Goal: Communication & Community: Share content

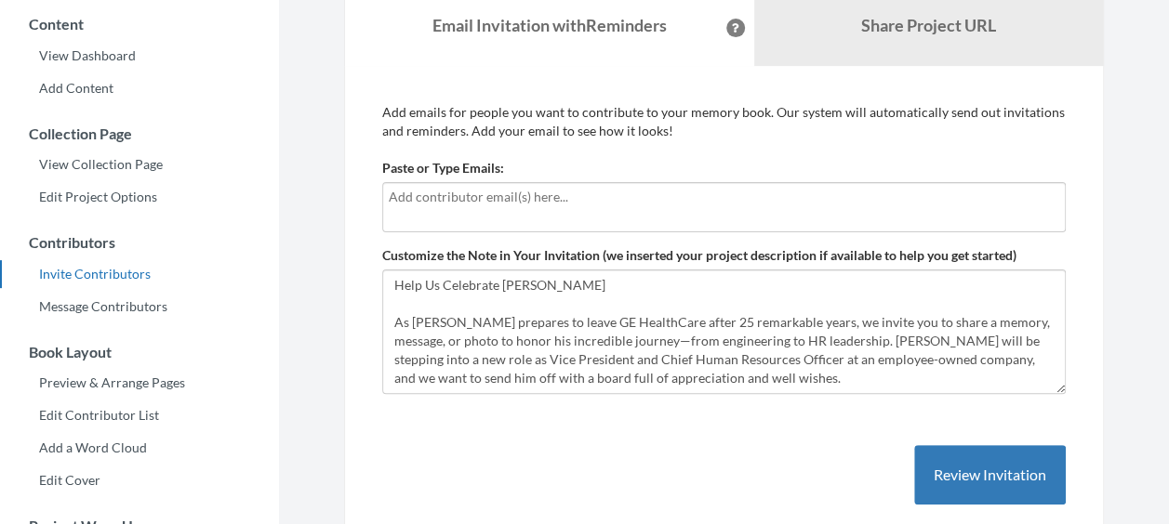
scroll to position [156, 0]
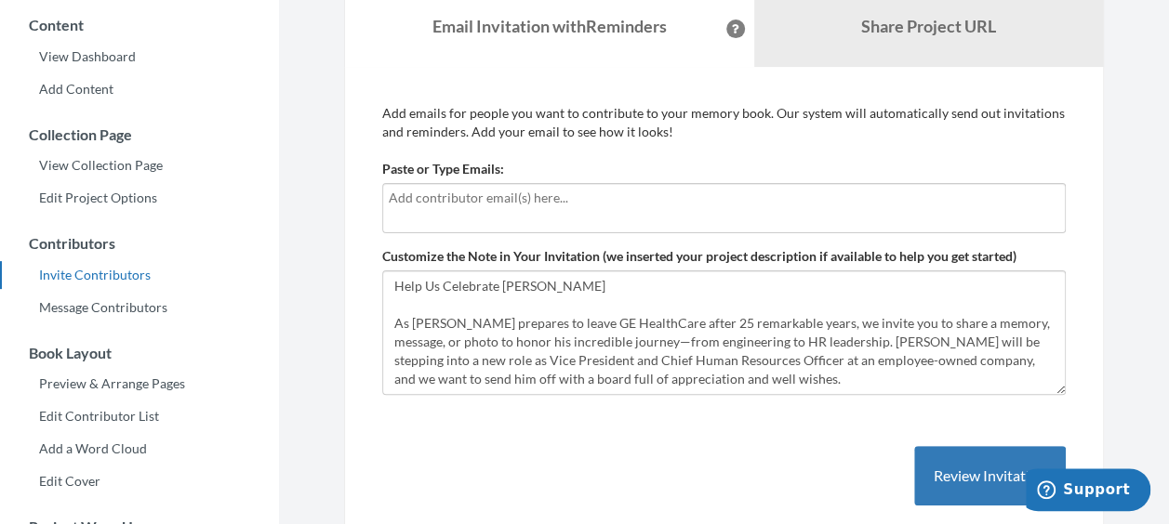
click at [472, 231] on div at bounding box center [724, 208] width 684 height 50
click at [520, 217] on div at bounding box center [724, 208] width 684 height 50
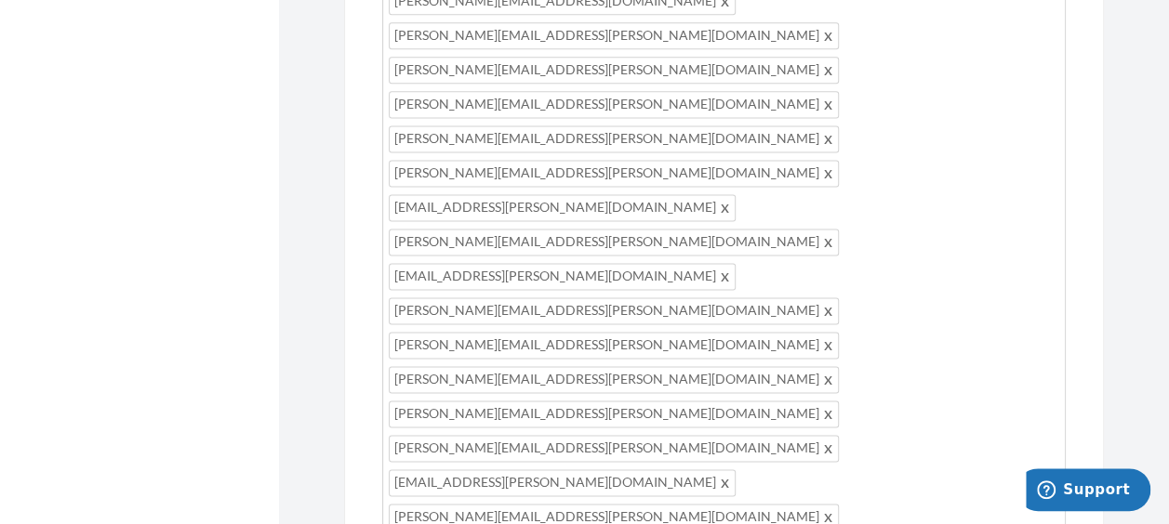
scroll to position [37, 0]
drag, startPoint x: 799, startPoint y: 275, endPoint x: 515, endPoint y: 259, distance: 284.1
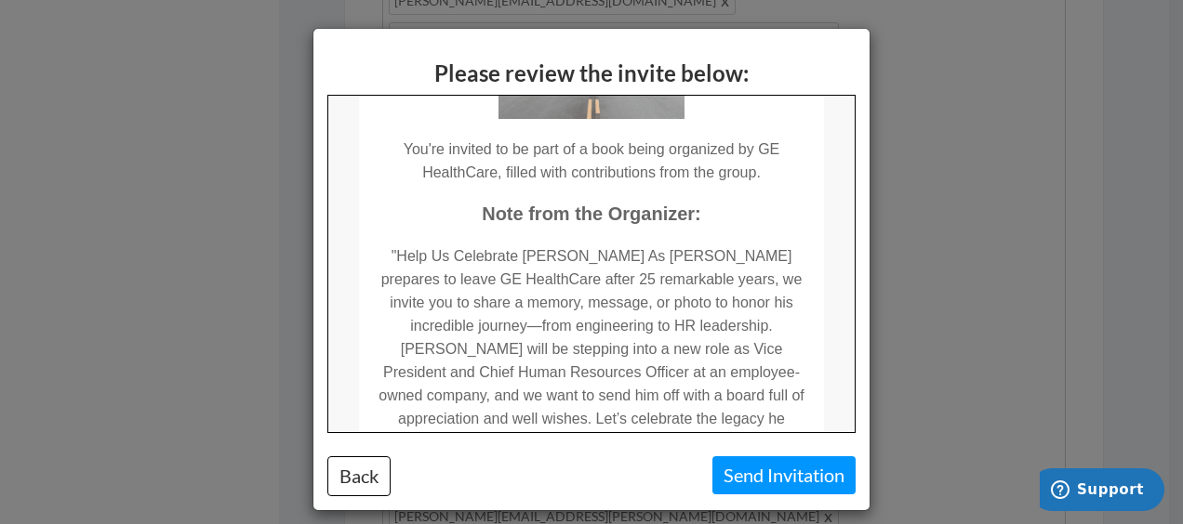
scroll to position [274, 0]
click at [366, 458] on button "Back" at bounding box center [358, 477] width 63 height 40
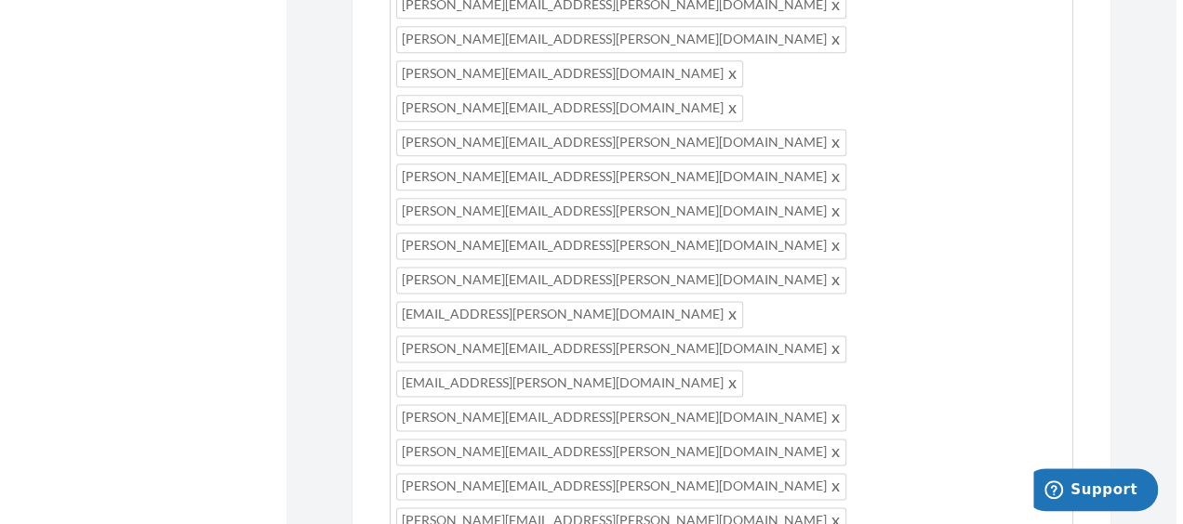
scroll to position [1109, 0]
drag, startPoint x: 392, startPoint y: 317, endPoint x: 375, endPoint y: 275, distance: 45.4
type textarea "As [PERSON_NAME] prepares to leave GE HealthCare after 25 remarkable years, we …"
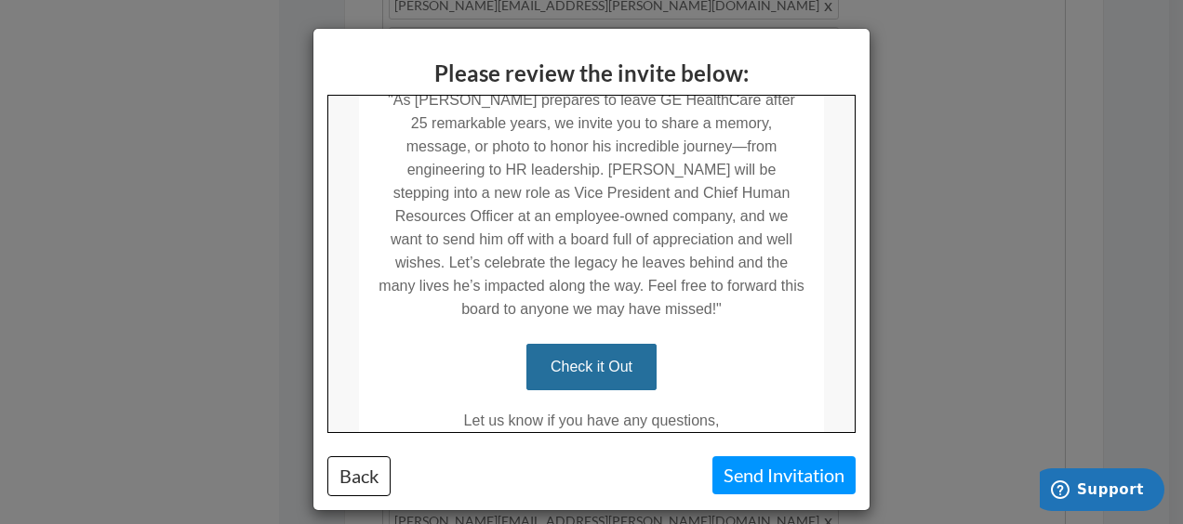
scroll to position [454, 0]
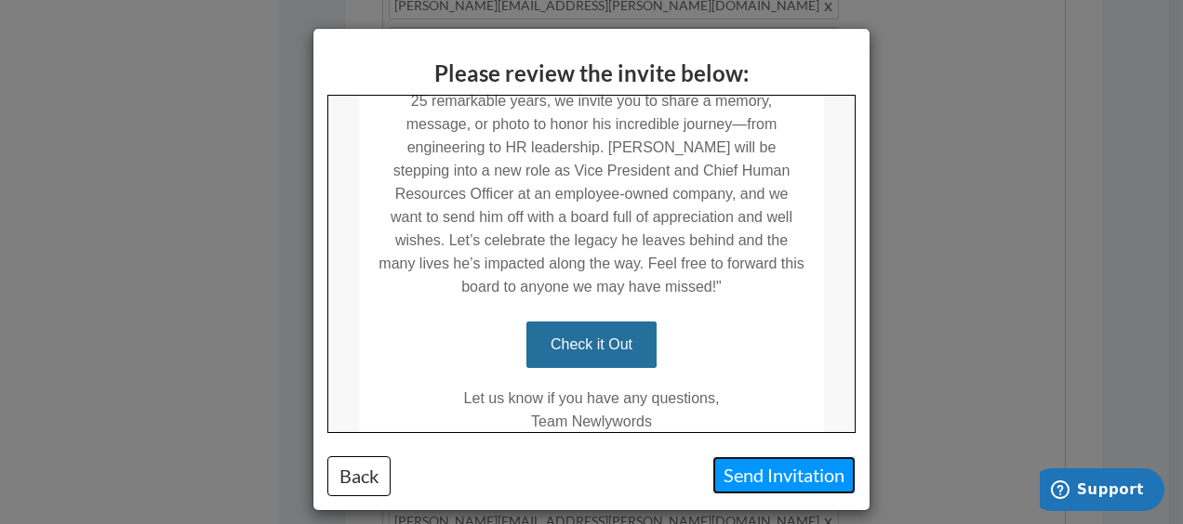
click at [772, 467] on button "Send Invitation" at bounding box center [783, 476] width 143 height 38
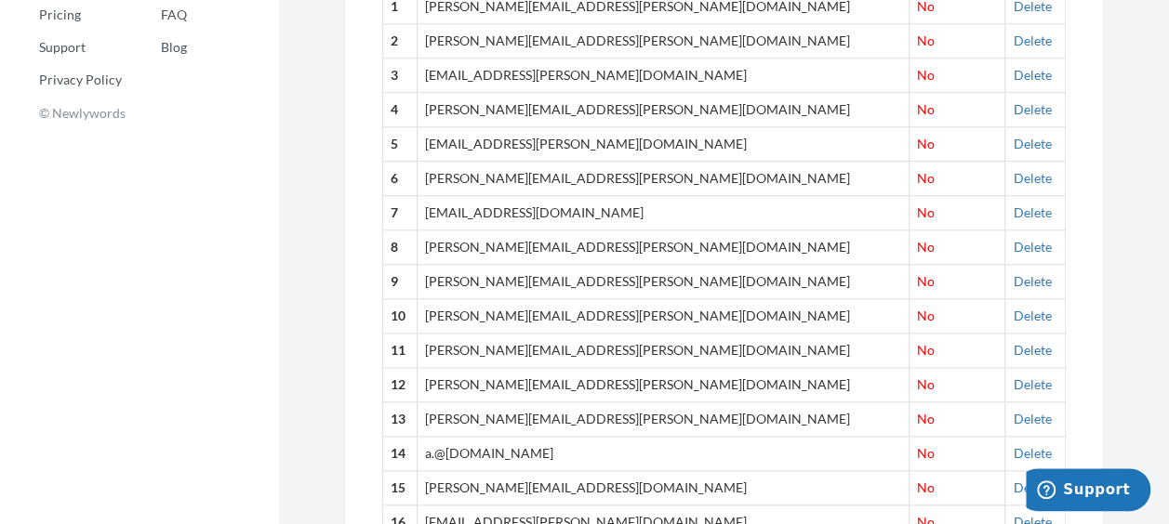
scroll to position [888, 0]
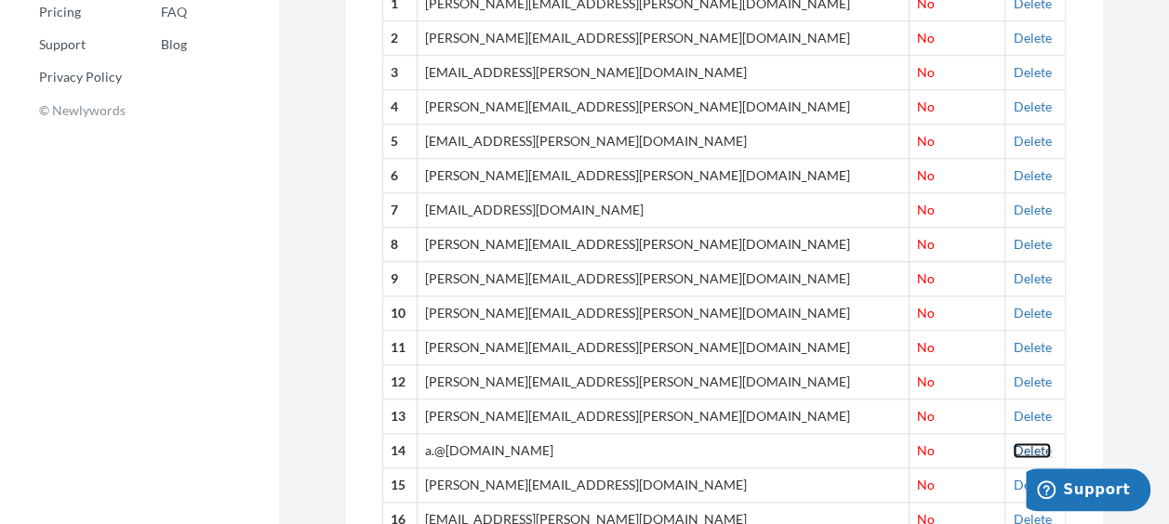
click at [1017, 445] on link "Delete" at bounding box center [1032, 451] width 38 height 16
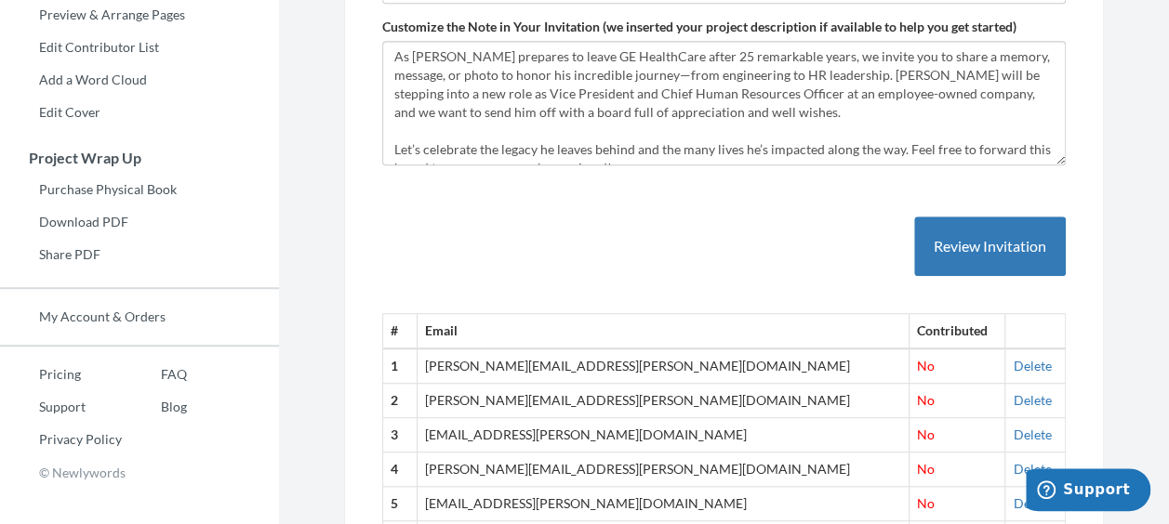
scroll to position [524, 0]
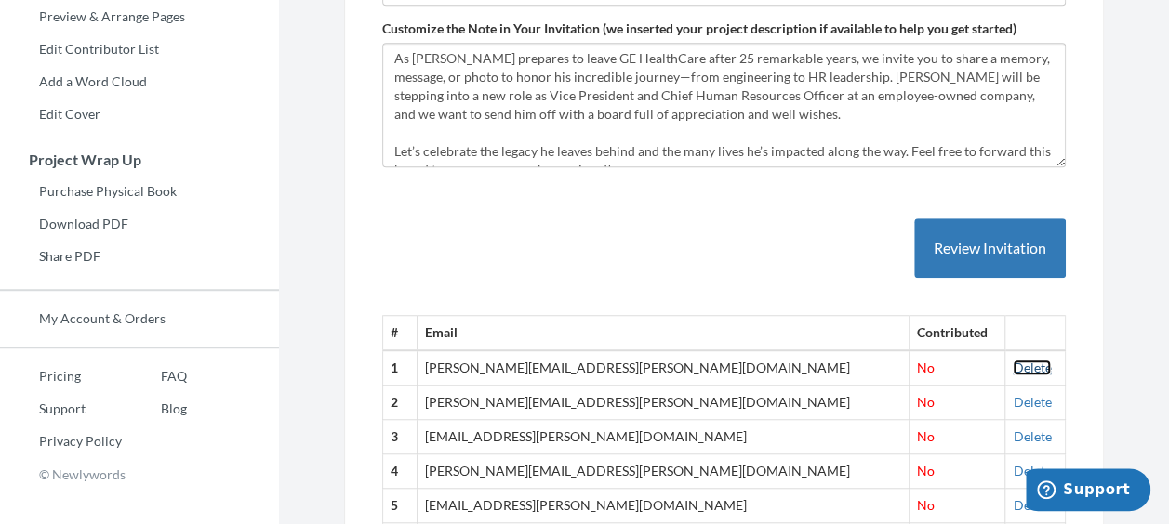
click at [1013, 366] on link "Delete" at bounding box center [1032, 368] width 38 height 16
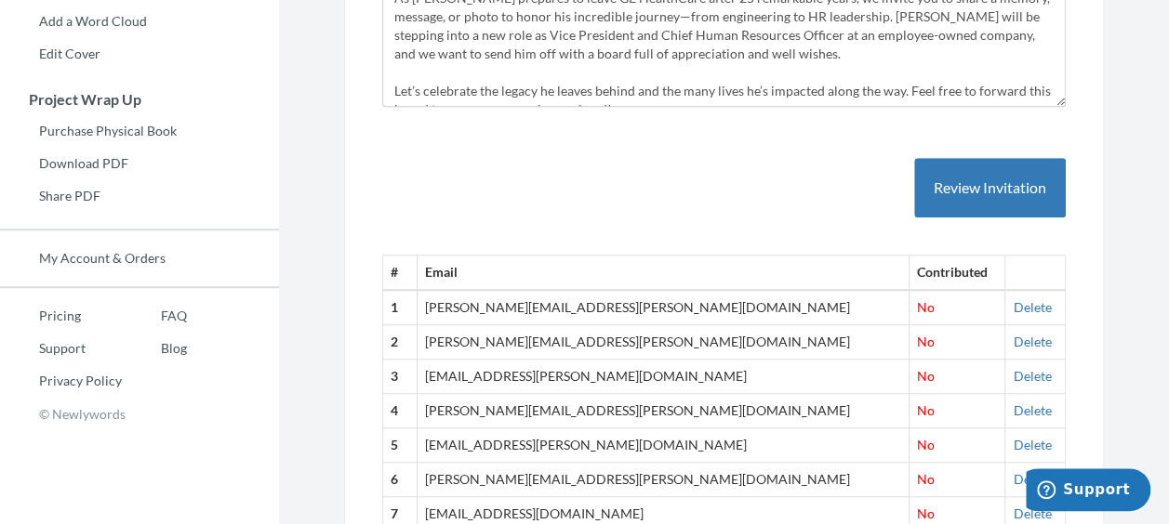
scroll to position [577, 0]
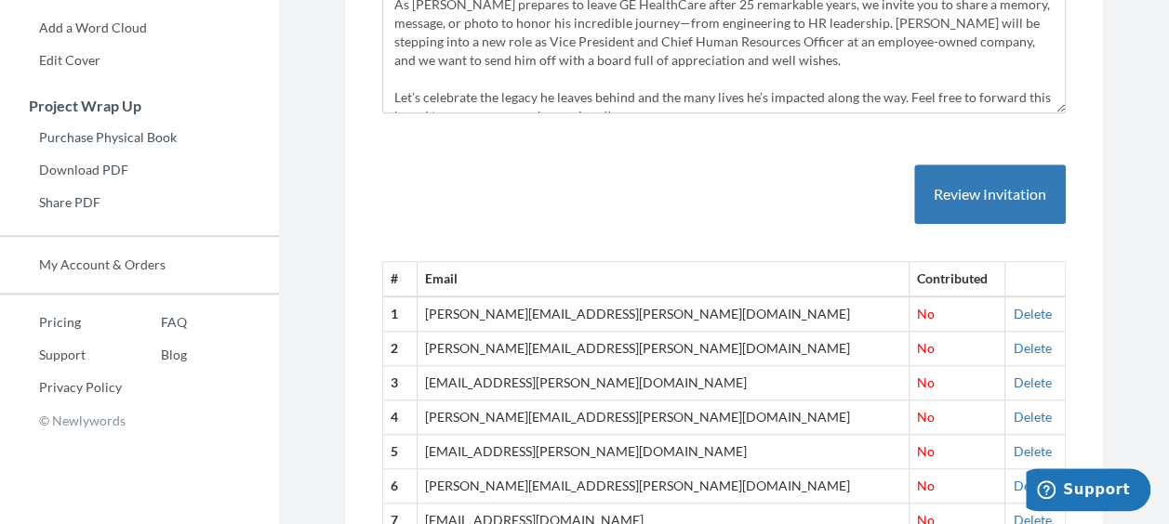
drag, startPoint x: 1004, startPoint y: 319, endPoint x: 595, endPoint y: 232, distance: 418.2
drag, startPoint x: 595, startPoint y: 232, endPoint x: 392, endPoint y: 192, distance: 207.7
click at [1013, 306] on link "Delete" at bounding box center [1032, 314] width 38 height 16
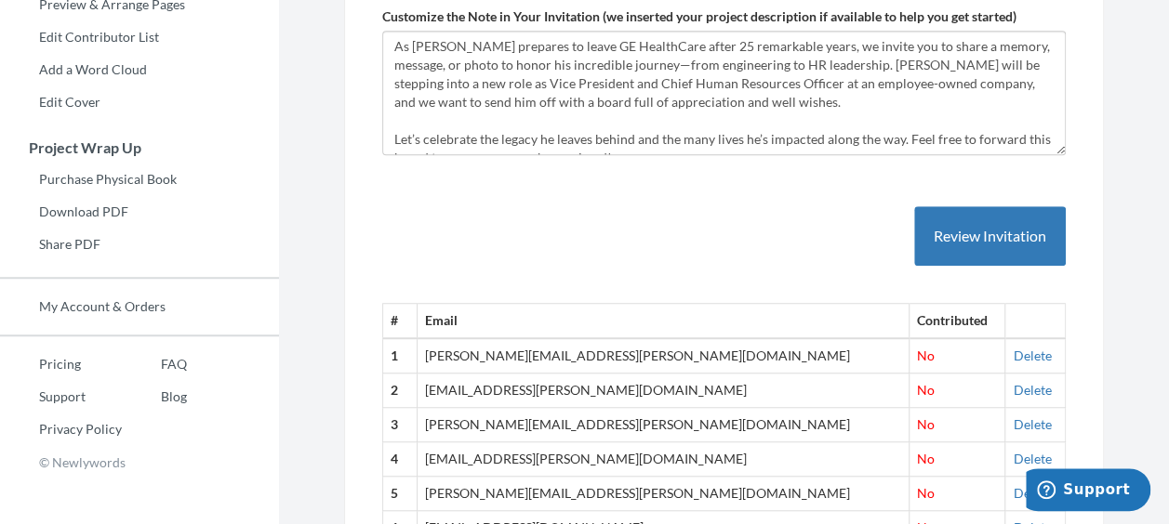
scroll to position [651, 0]
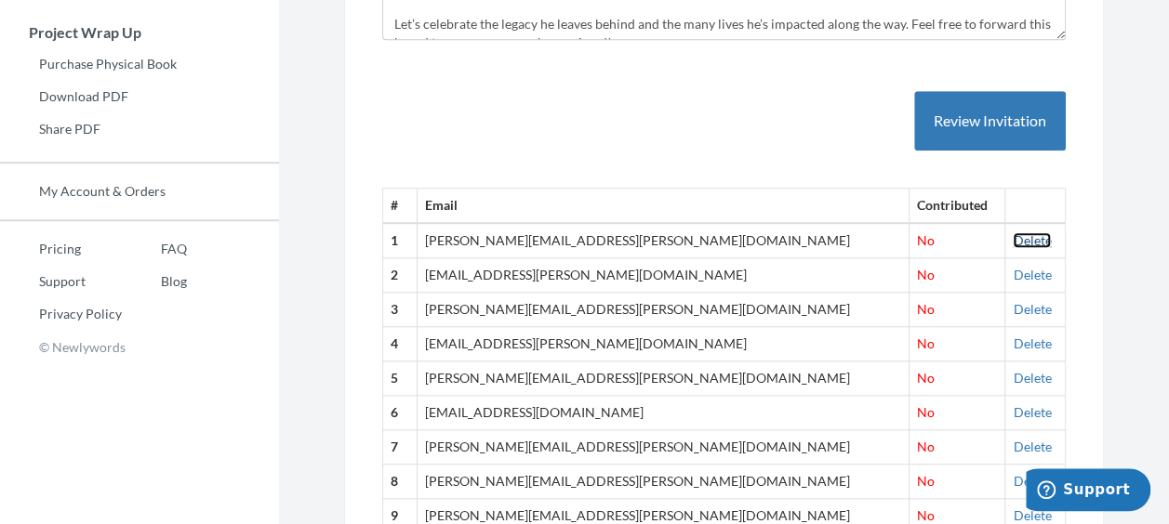
click at [1023, 234] on link "Delete" at bounding box center [1032, 240] width 38 height 16
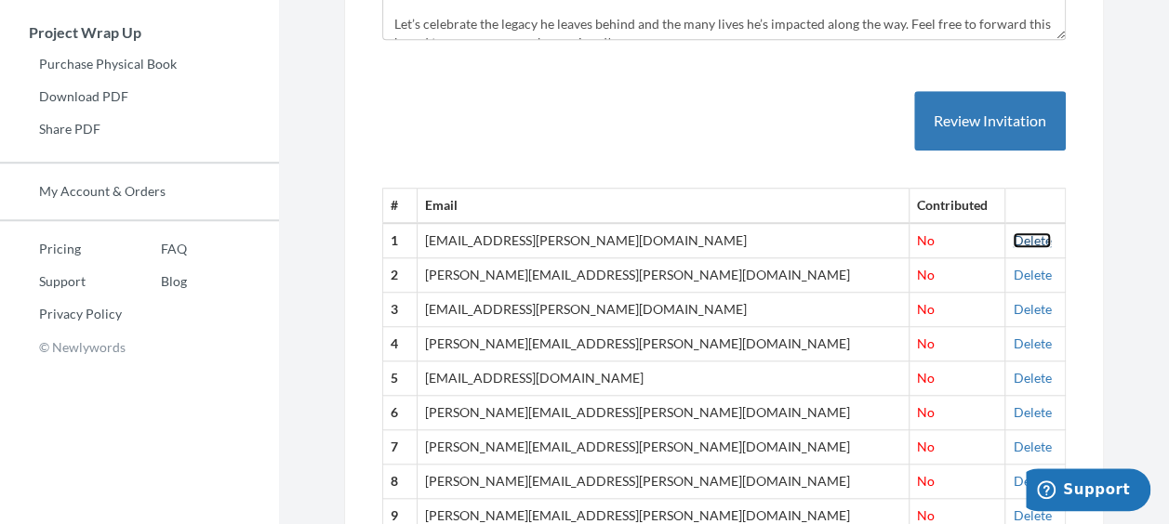
click at [1013, 234] on link "Delete" at bounding box center [1032, 240] width 38 height 16
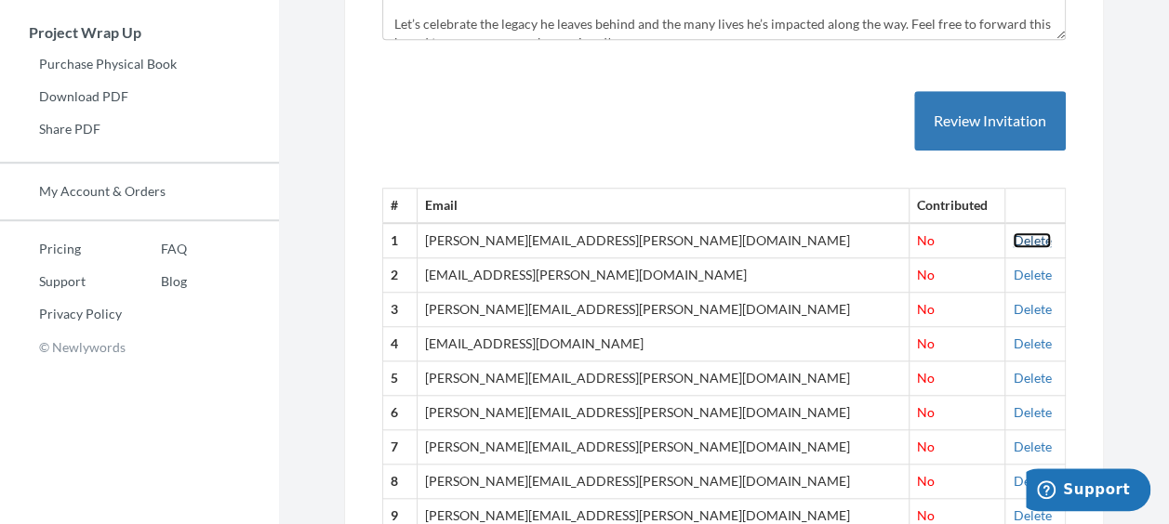
click at [1013, 240] on link "Delete" at bounding box center [1032, 240] width 38 height 16
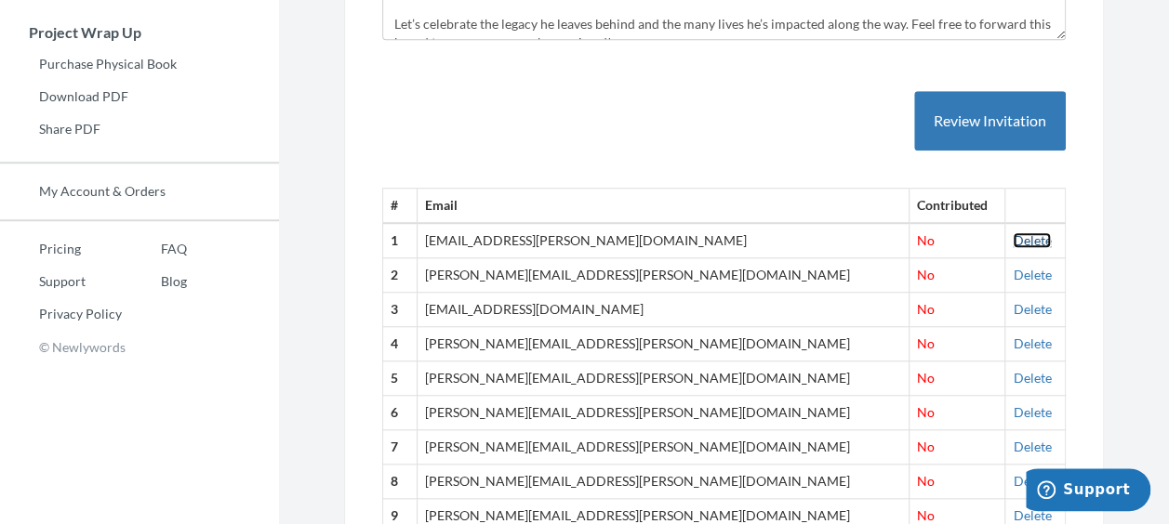
click at [1019, 240] on link "Delete" at bounding box center [1032, 240] width 38 height 16
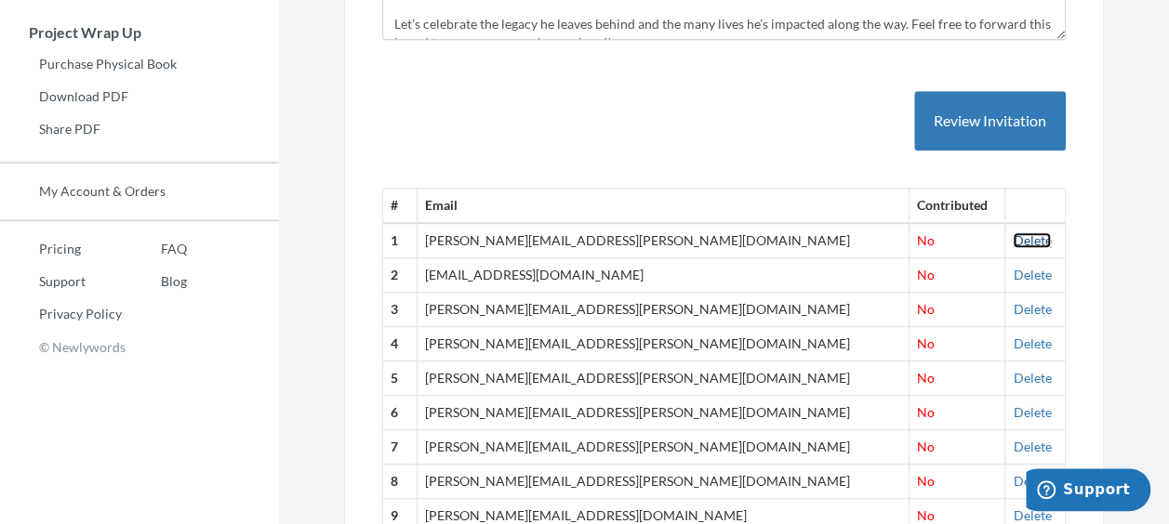
click at [1013, 234] on link "Delete" at bounding box center [1032, 240] width 38 height 16
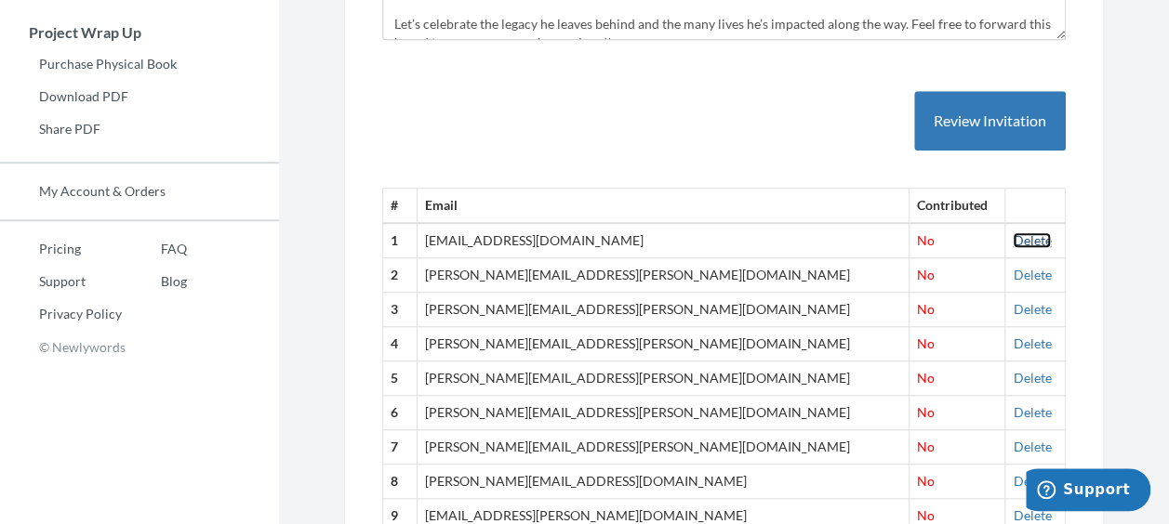
click at [1013, 236] on link "Delete" at bounding box center [1032, 240] width 38 height 16
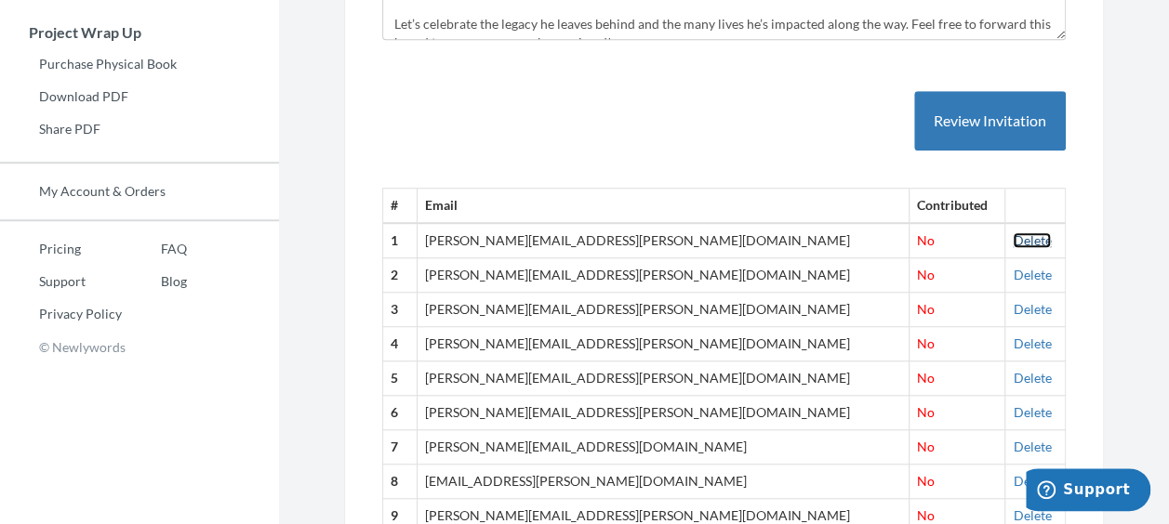
click at [1013, 238] on link "Delete" at bounding box center [1032, 240] width 38 height 16
drag, startPoint x: 1013, startPoint y: 244, endPoint x: 675, endPoint y: 93, distance: 369.7
click at [1013, 243] on link "Delete" at bounding box center [1032, 240] width 38 height 16
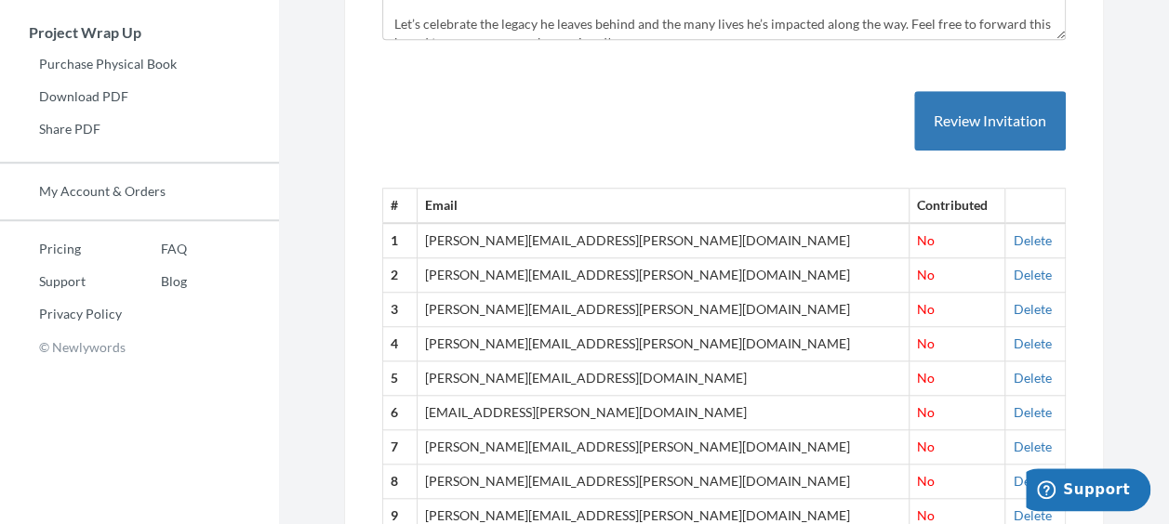
click at [1017, 229] on td "Delete" at bounding box center [1035, 240] width 60 height 34
click at [1017, 236] on link "Delete" at bounding box center [1032, 240] width 38 height 16
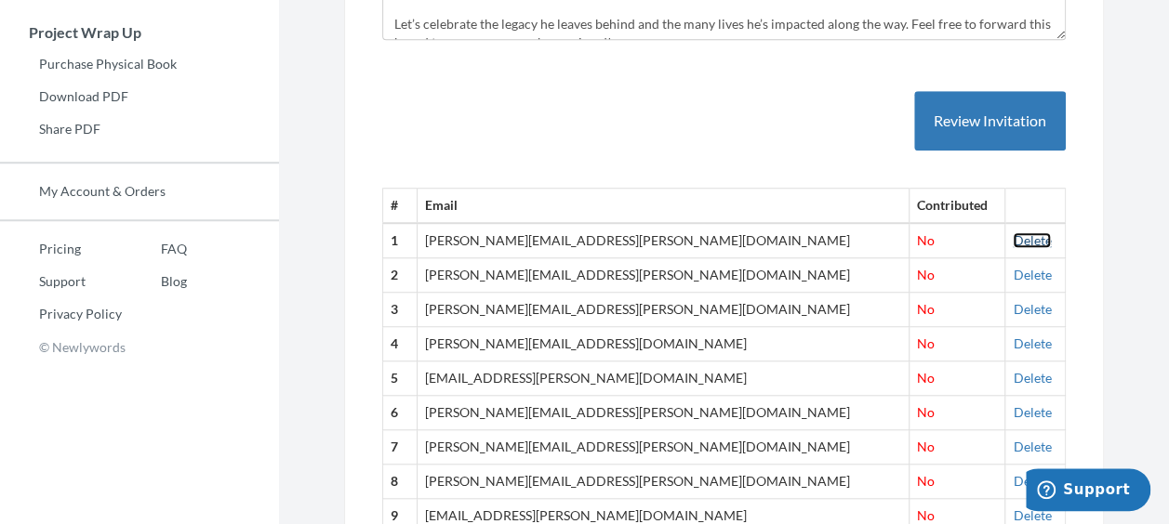
click at [1014, 238] on link "Delete" at bounding box center [1032, 240] width 38 height 16
click at [1013, 232] on link "Delete" at bounding box center [1032, 240] width 38 height 16
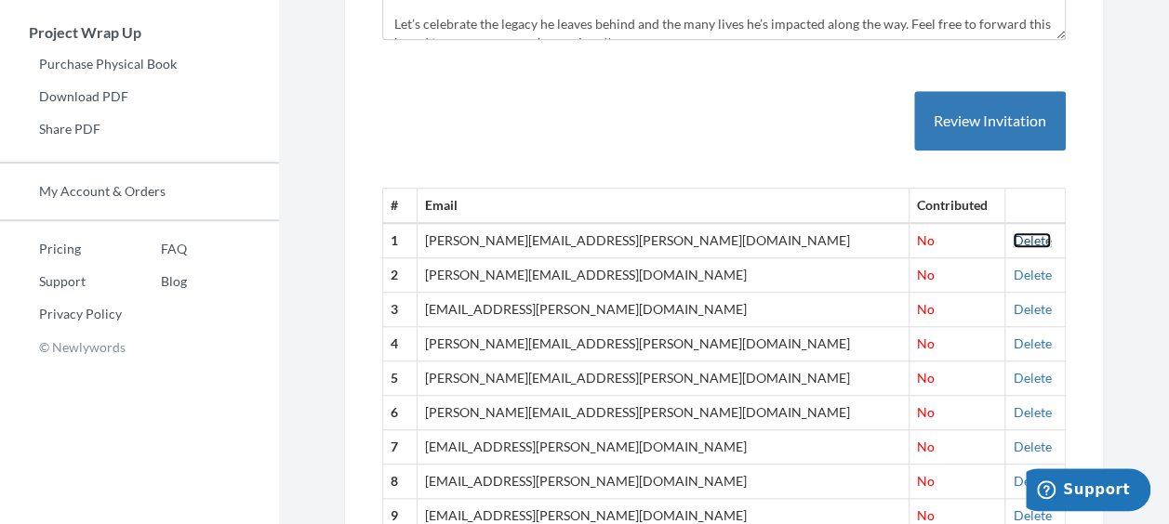
drag, startPoint x: 1011, startPoint y: 234, endPoint x: 699, endPoint y: 76, distance: 349.4
click at [1013, 234] on link "Delete" at bounding box center [1032, 240] width 38 height 16
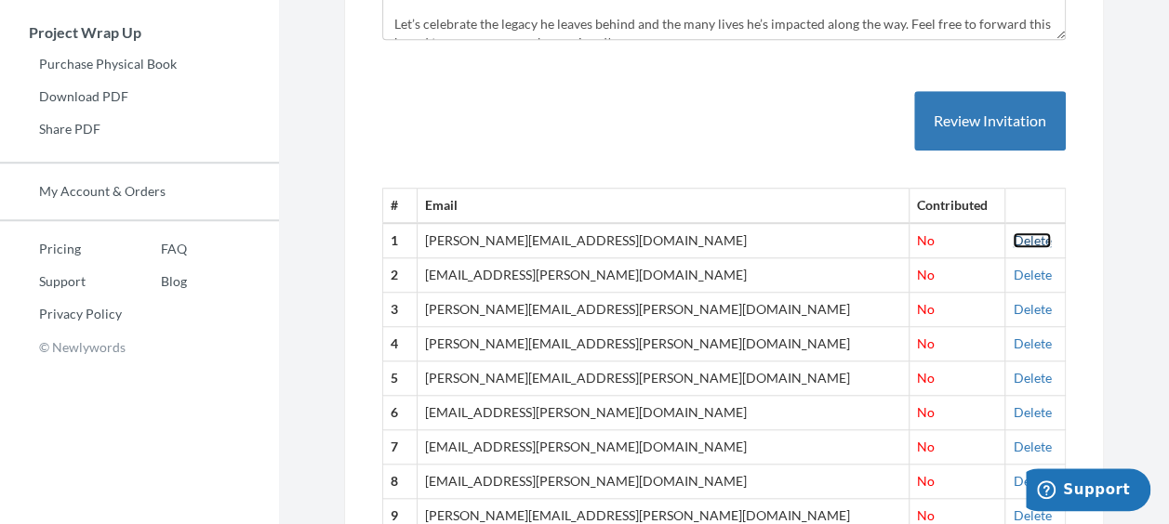
click at [1013, 242] on link "Delete" at bounding box center [1032, 240] width 38 height 16
click at [1019, 240] on link "Delete" at bounding box center [1032, 240] width 38 height 16
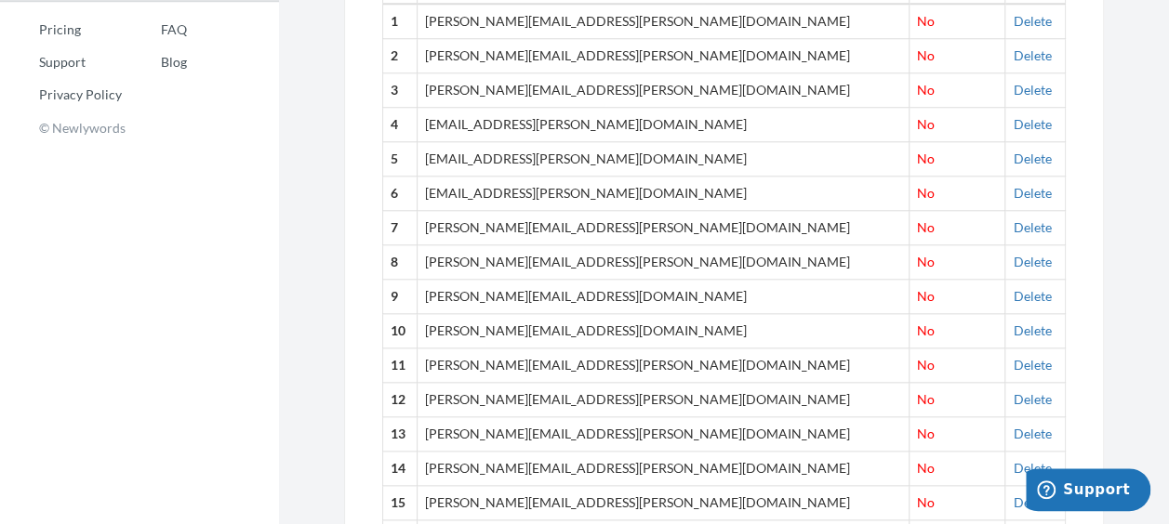
scroll to position [744, 0]
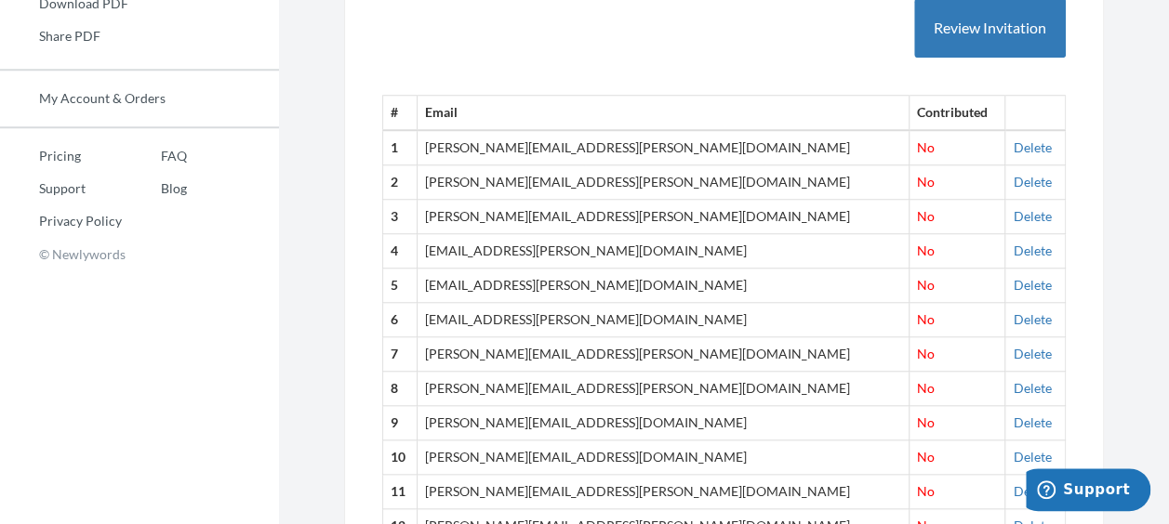
click at [1020, 135] on td "Delete" at bounding box center [1035, 147] width 60 height 34
click at [1015, 143] on link "Delete" at bounding box center [1032, 147] width 38 height 16
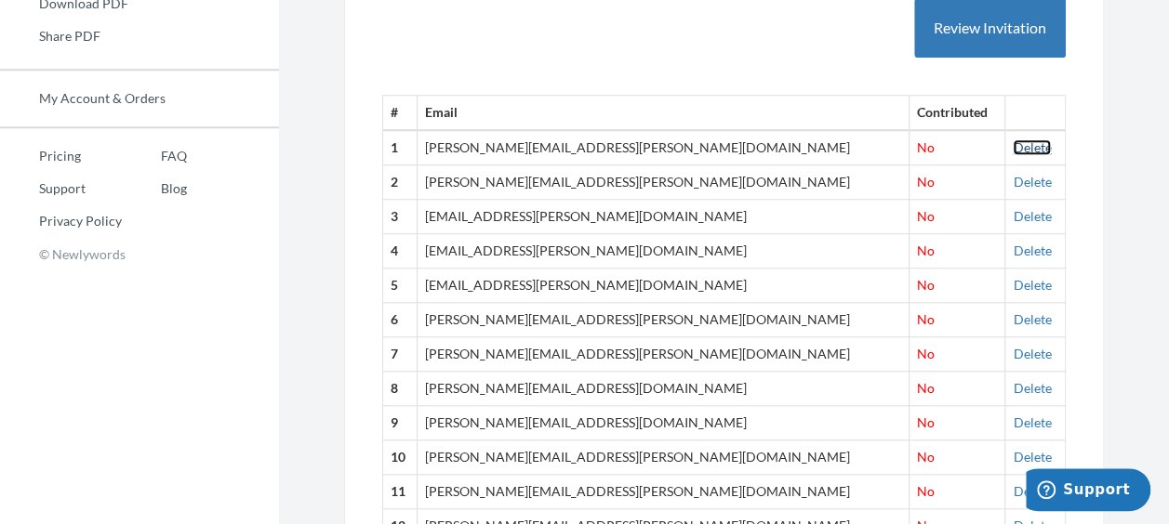
click at [1013, 139] on link "Delete" at bounding box center [1032, 147] width 38 height 16
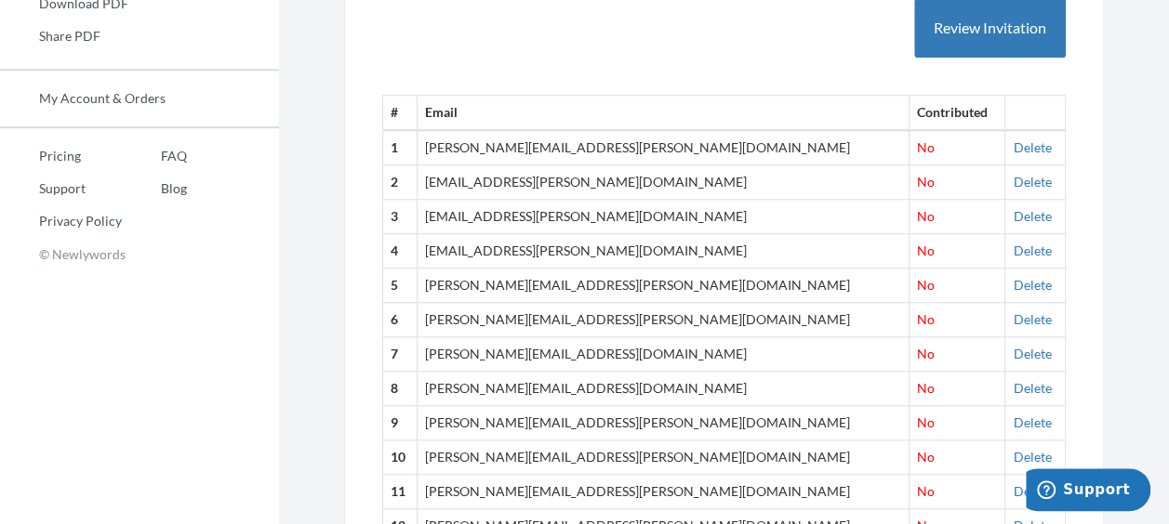
click at [1007, 133] on td "Delete" at bounding box center [1035, 147] width 60 height 34
click at [1013, 139] on link "Delete" at bounding box center [1032, 147] width 38 height 16
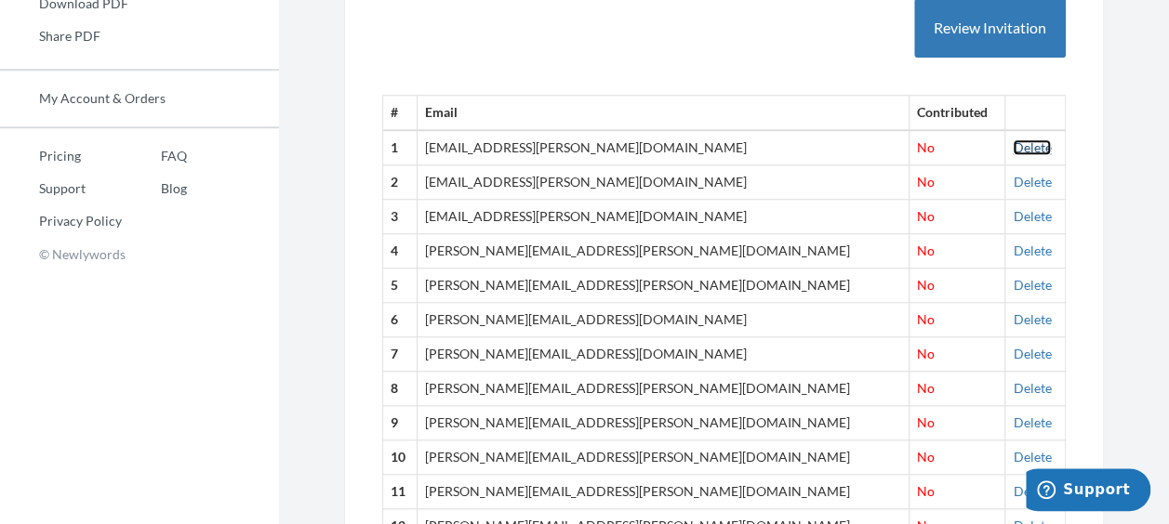
click at [1019, 144] on link "Delete" at bounding box center [1032, 147] width 38 height 16
click at [1017, 149] on link "Delete" at bounding box center [1032, 147] width 38 height 16
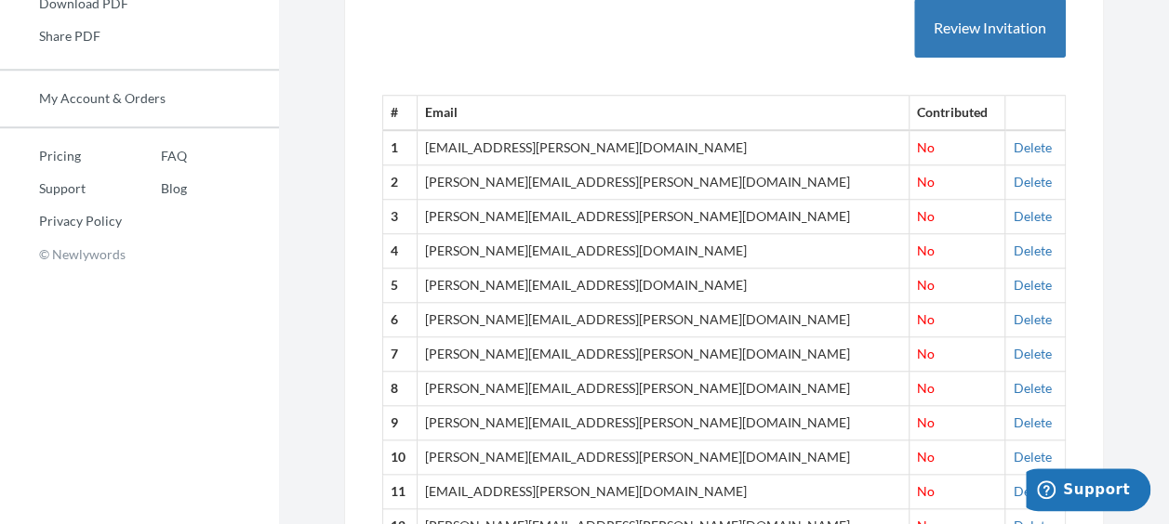
click at [1005, 136] on td "Delete" at bounding box center [1035, 147] width 60 height 34
click at [1013, 143] on link "Delete" at bounding box center [1032, 147] width 38 height 16
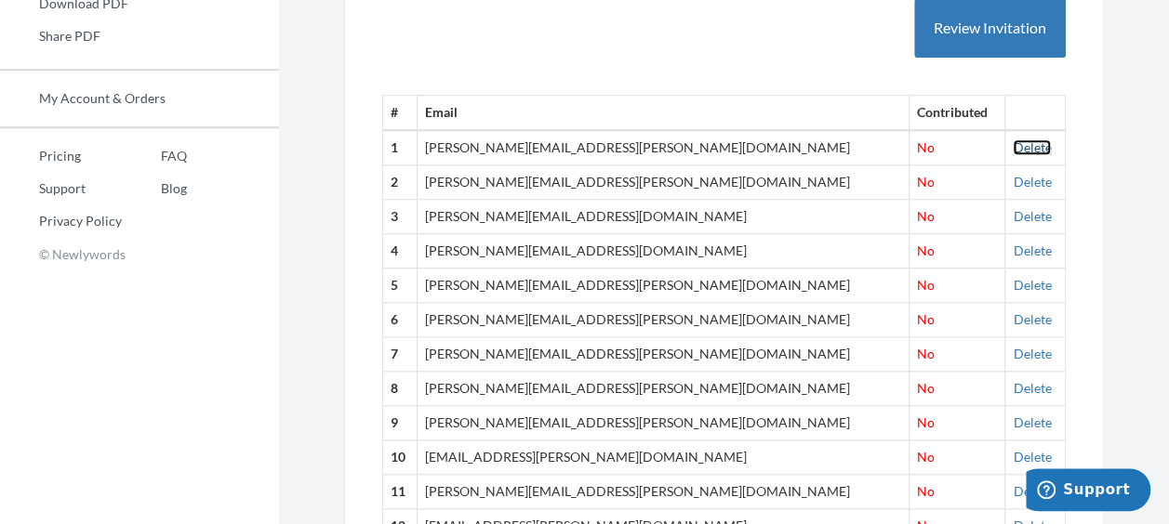
click at [1013, 146] on link "Delete" at bounding box center [1032, 147] width 38 height 16
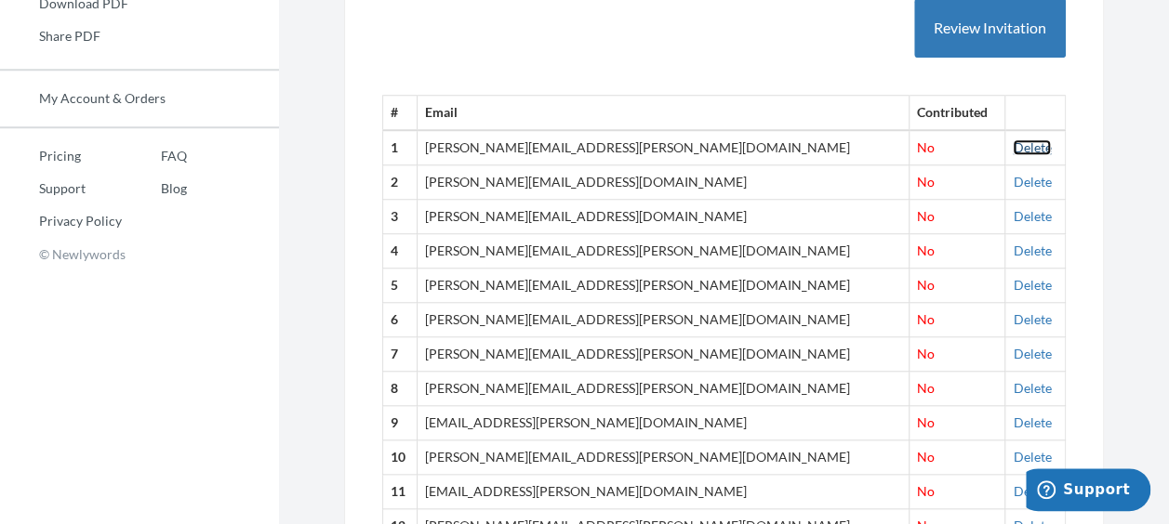
click at [1013, 148] on link "Delete" at bounding box center [1032, 147] width 38 height 16
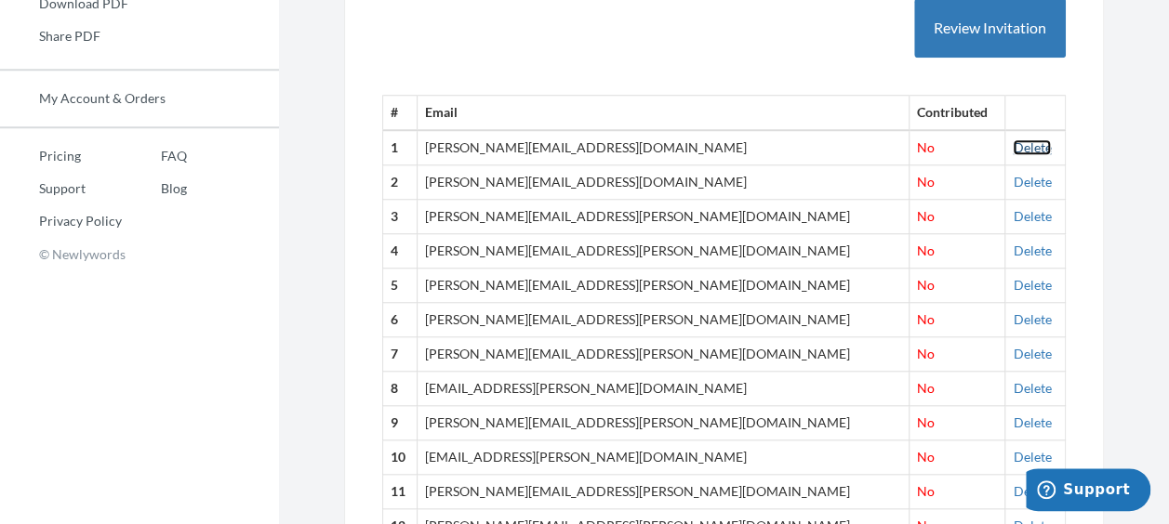
click at [1013, 139] on link "Delete" at bounding box center [1032, 147] width 38 height 16
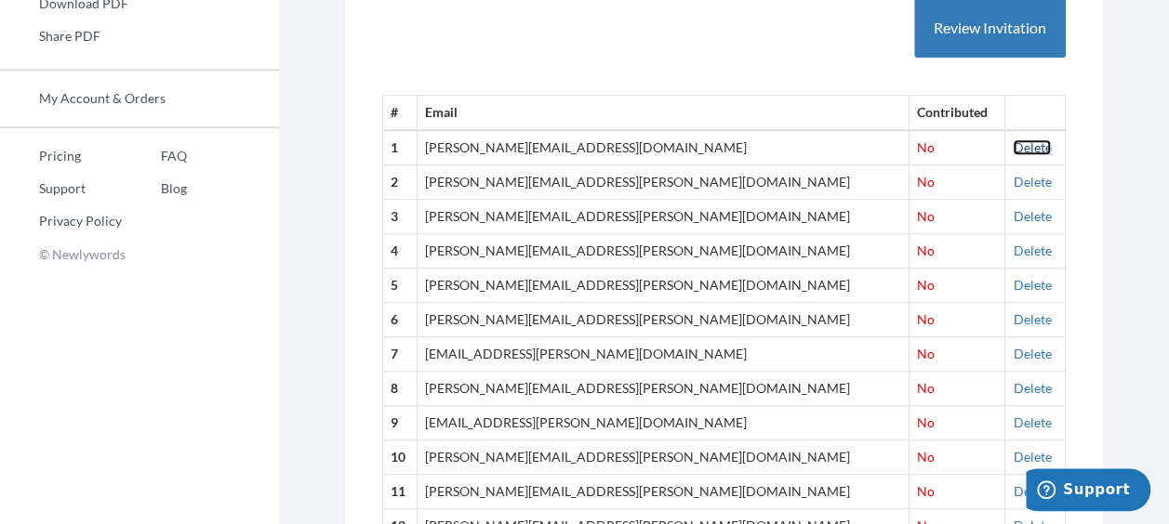
click at [1013, 145] on link "Delete" at bounding box center [1032, 147] width 38 height 16
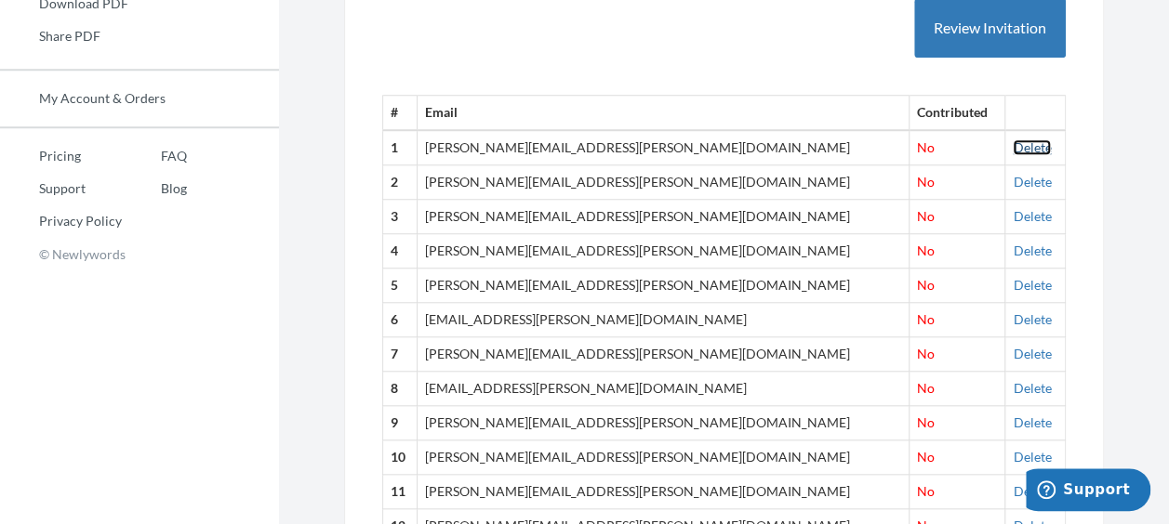
drag, startPoint x: 994, startPoint y: 148, endPoint x: 686, endPoint y: 84, distance: 314.4
click at [1013, 148] on link "Delete" at bounding box center [1032, 147] width 38 height 16
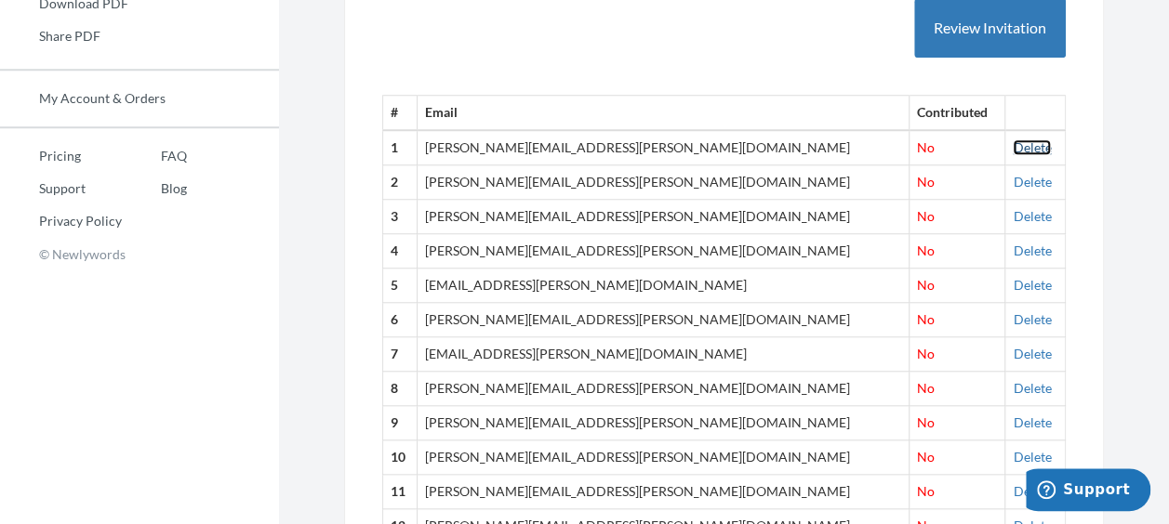
drag, startPoint x: 1008, startPoint y: 146, endPoint x: 684, endPoint y: 74, distance: 331.5
click at [1013, 146] on link "Delete" at bounding box center [1032, 147] width 38 height 16
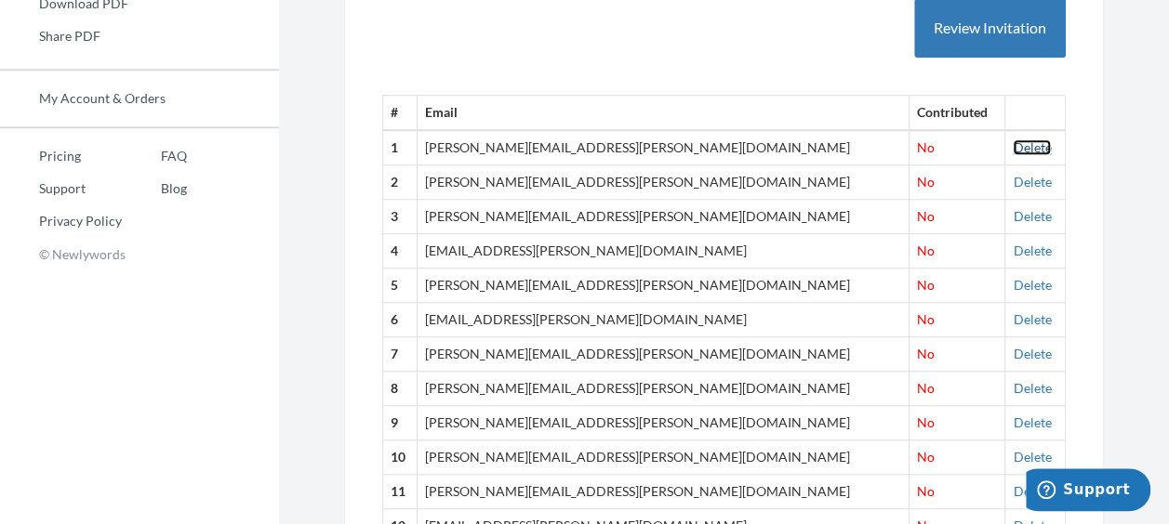
click at [1013, 147] on link "Delete" at bounding box center [1032, 147] width 38 height 16
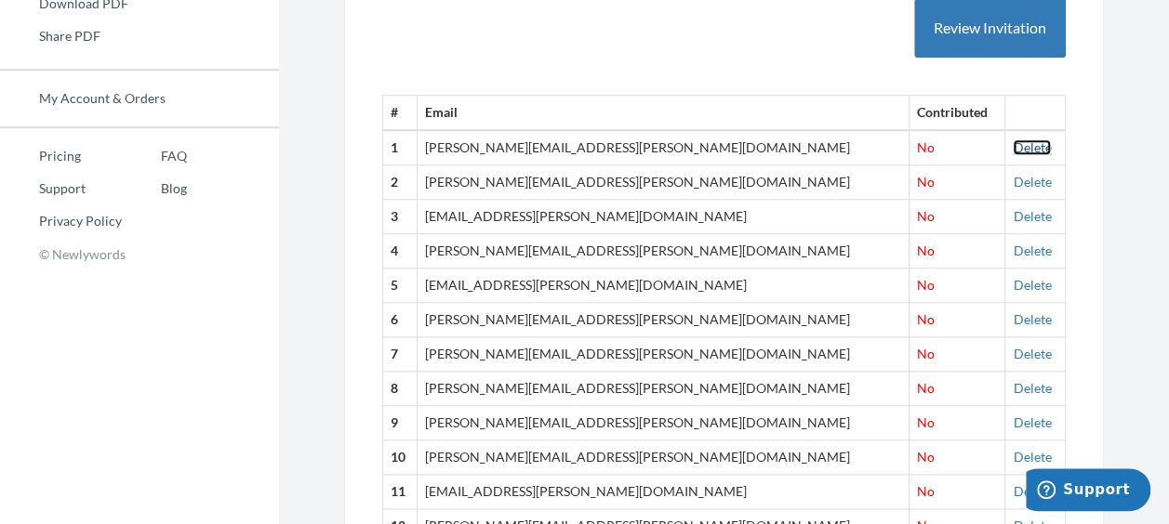
click at [1013, 141] on link "Delete" at bounding box center [1032, 147] width 38 height 16
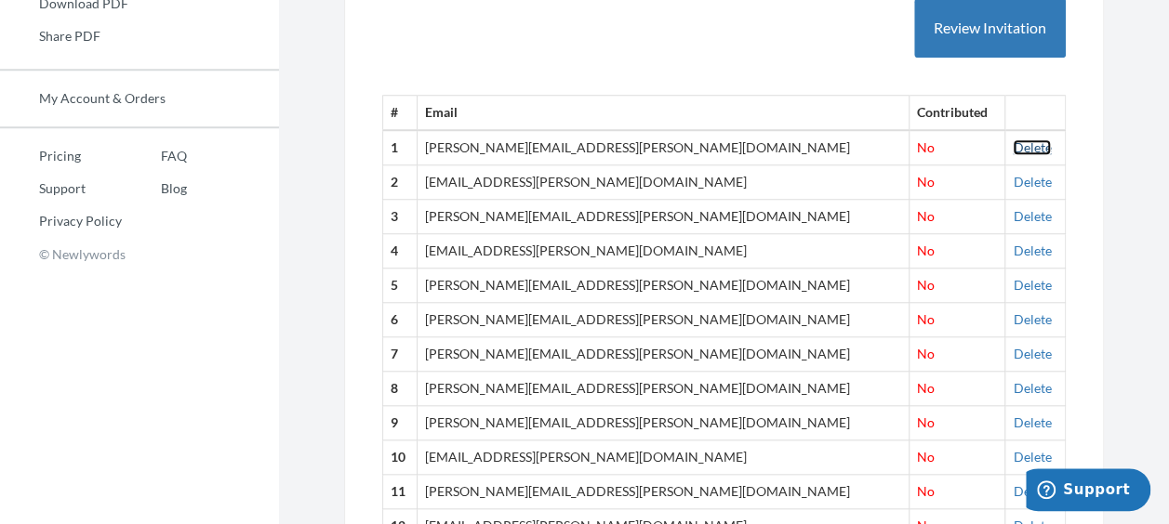
click at [1013, 143] on link "Delete" at bounding box center [1032, 147] width 38 height 16
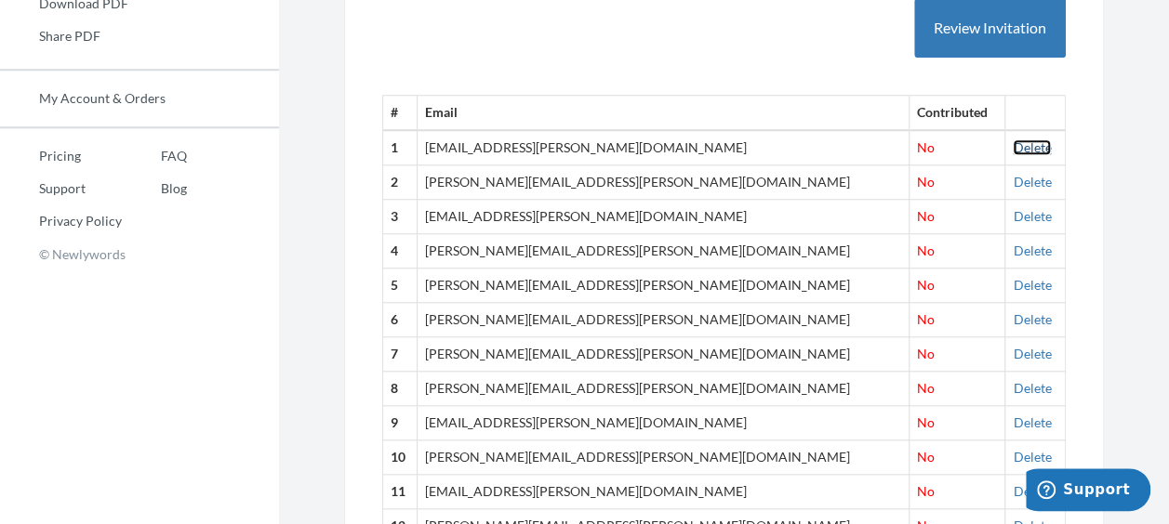
click at [1013, 141] on link "Delete" at bounding box center [1032, 147] width 38 height 16
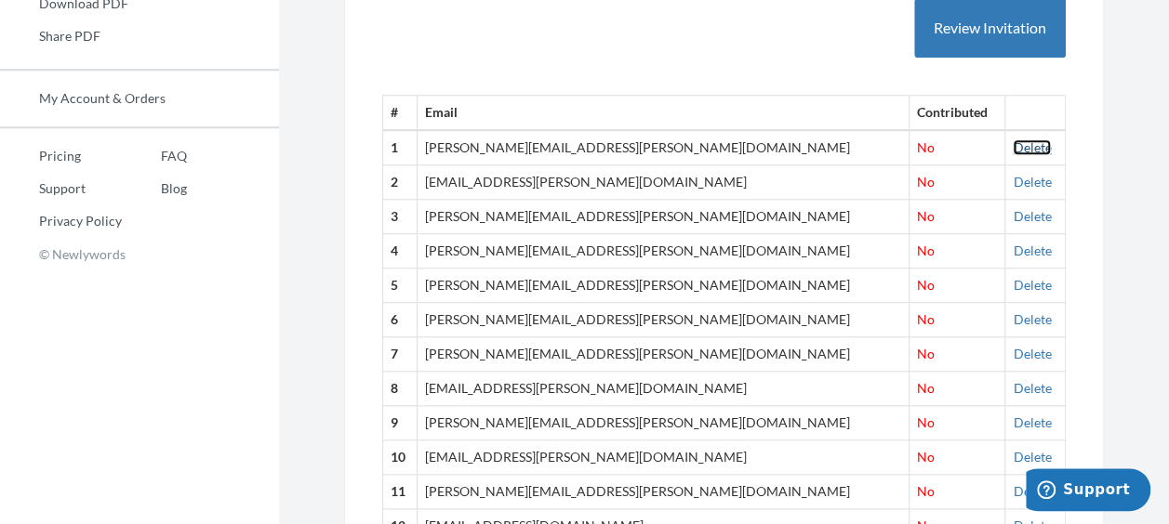
click at [1013, 141] on link "Delete" at bounding box center [1032, 147] width 38 height 16
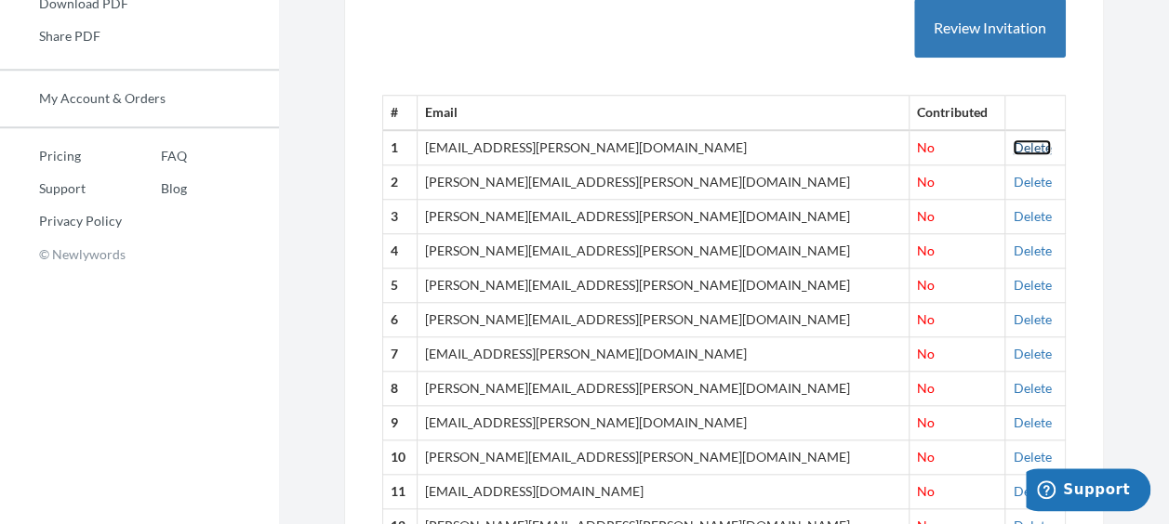
click at [1013, 143] on link "Delete" at bounding box center [1032, 147] width 38 height 16
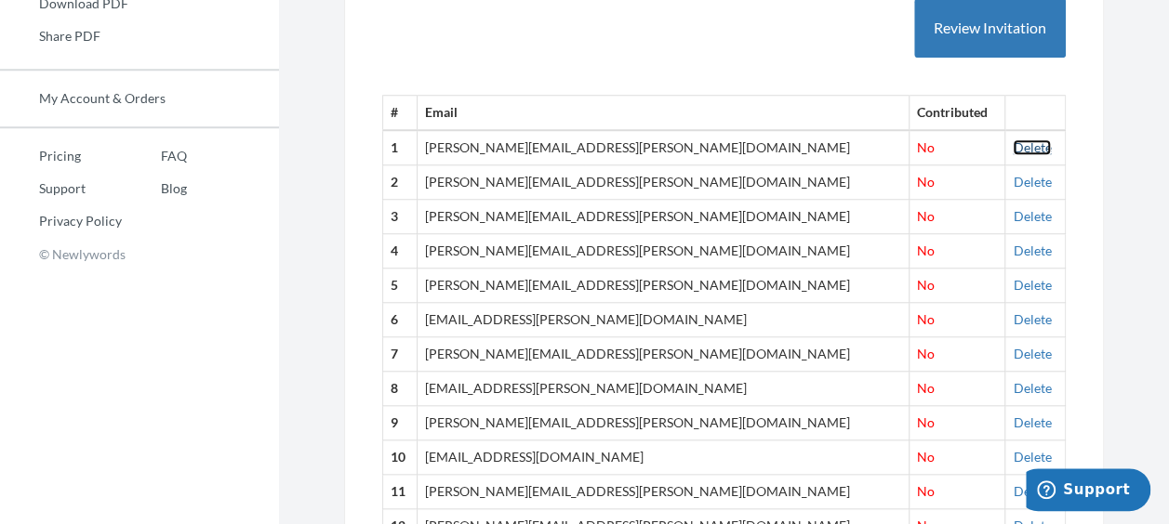
click at [1013, 145] on link "Delete" at bounding box center [1032, 147] width 38 height 16
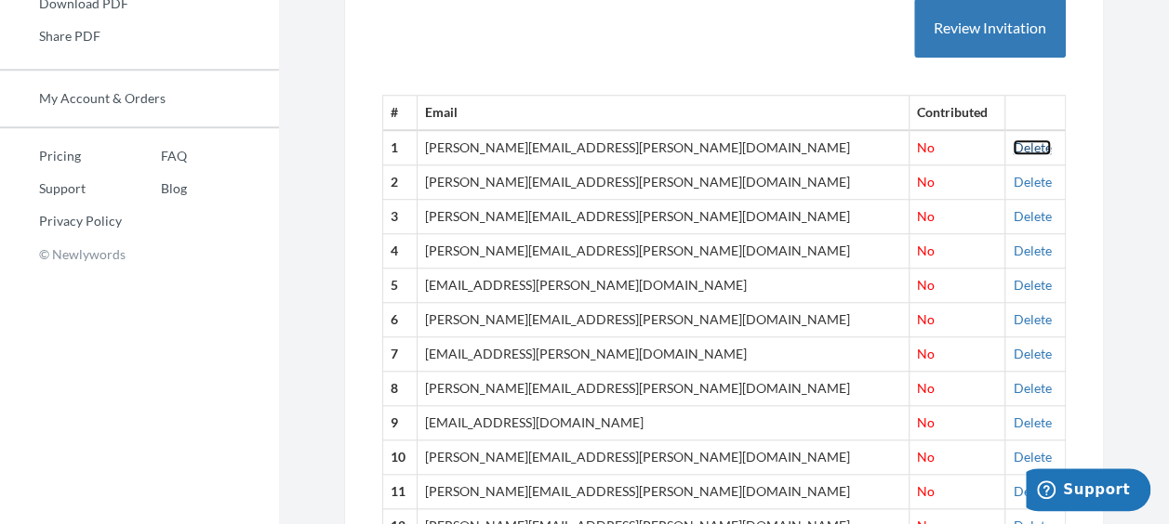
click at [1013, 145] on link "Delete" at bounding box center [1032, 147] width 38 height 16
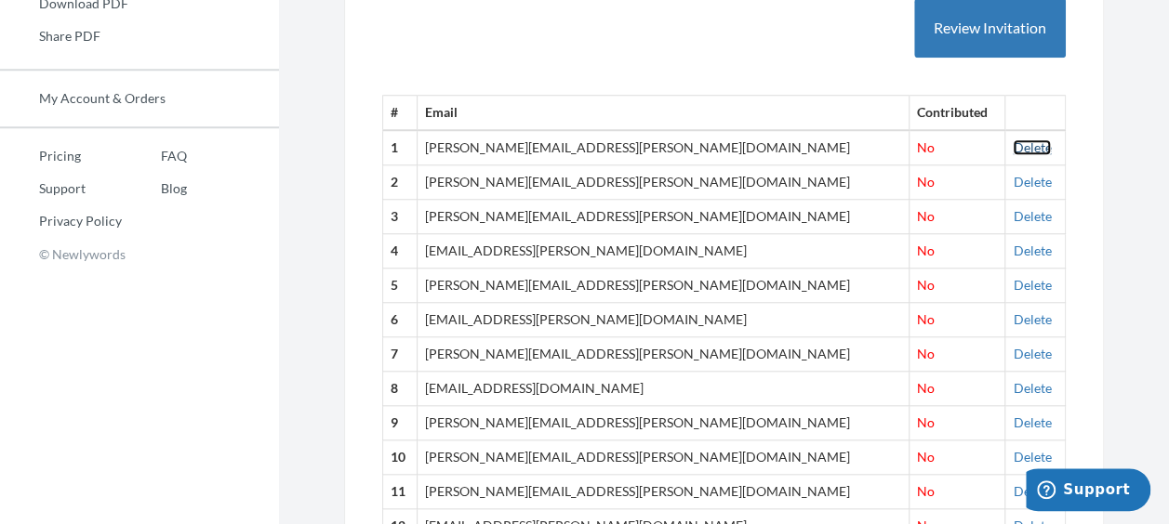
click at [1018, 145] on link "Delete" at bounding box center [1032, 147] width 38 height 16
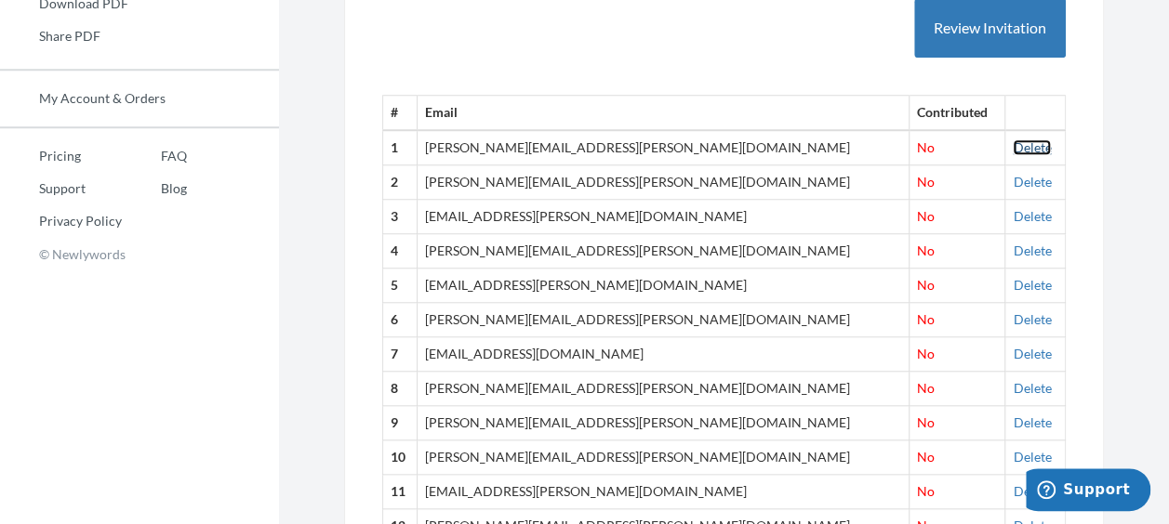
click at [1013, 139] on link "Delete" at bounding box center [1032, 147] width 38 height 16
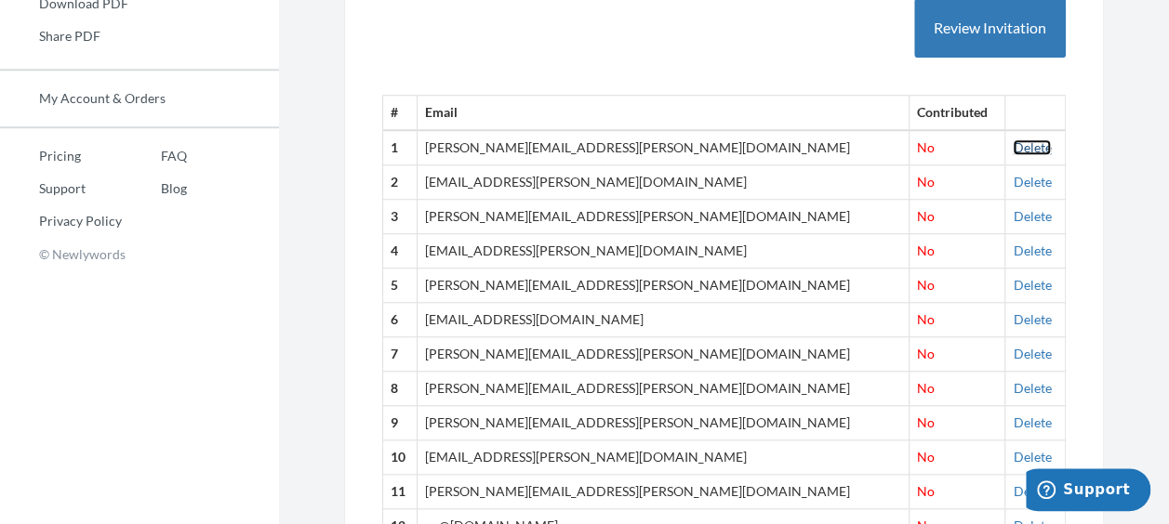
click at [1013, 148] on link "Delete" at bounding box center [1032, 147] width 38 height 16
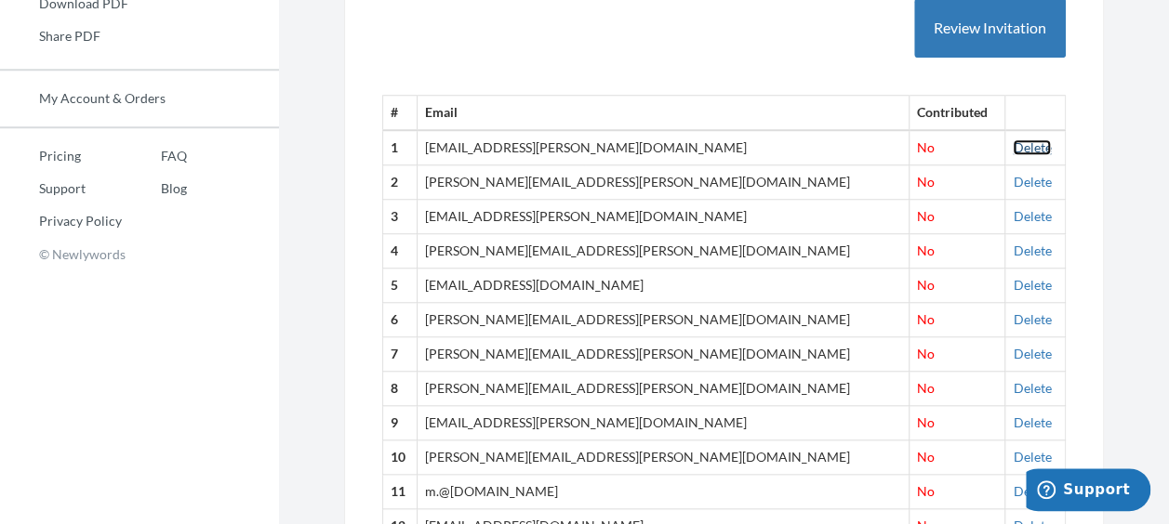
click at [1013, 153] on link "Delete" at bounding box center [1032, 147] width 38 height 16
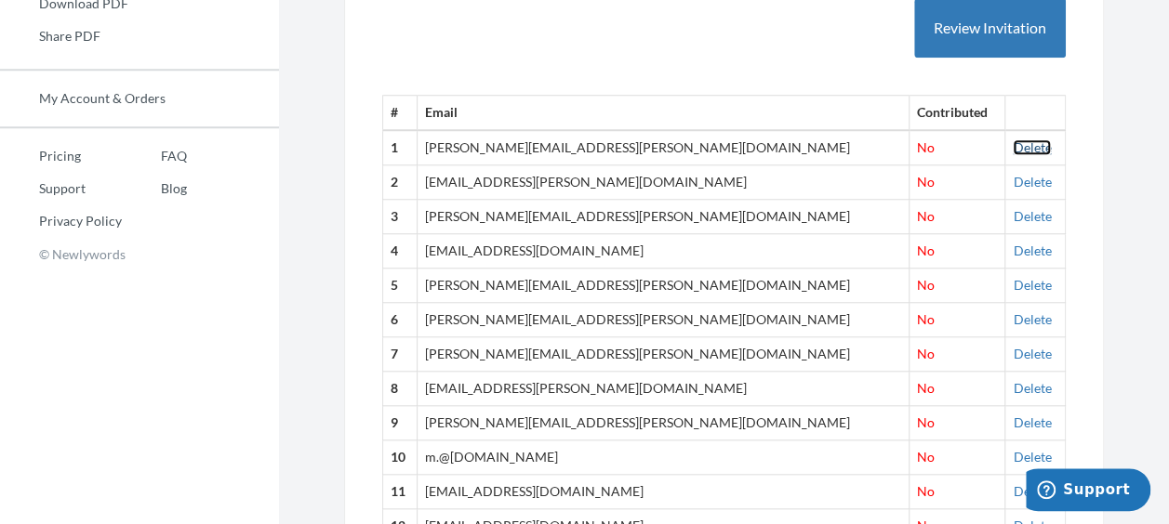
click at [1013, 149] on link "Delete" at bounding box center [1032, 147] width 38 height 16
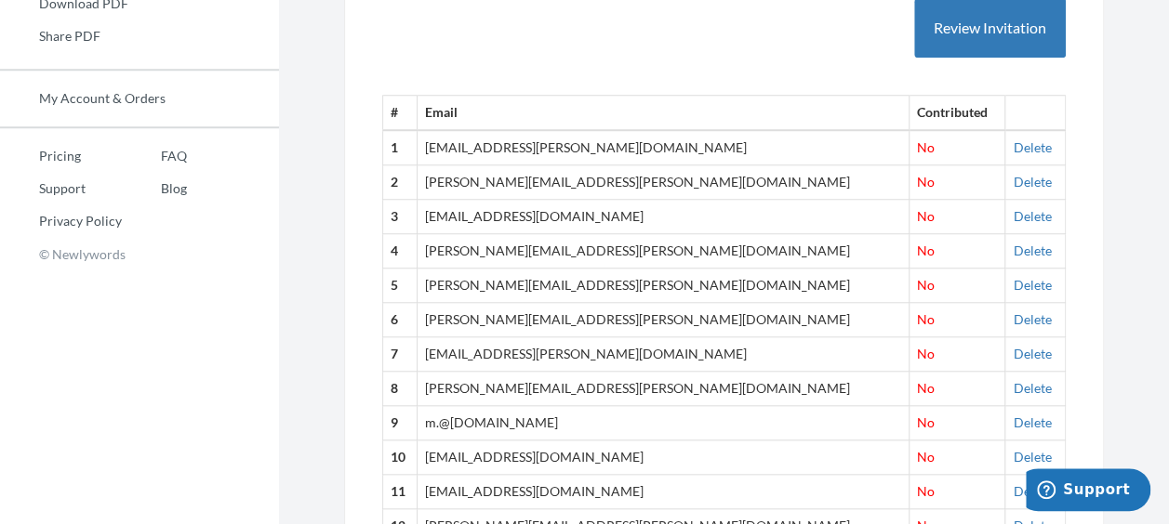
click at [1023, 145] on td "Delete" at bounding box center [1035, 147] width 60 height 34
drag, startPoint x: 1016, startPoint y: 145, endPoint x: 707, endPoint y: 97, distance: 312.5
click at [1016, 144] on link "Delete" at bounding box center [1032, 147] width 38 height 16
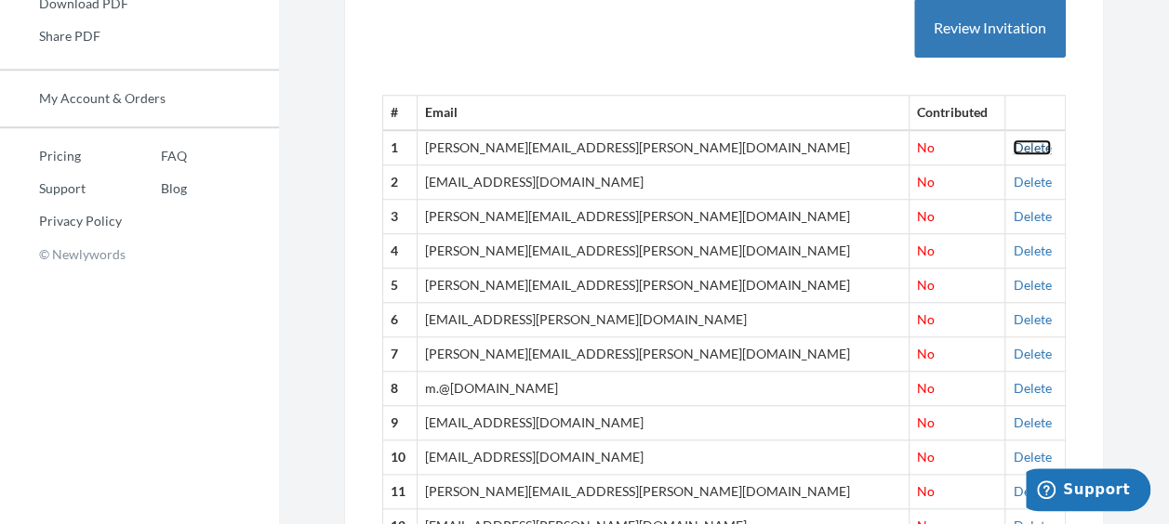
click at [1013, 150] on link "Delete" at bounding box center [1032, 147] width 38 height 16
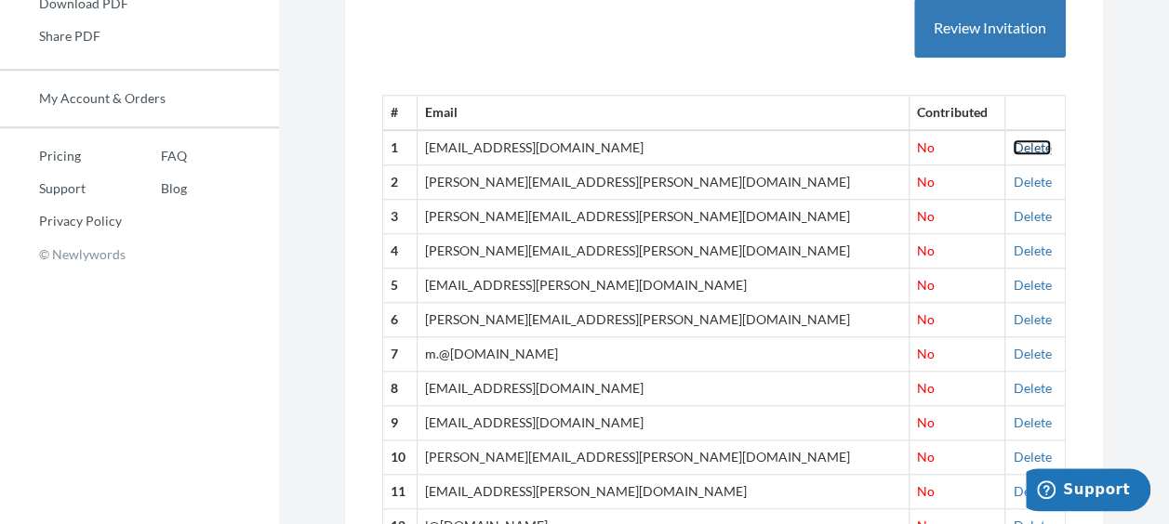
click at [1013, 143] on link "Delete" at bounding box center [1032, 147] width 38 height 16
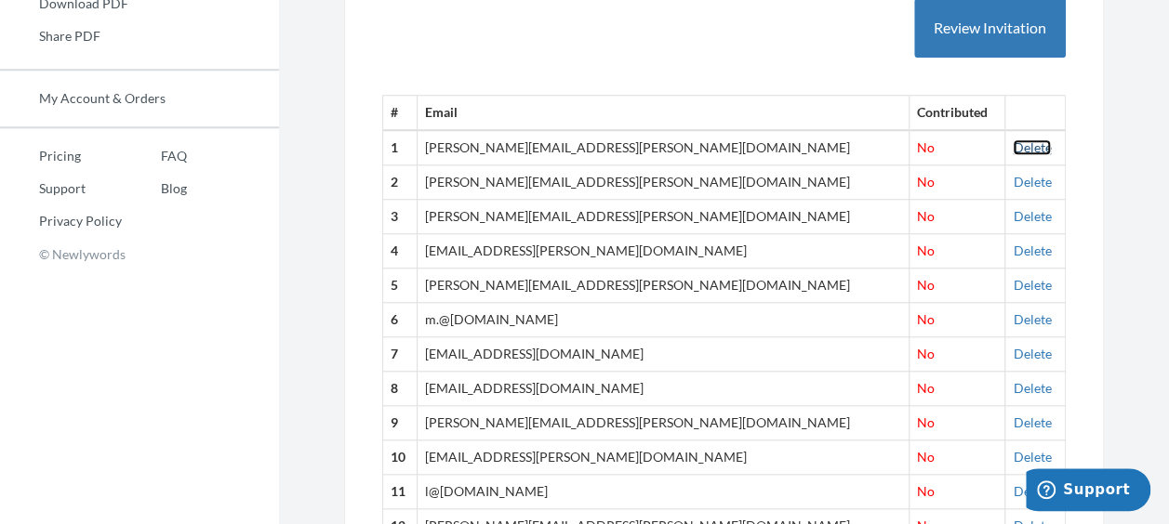
click at [1019, 149] on link "Delete" at bounding box center [1032, 147] width 38 height 16
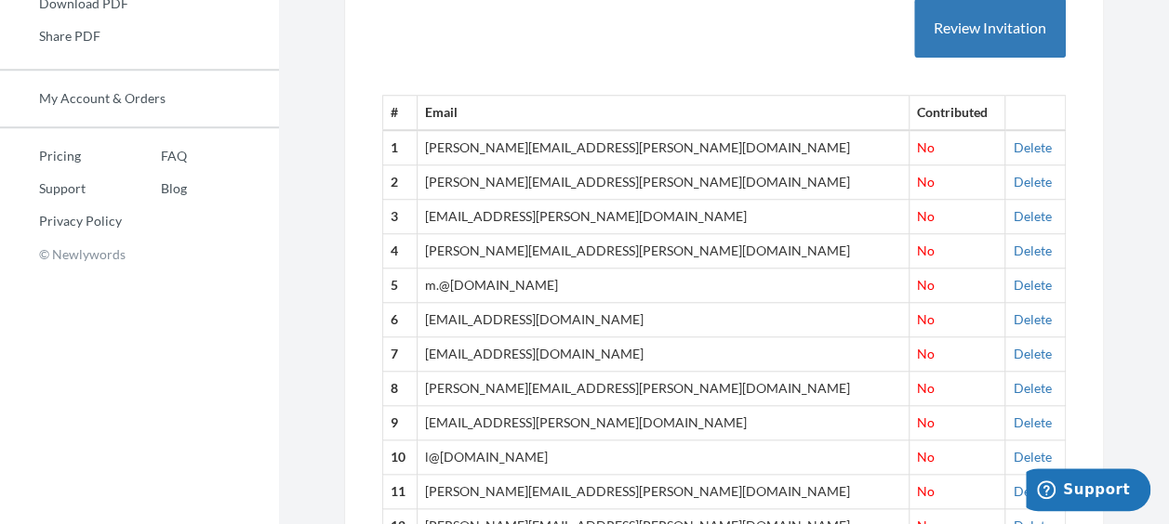
click at [1022, 141] on td "Delete" at bounding box center [1035, 147] width 60 height 34
click at [1013, 140] on link "Delete" at bounding box center [1032, 147] width 38 height 16
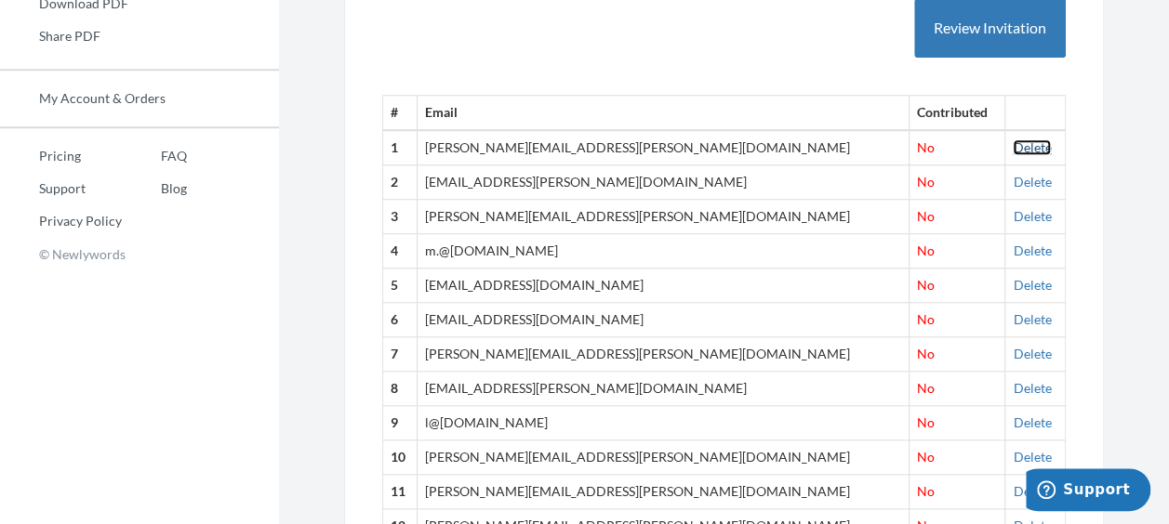
click at [1013, 147] on link "Delete" at bounding box center [1032, 147] width 38 height 16
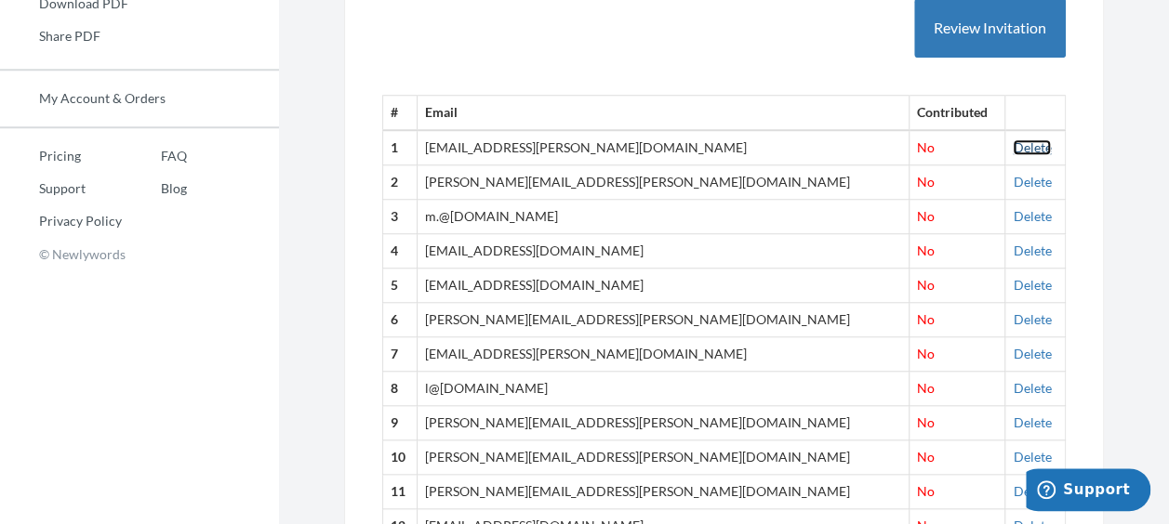
click at [1013, 139] on link "Delete" at bounding box center [1032, 147] width 38 height 16
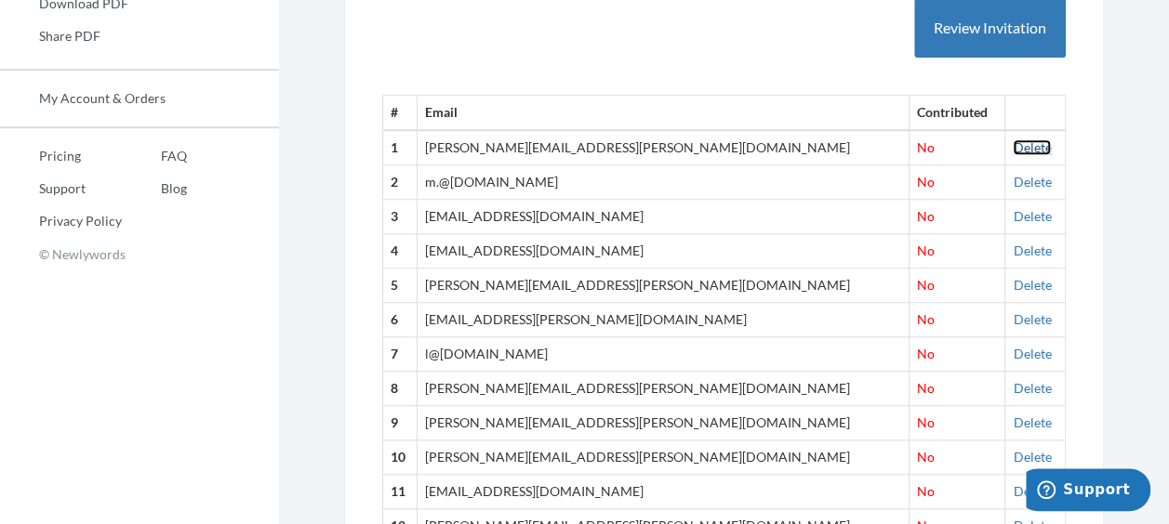
click at [1019, 146] on link "Delete" at bounding box center [1032, 147] width 38 height 16
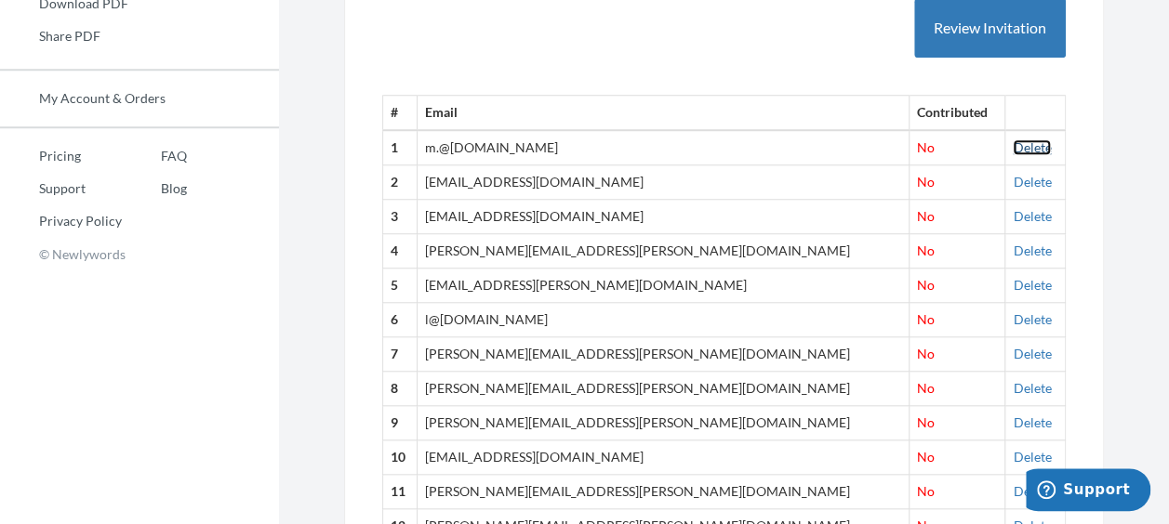
click at [1013, 150] on link "Delete" at bounding box center [1032, 147] width 38 height 16
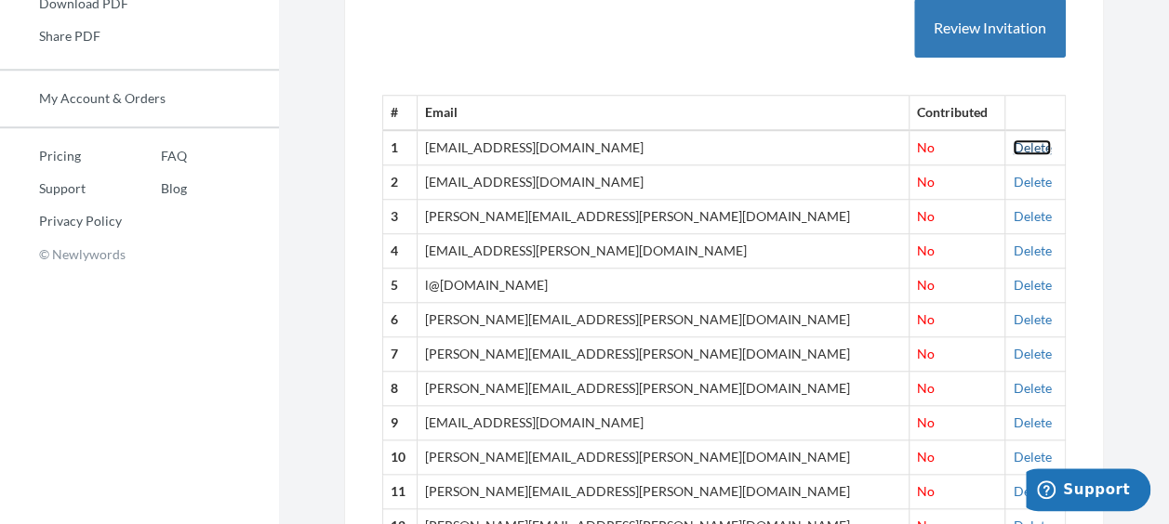
click at [1013, 143] on link "Delete" at bounding box center [1032, 147] width 38 height 16
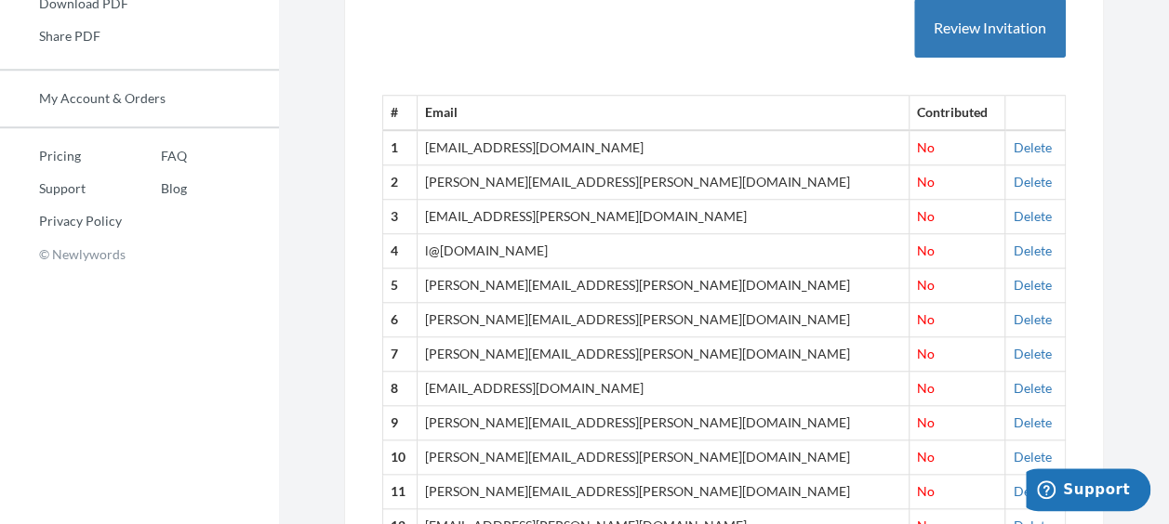
click at [1005, 166] on td "Delete" at bounding box center [1035, 183] width 60 height 34
click at [1013, 147] on link "Delete" at bounding box center [1032, 147] width 38 height 16
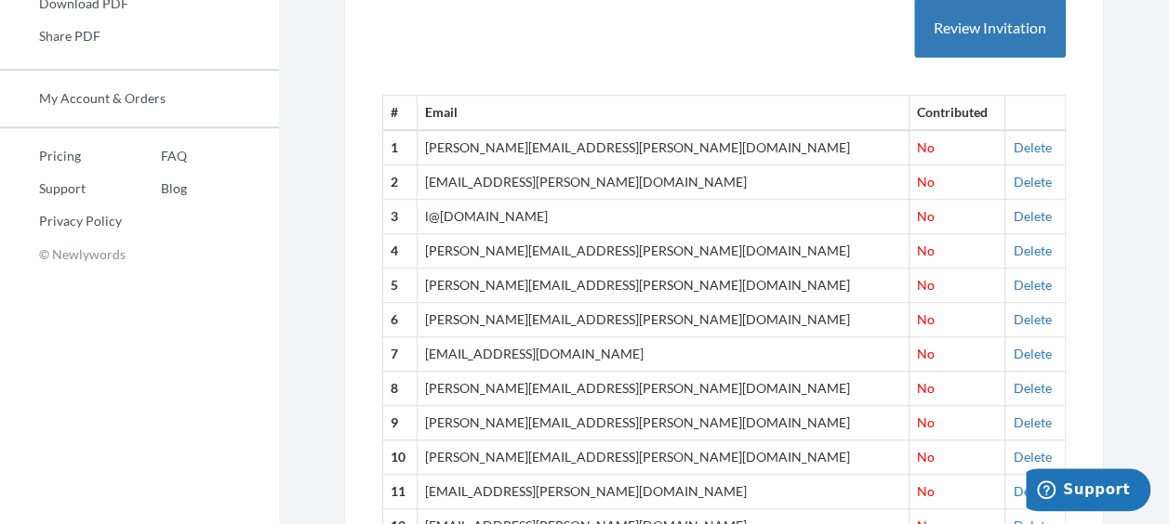
click at [1005, 143] on td "Delete" at bounding box center [1035, 147] width 60 height 34
click at [1013, 143] on link "Delete" at bounding box center [1032, 147] width 38 height 16
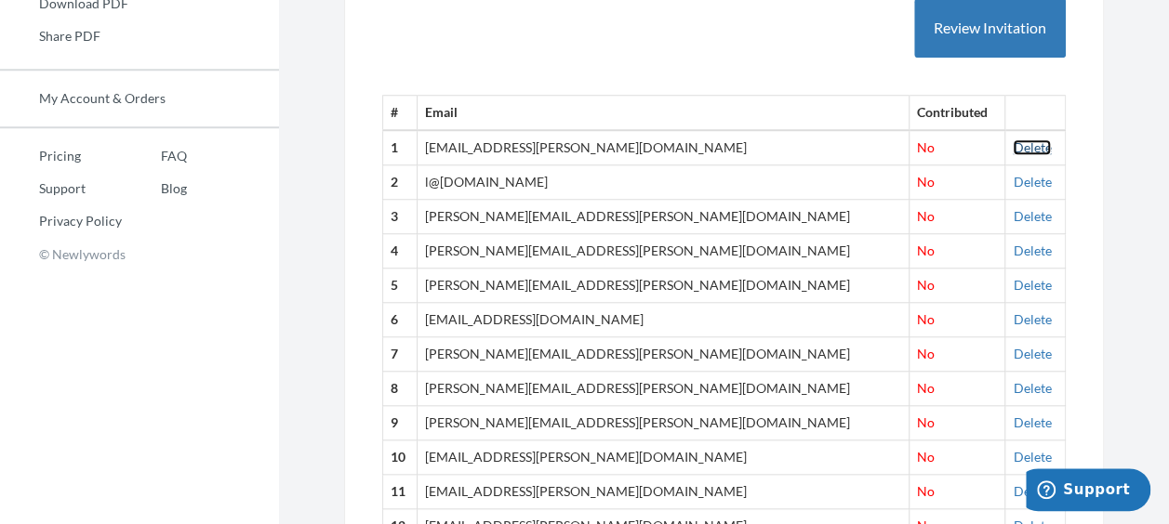
click at [1013, 150] on link "Delete" at bounding box center [1032, 147] width 38 height 16
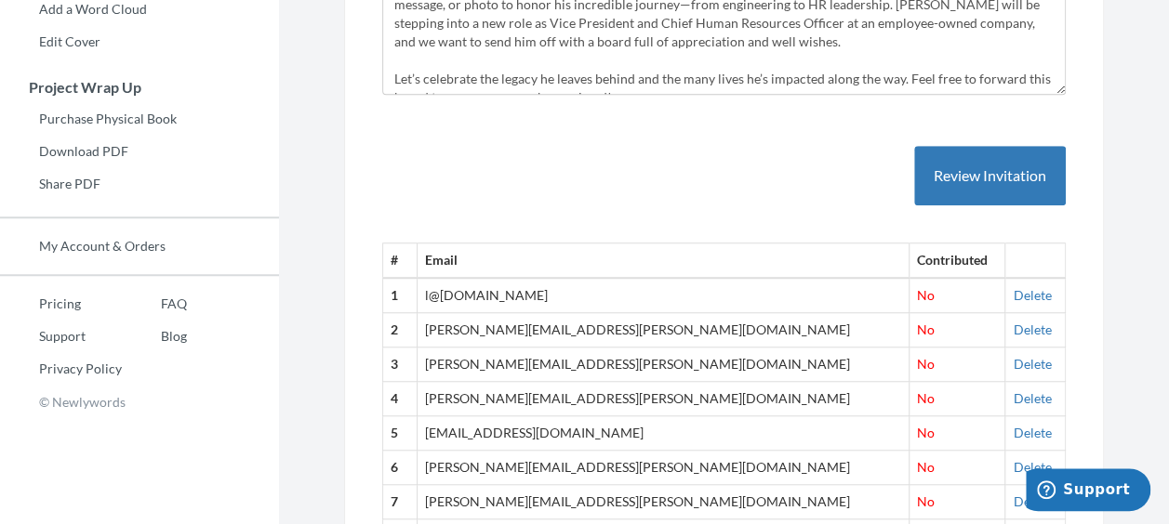
scroll to position [677, 0]
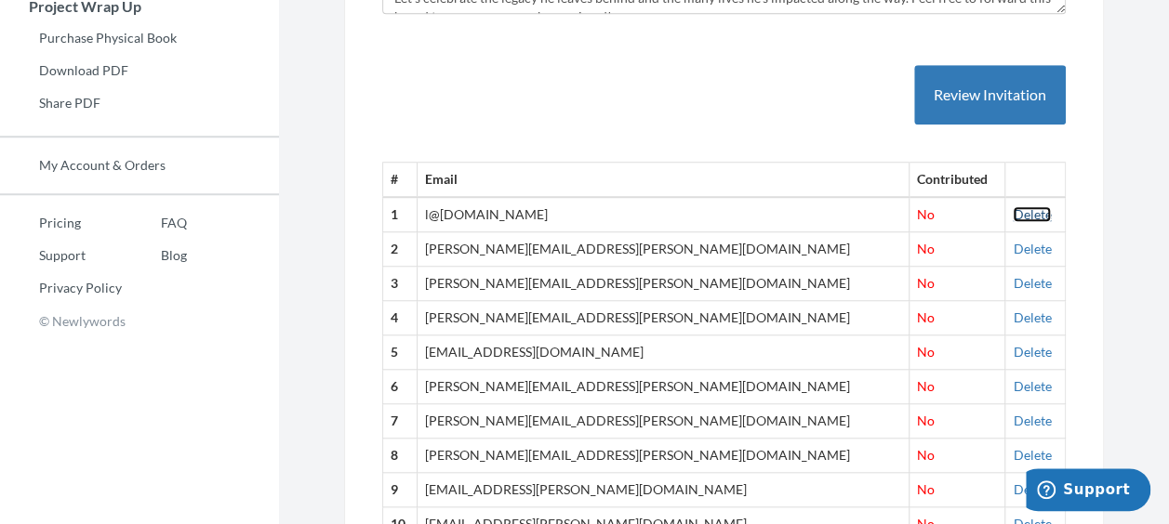
click at [1013, 210] on link "Delete" at bounding box center [1032, 214] width 38 height 16
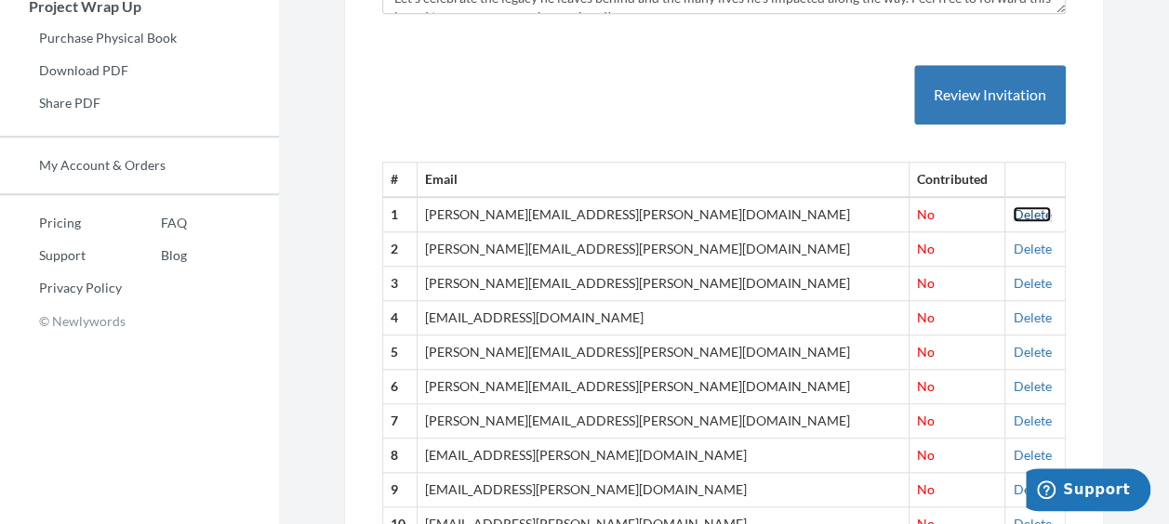
click at [1013, 206] on link "Delete" at bounding box center [1032, 214] width 38 height 16
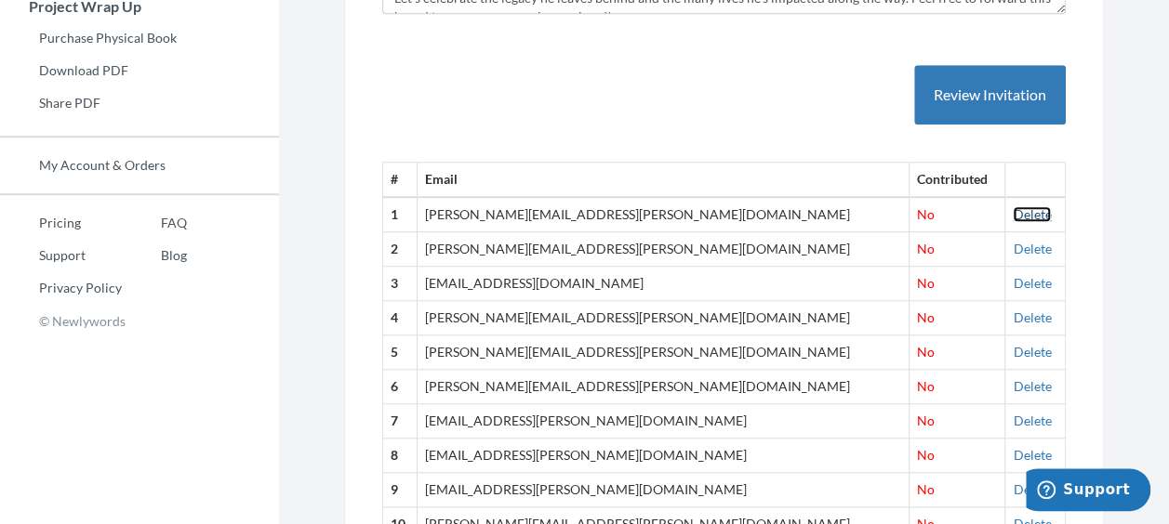
click at [1013, 211] on link "Delete" at bounding box center [1032, 214] width 38 height 16
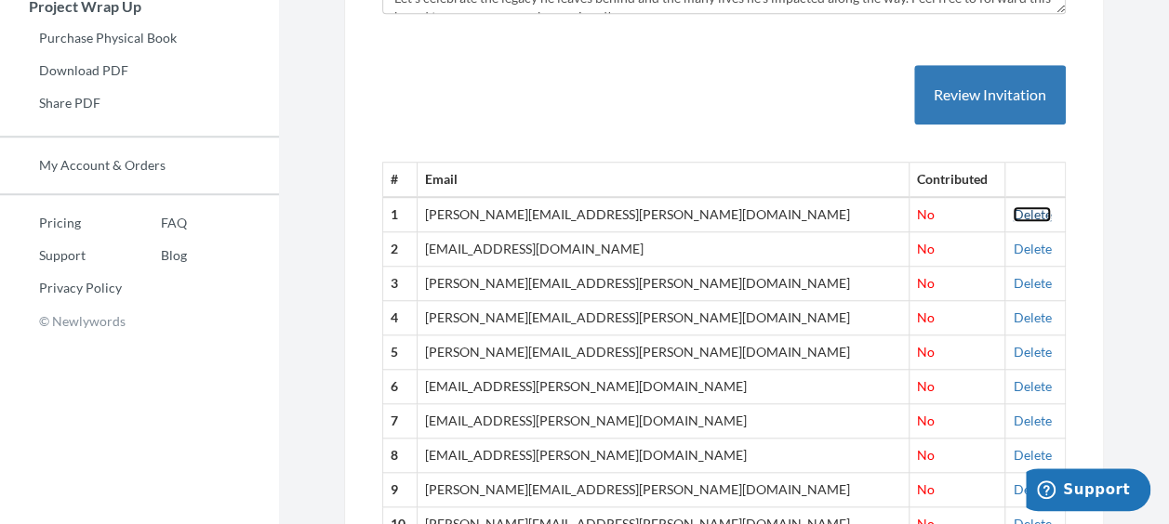
click at [1013, 216] on link "Delete" at bounding box center [1032, 214] width 38 height 16
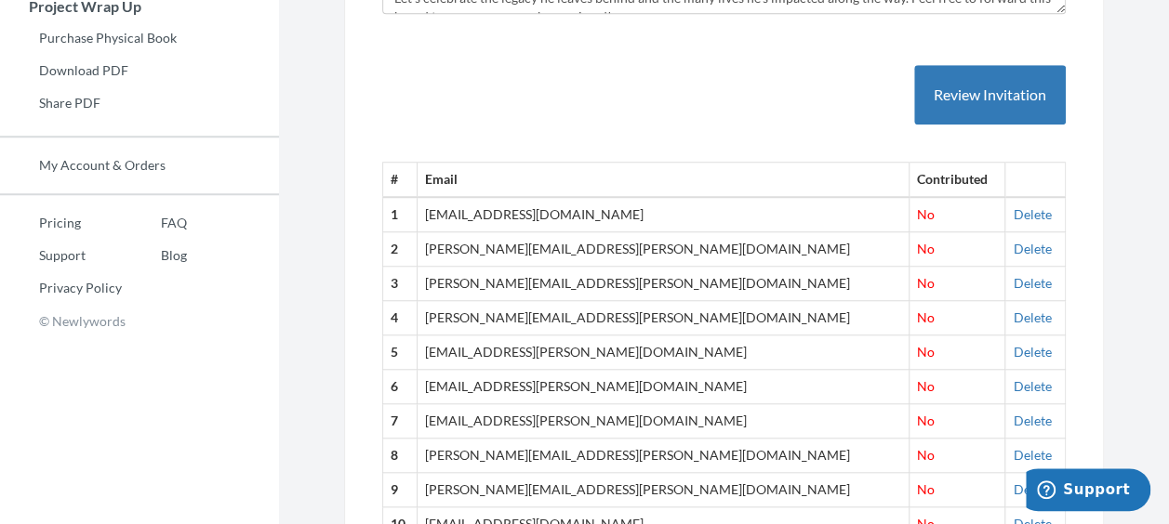
drag, startPoint x: 771, startPoint y: 43, endPoint x: 850, endPoint y: 96, distance: 95.2
click at [772, 43] on div "# Email Contributed 1 russert.mark@gehealthcare.com No Delete 2 schaefer.craig@…" at bounding box center [724, 389] width 684 height 722
click at [1015, 225] on td "Delete" at bounding box center [1035, 214] width 60 height 34
click at [1013, 213] on link "Delete" at bounding box center [1032, 214] width 38 height 16
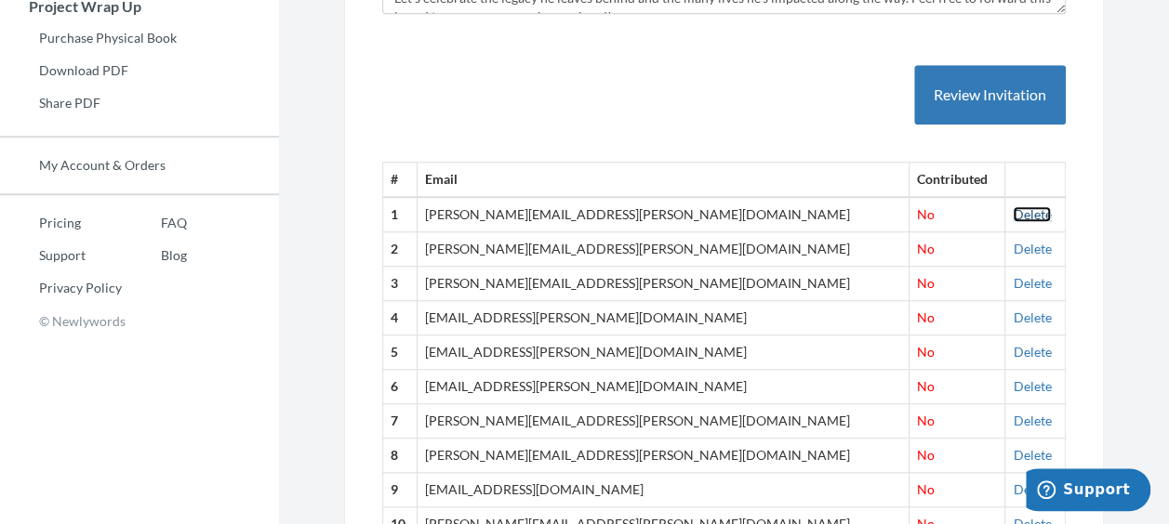
click at [1013, 216] on link "Delete" at bounding box center [1032, 214] width 38 height 16
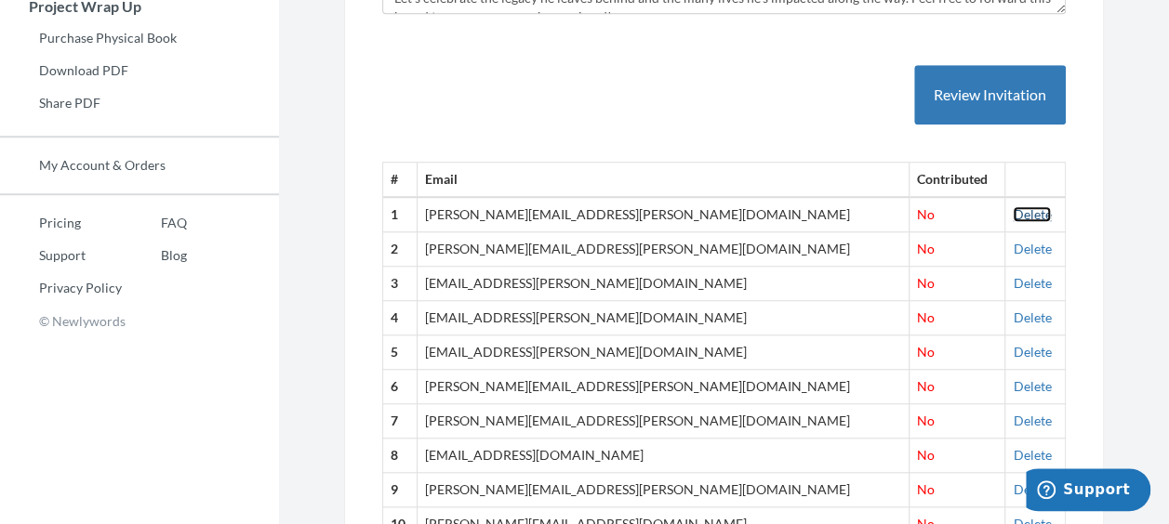
drag, startPoint x: 1001, startPoint y: 206, endPoint x: 690, endPoint y: 73, distance: 338.2
click at [1013, 206] on link "Delete" at bounding box center [1032, 214] width 38 height 16
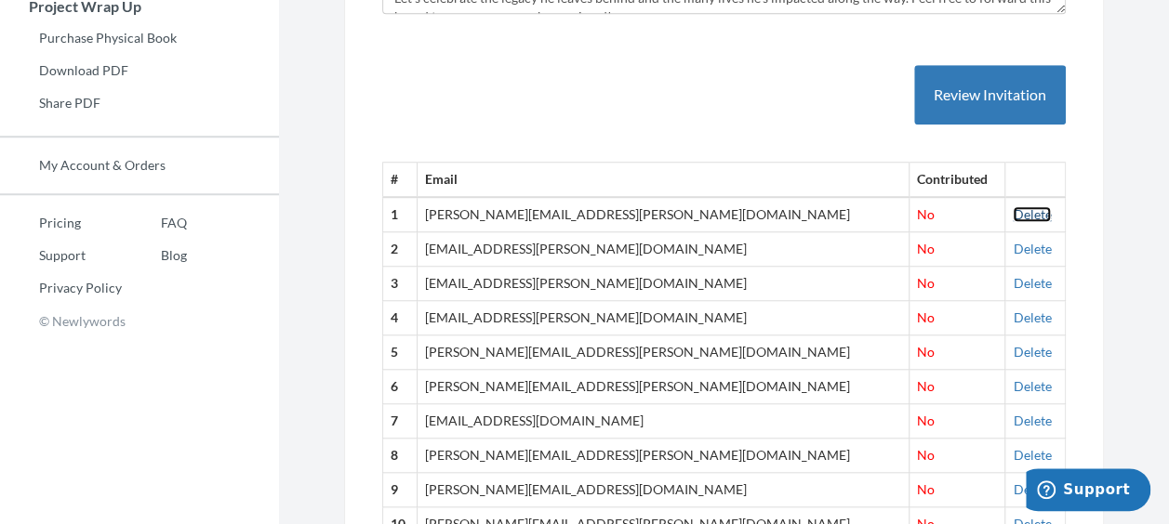
drag, startPoint x: 991, startPoint y: 212, endPoint x: 668, endPoint y: 74, distance: 351.7
click at [1013, 212] on link "Delete" at bounding box center [1032, 214] width 38 height 16
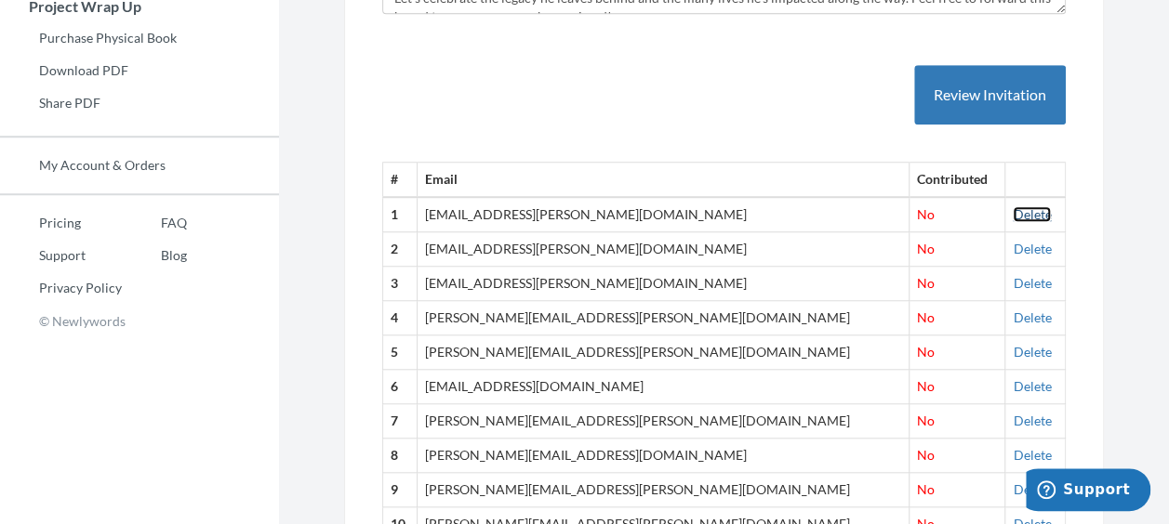
click at [1013, 206] on link "Delete" at bounding box center [1032, 214] width 38 height 16
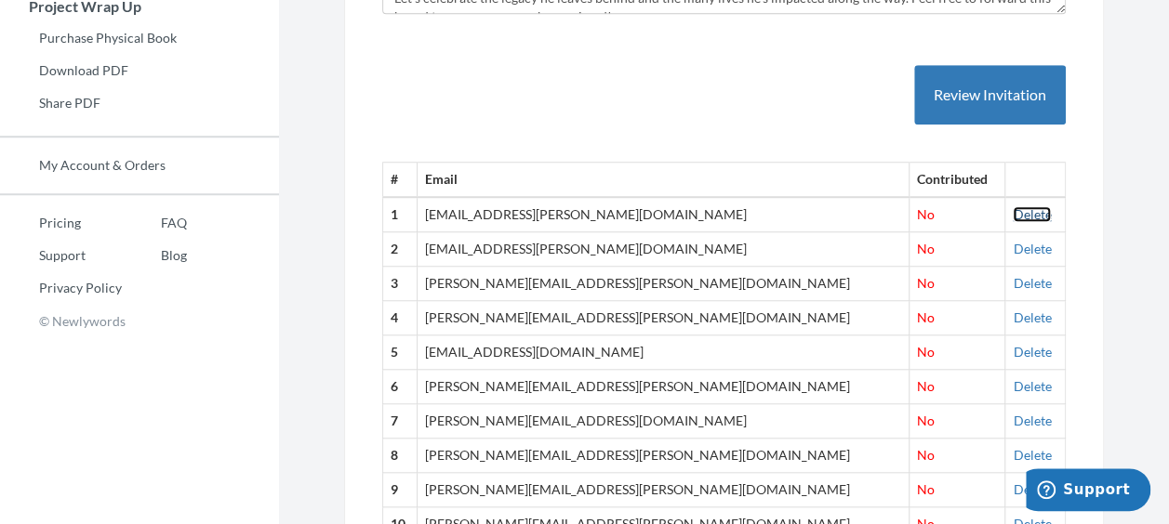
click at [1013, 210] on link "Delete" at bounding box center [1032, 214] width 38 height 16
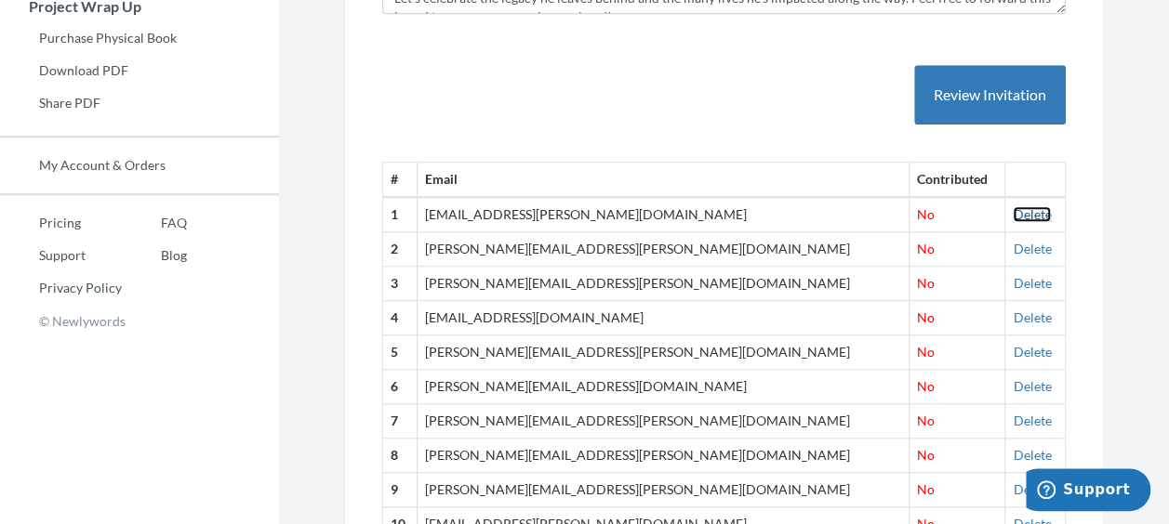
click at [1013, 211] on link "Delete" at bounding box center [1032, 214] width 38 height 16
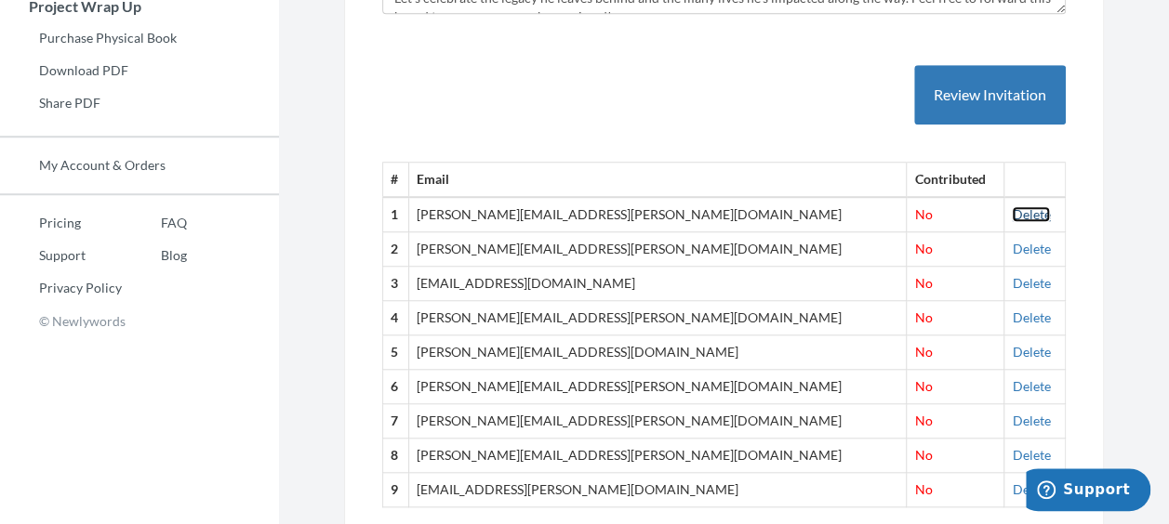
click at [1012, 206] on link "Delete" at bounding box center [1031, 214] width 38 height 16
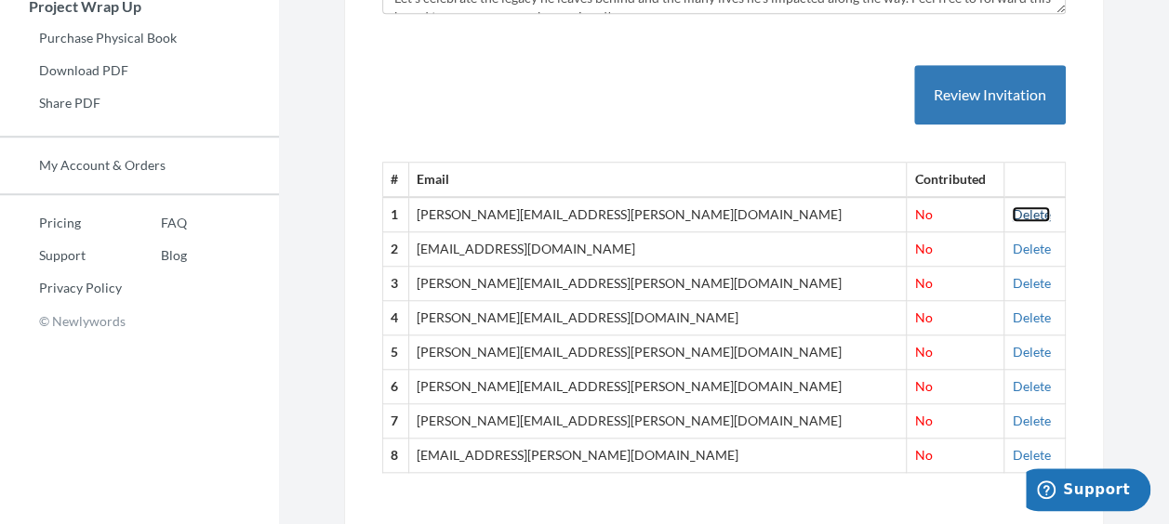
click at [1012, 218] on link "Delete" at bounding box center [1031, 214] width 38 height 16
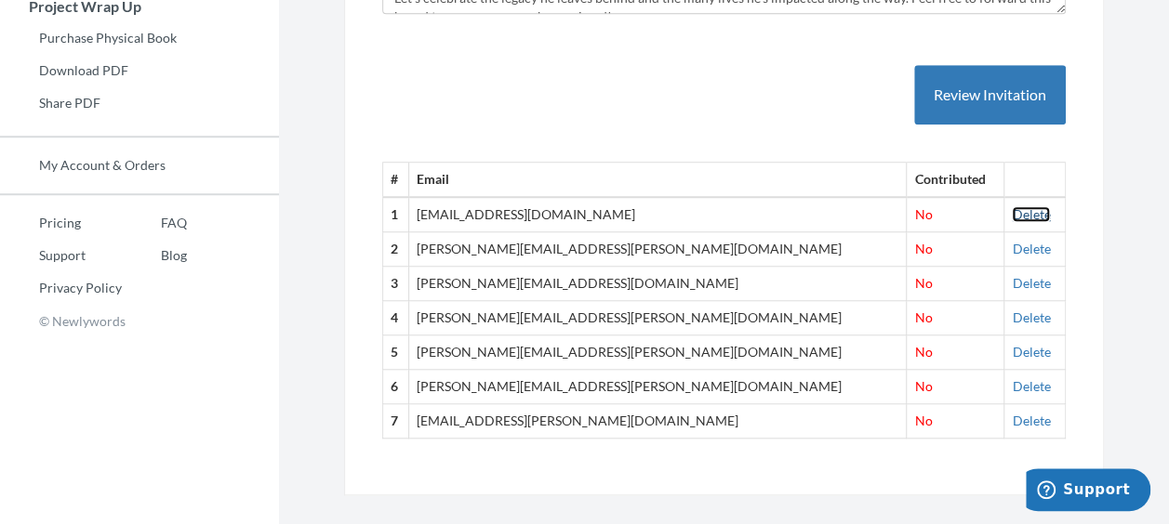
click at [1012, 206] on link "Delete" at bounding box center [1031, 214] width 38 height 16
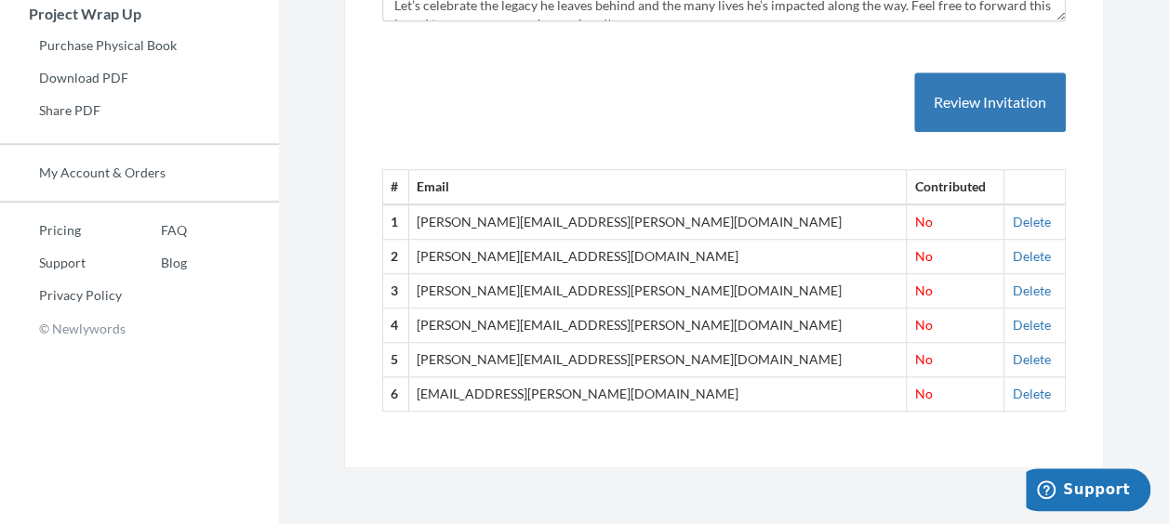
scroll to position [664, 0]
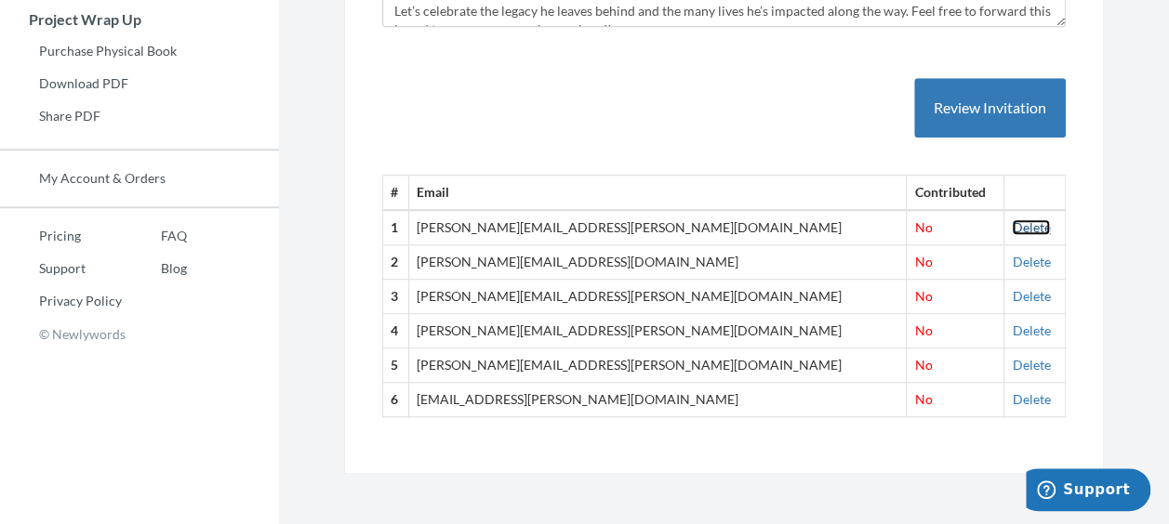
click at [1012, 227] on link "Delete" at bounding box center [1031, 227] width 38 height 16
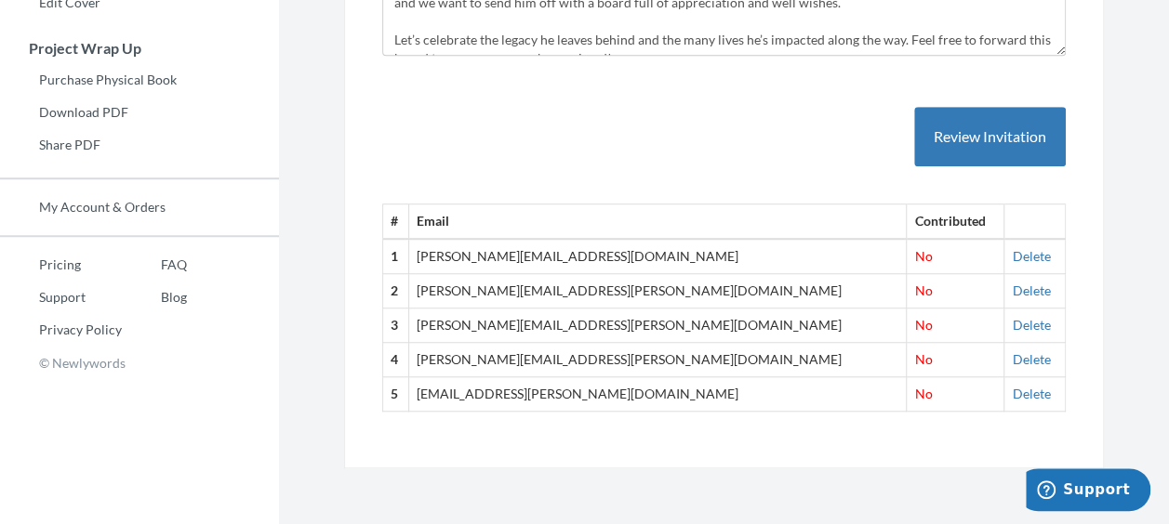
scroll to position [631, 0]
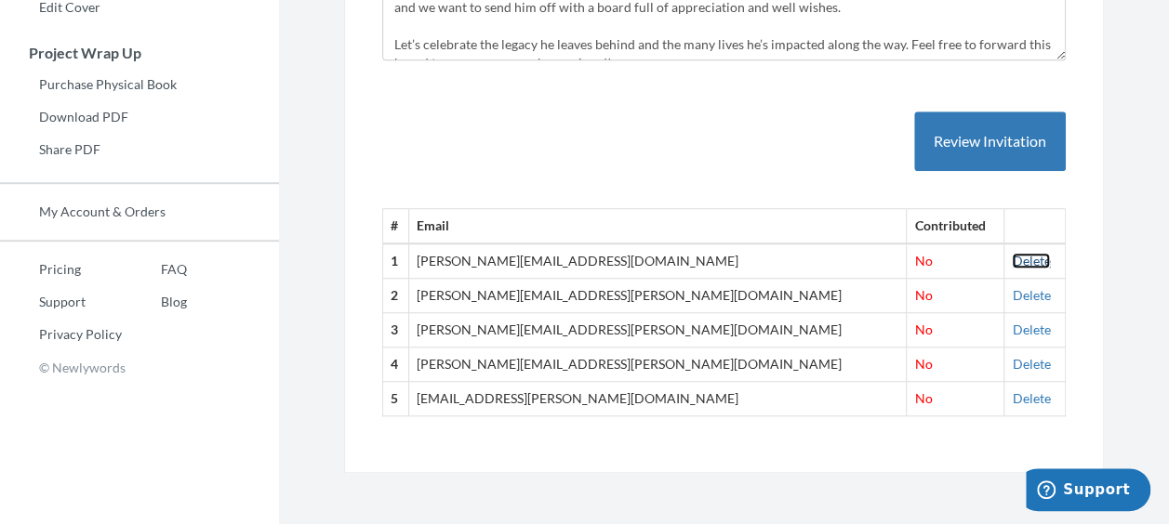
drag, startPoint x: 1008, startPoint y: 259, endPoint x: 684, endPoint y: 91, distance: 364.4
click at [1012, 258] on link "Delete" at bounding box center [1031, 261] width 38 height 16
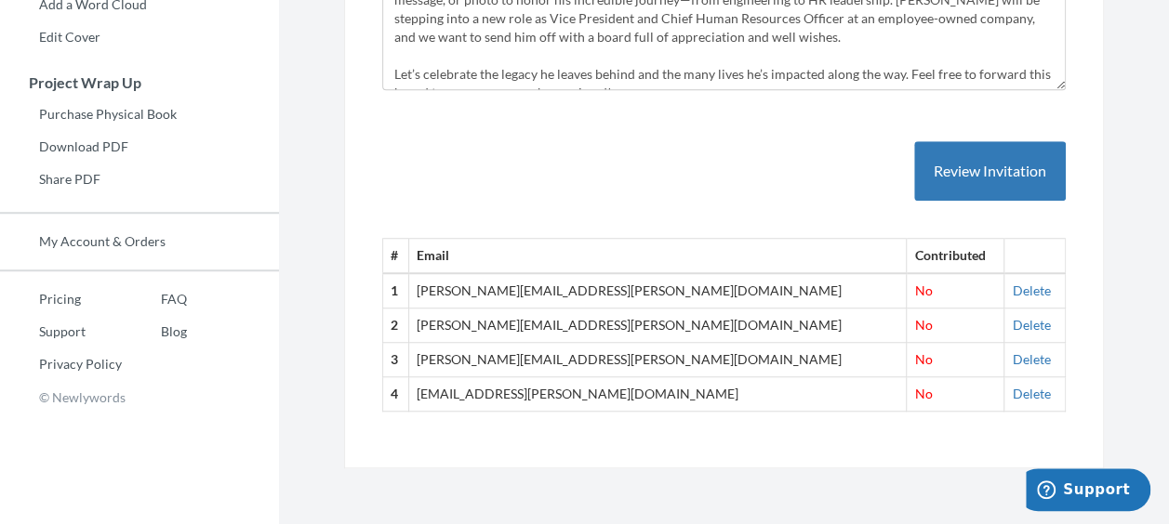
scroll to position [596, 0]
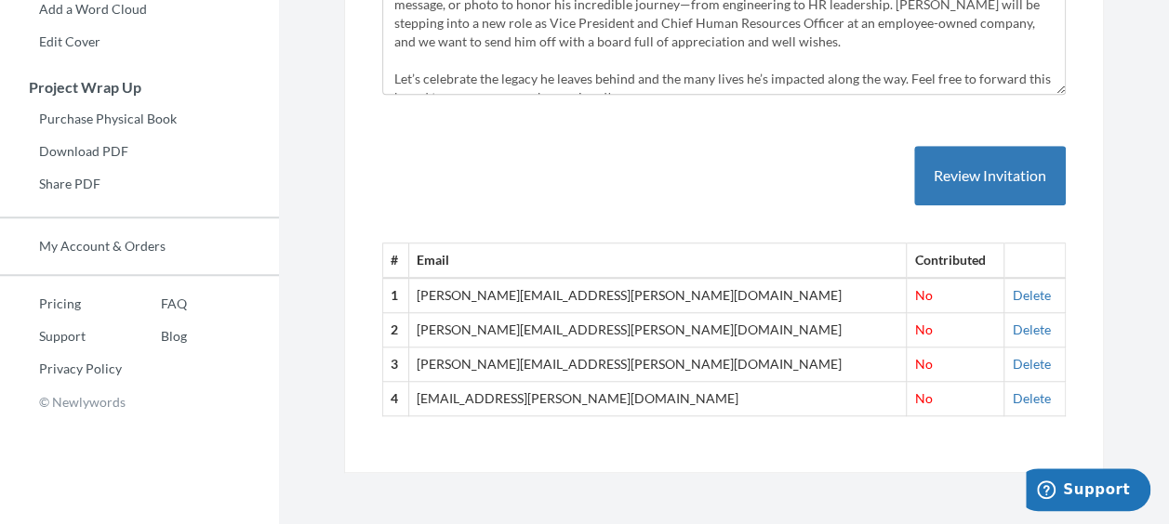
click at [1004, 282] on td "Delete" at bounding box center [1034, 295] width 61 height 34
click at [1012, 287] on link "Delete" at bounding box center [1031, 295] width 38 height 16
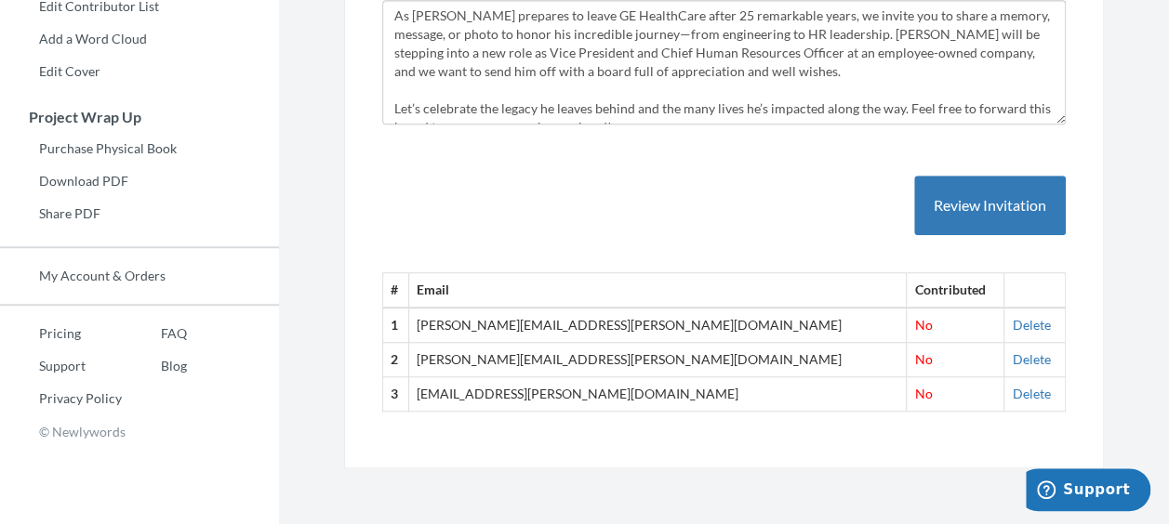
scroll to position [562, 0]
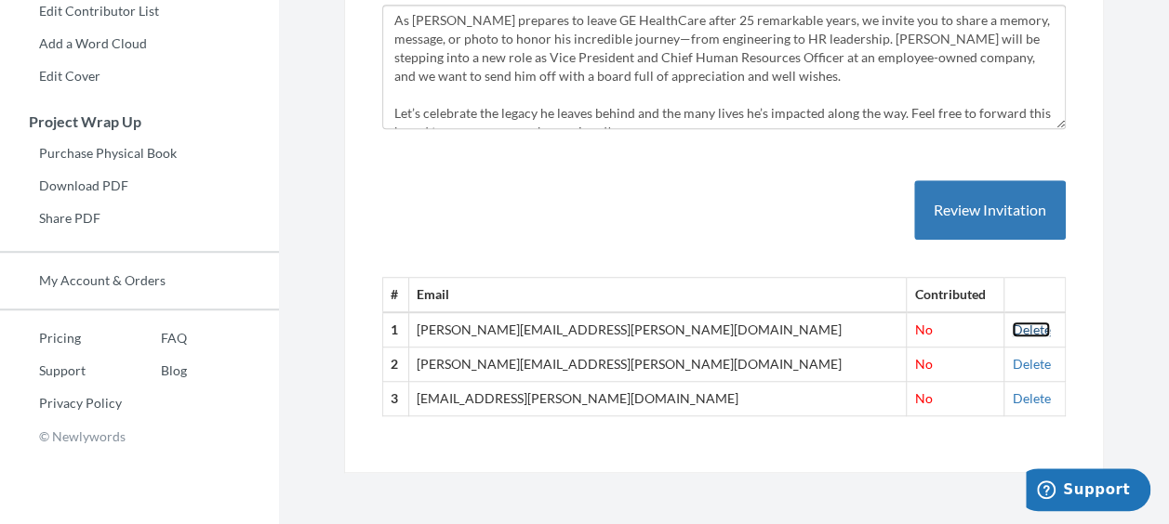
click at [1012, 325] on link "Delete" at bounding box center [1031, 330] width 38 height 16
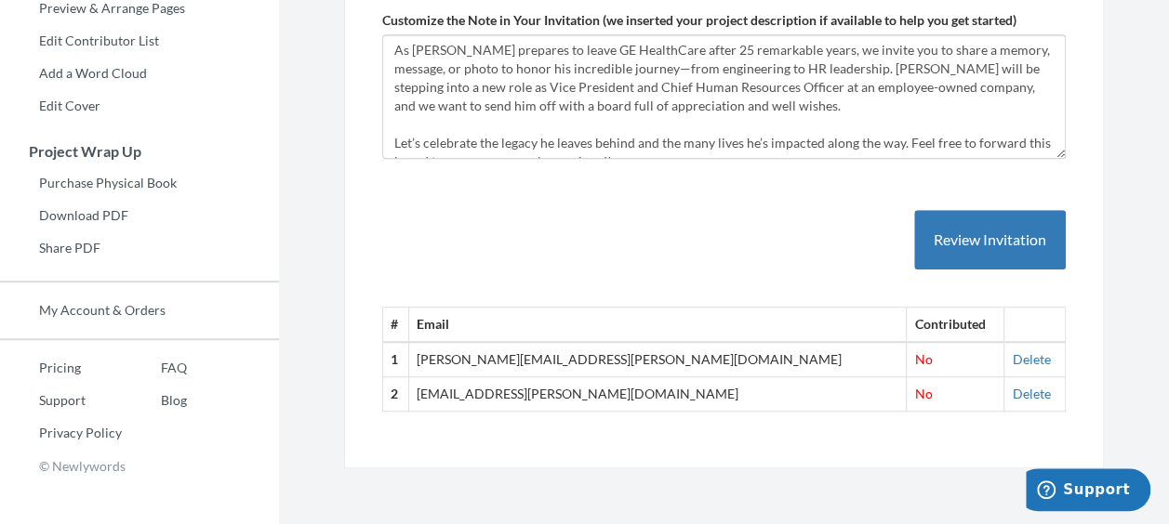
scroll to position [528, 0]
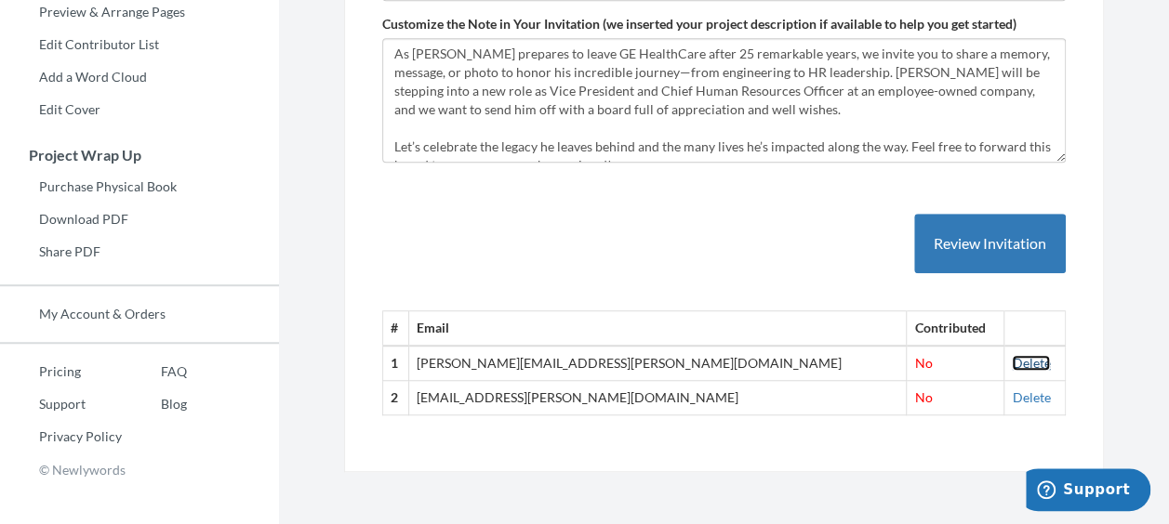
click at [1012, 363] on link "Delete" at bounding box center [1031, 363] width 38 height 16
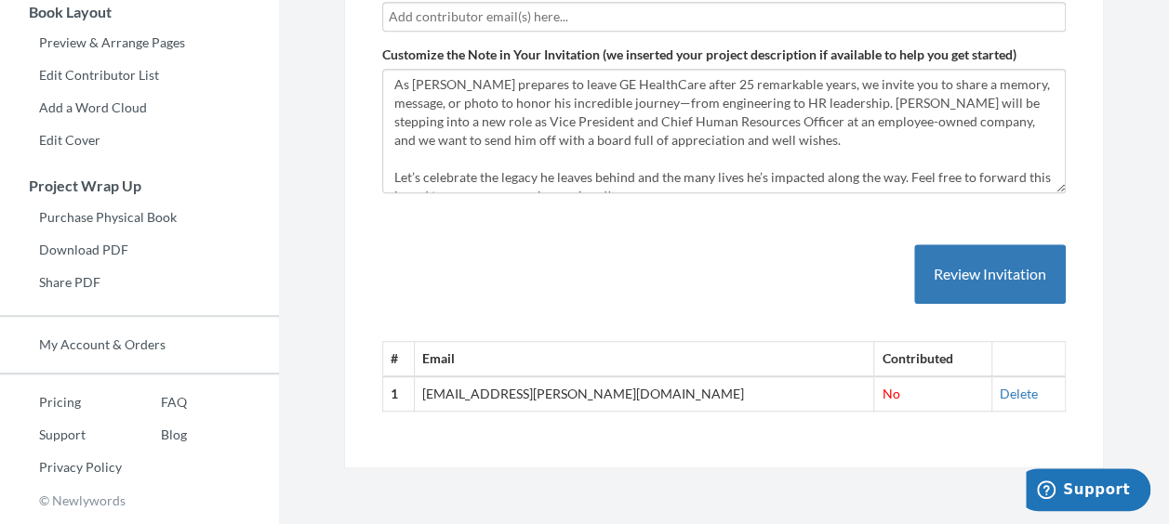
scroll to position [494, 0]
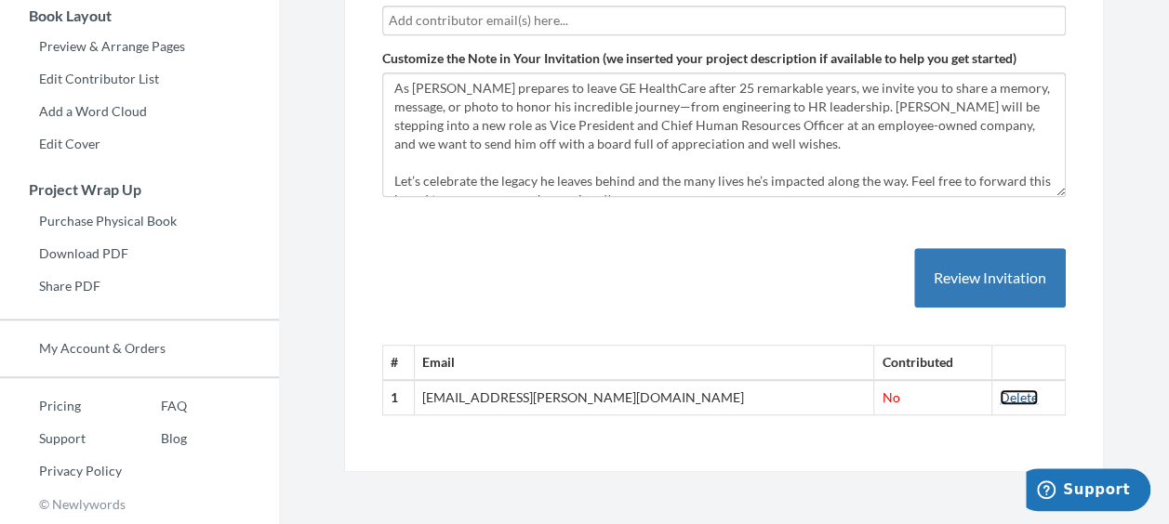
click at [1000, 398] on link "Delete" at bounding box center [1019, 398] width 38 height 16
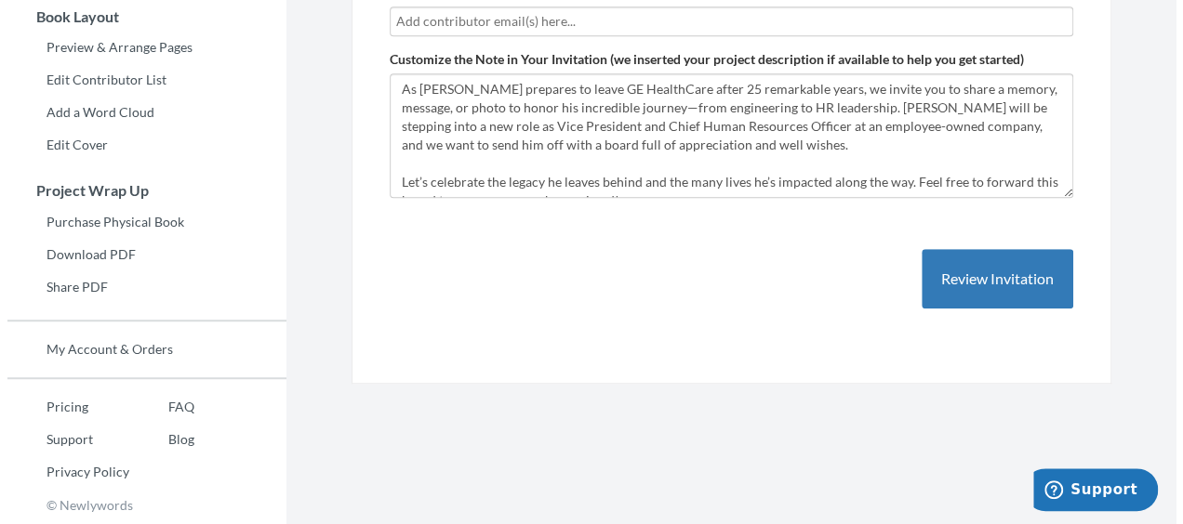
scroll to position [492, 0]
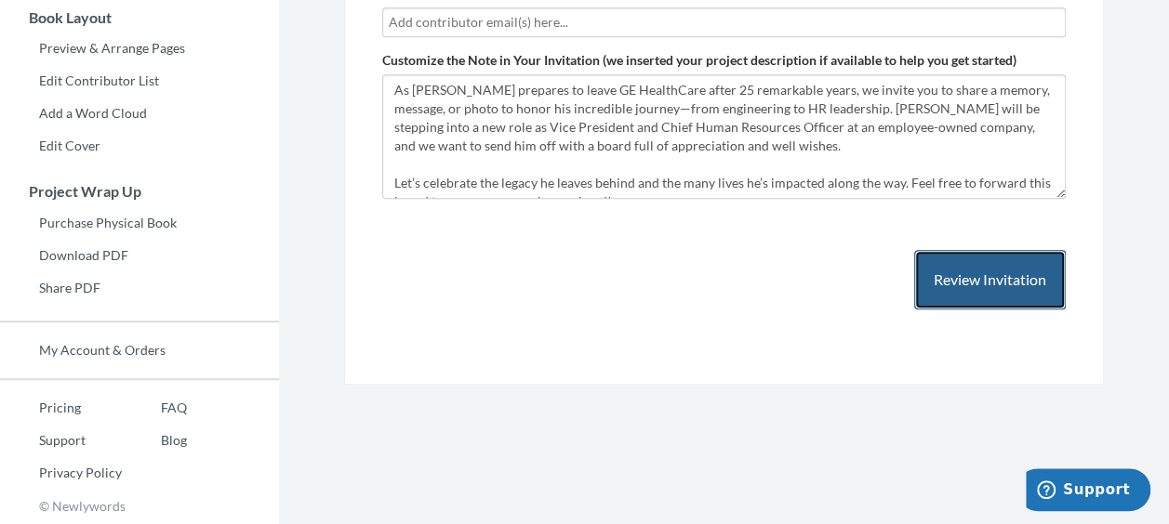
click at [971, 283] on button "Review Invitation" at bounding box center [990, 280] width 152 height 60
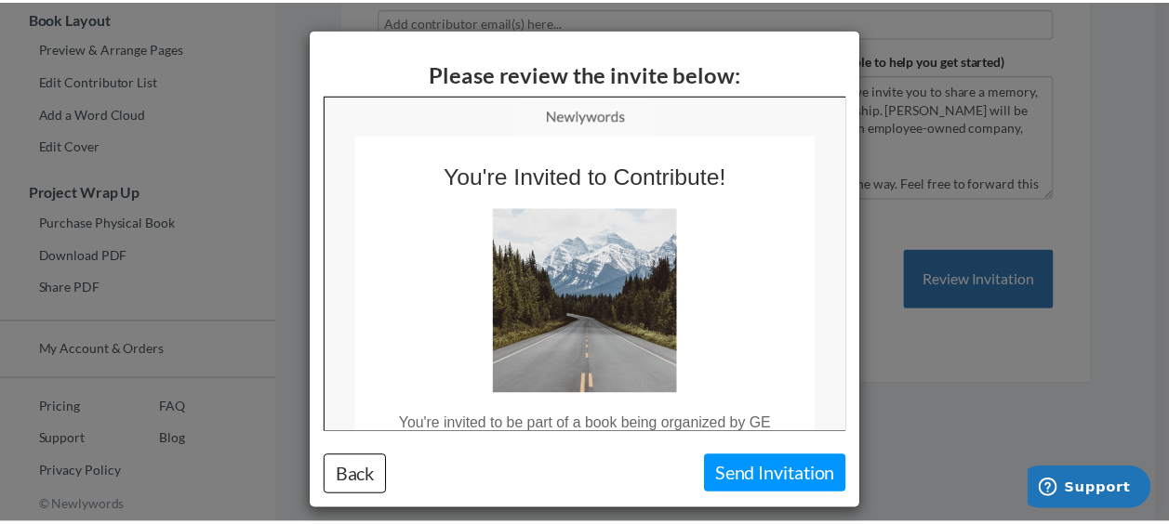
scroll to position [0, 0]
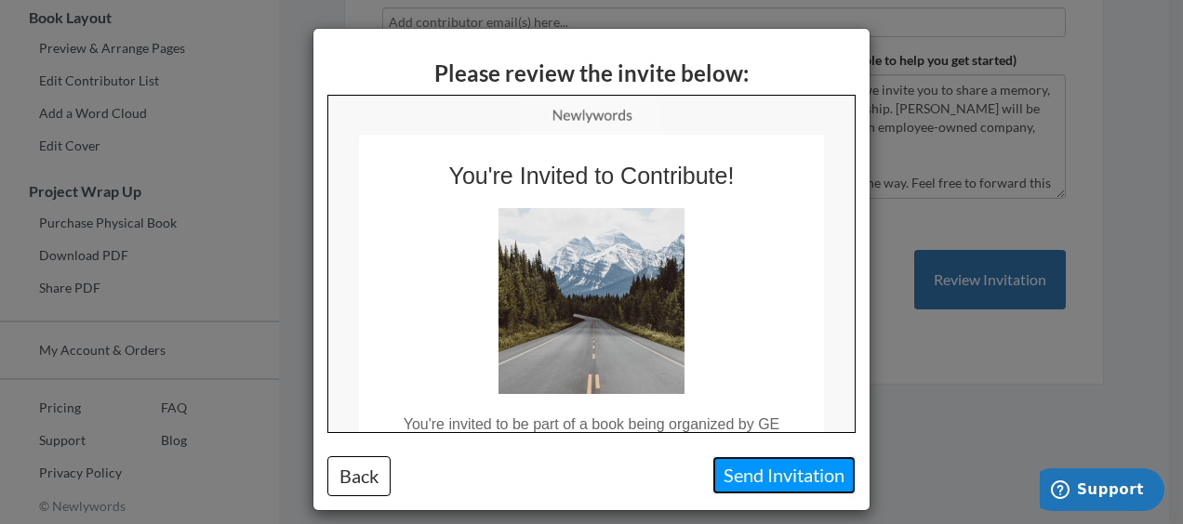
click at [773, 471] on button "Send Invitation" at bounding box center [783, 476] width 143 height 38
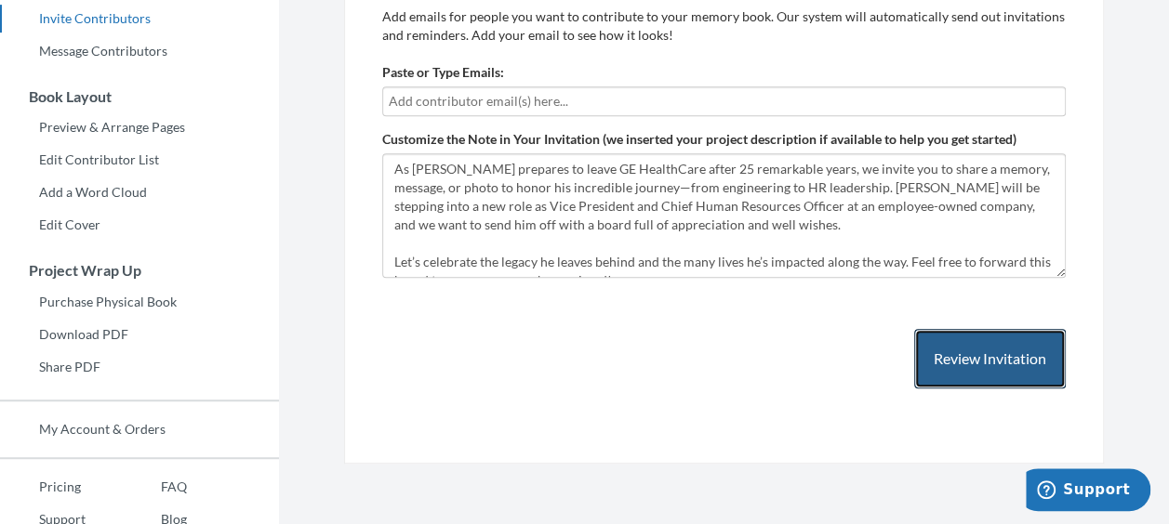
scroll to position [306, 0]
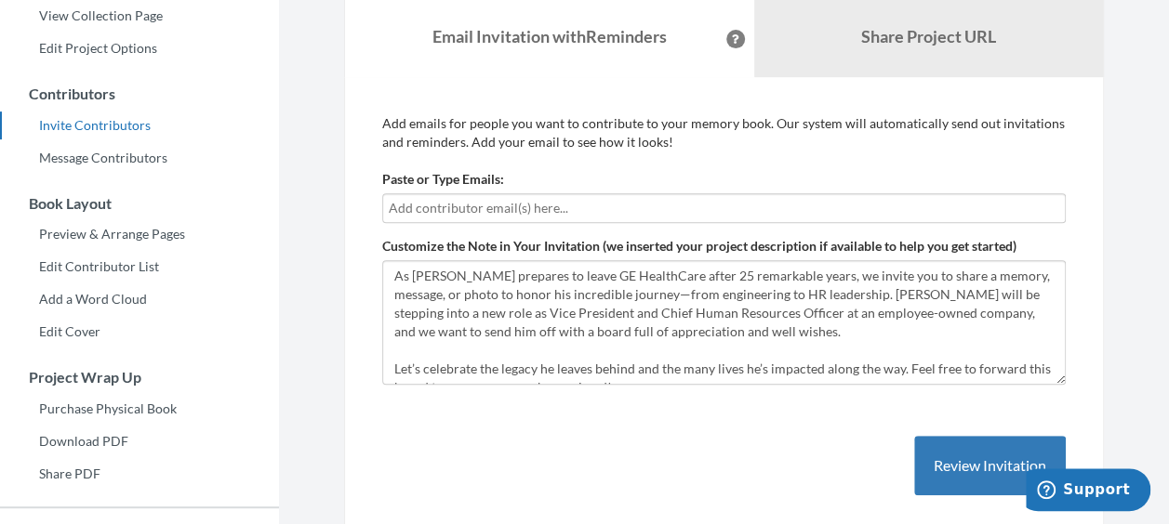
click at [523, 211] on input "text" at bounding box center [724, 208] width 670 height 20
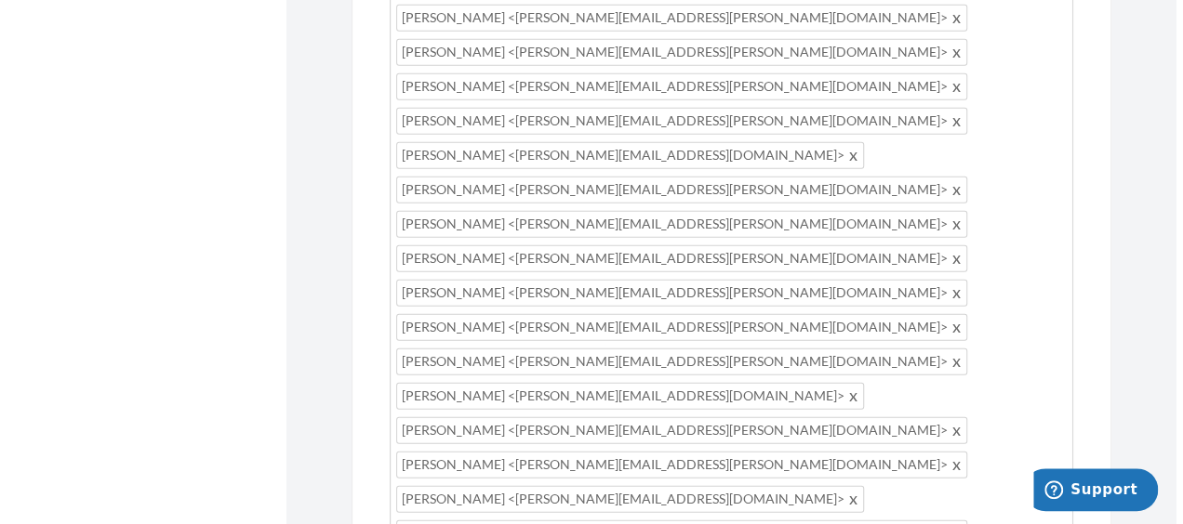
scroll to position [19, 0]
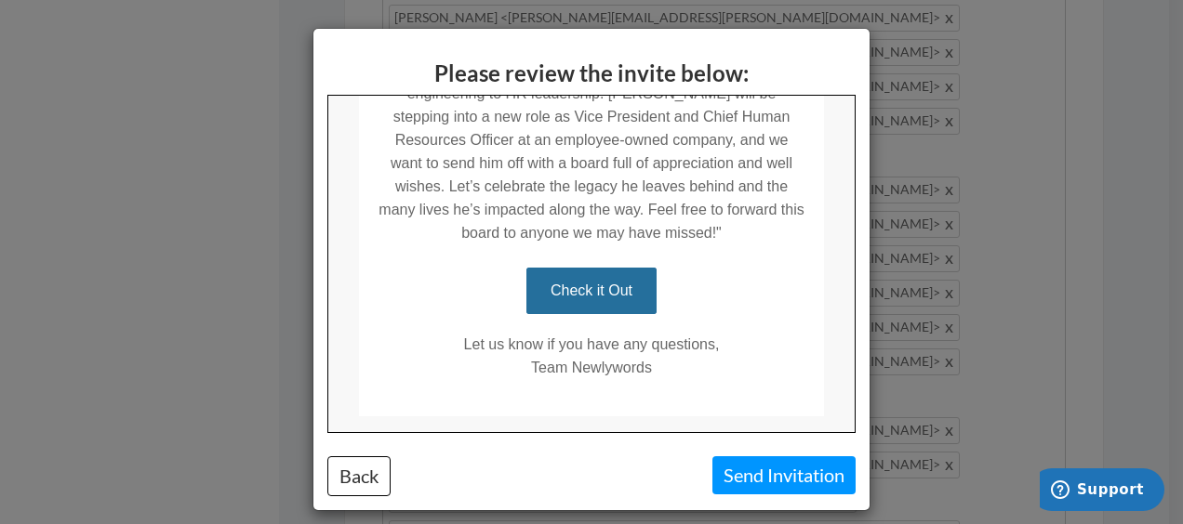
scroll to position [532, 0]
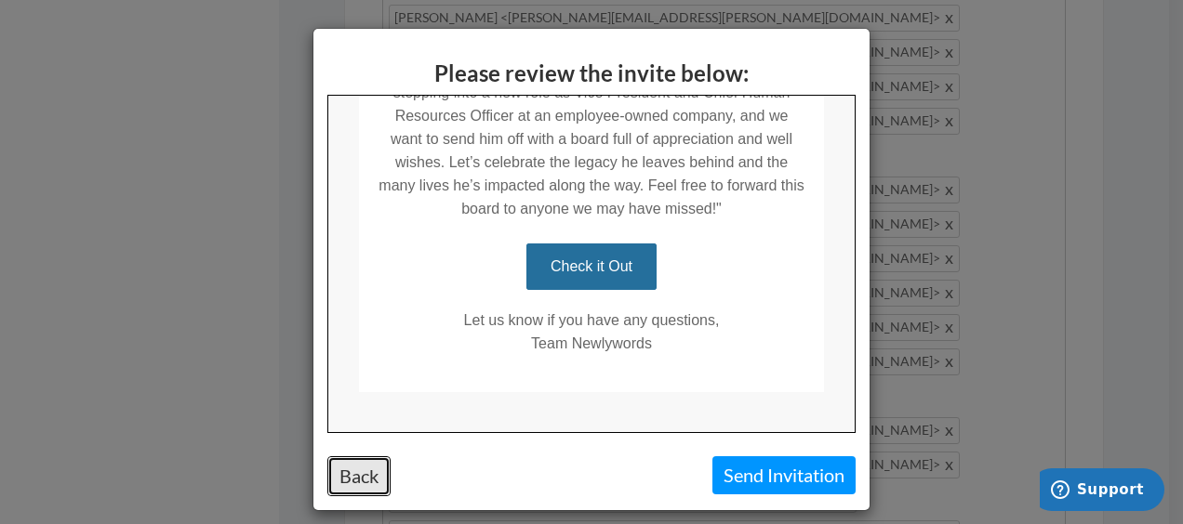
click at [353, 461] on button "Back" at bounding box center [358, 477] width 63 height 40
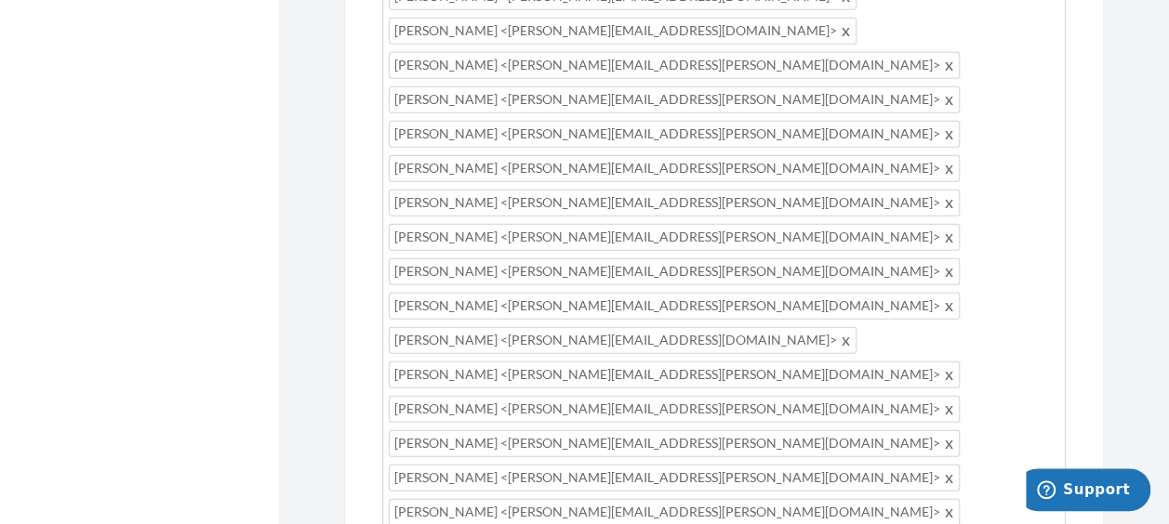
scroll to position [2259, 0]
drag, startPoint x: 552, startPoint y: 405, endPoint x: 363, endPoint y: 96, distance: 363.2
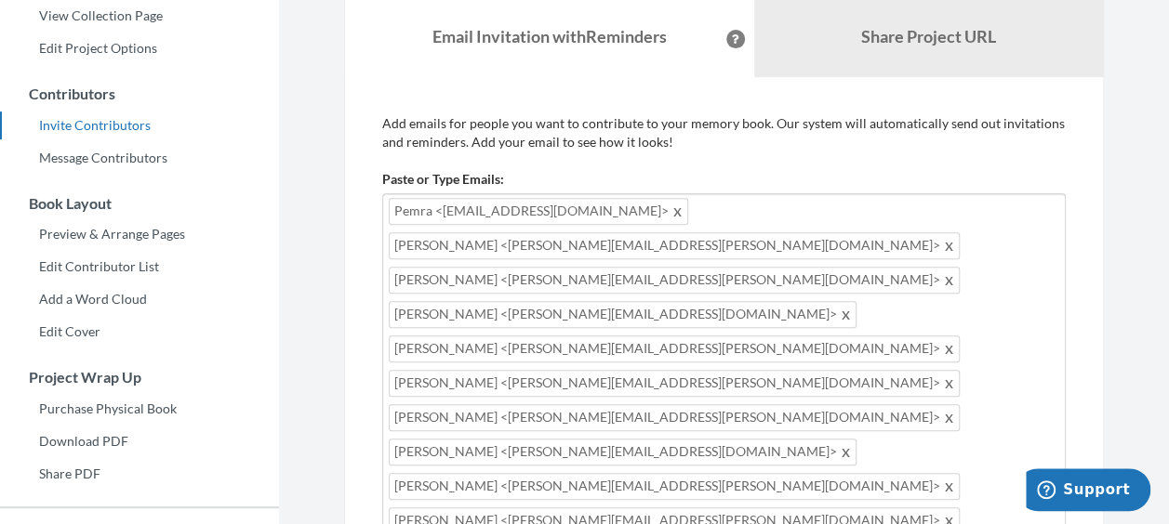
scroll to position [120, 0]
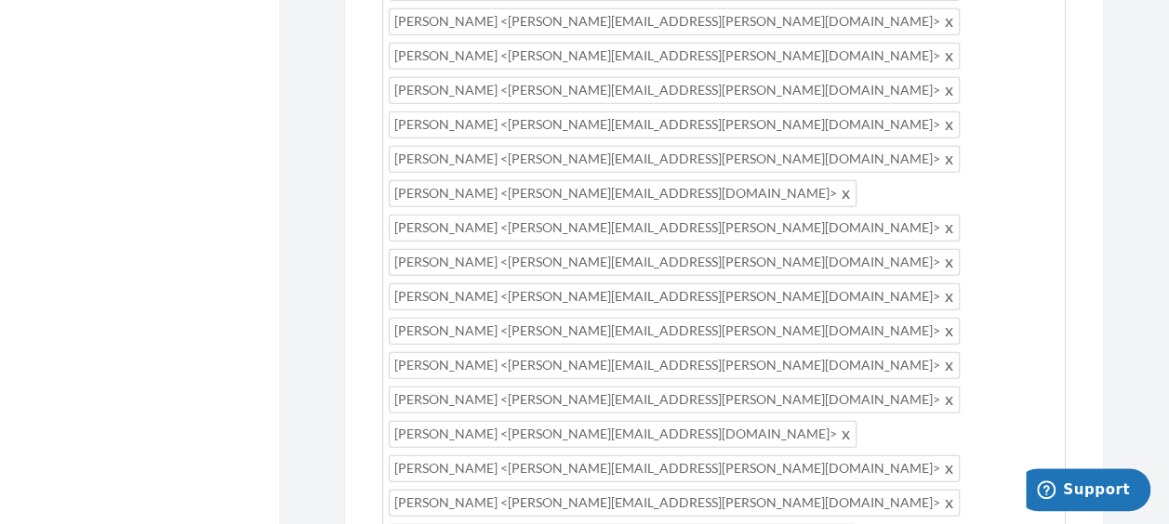
drag, startPoint x: 601, startPoint y: 260, endPoint x: 405, endPoint y: 73, distance: 270.3
click at [405, 73] on div "Pemra <pemra.akbulut@gehealthcare.com> Michelle <Michelle.Allen@gehealthcare.co…" at bounding box center [724, 311] width 684 height 4437
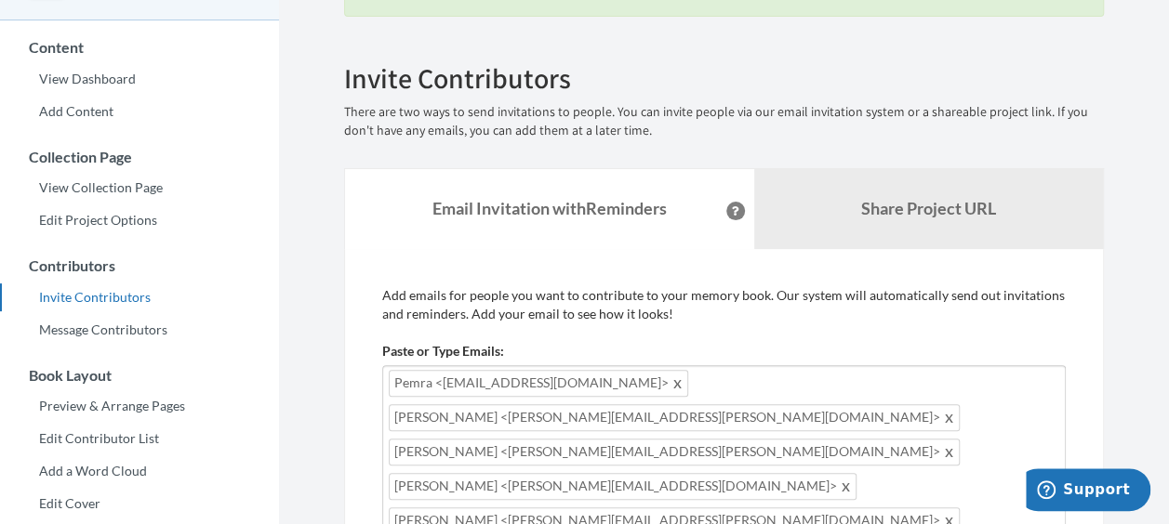
scroll to position [0, 0]
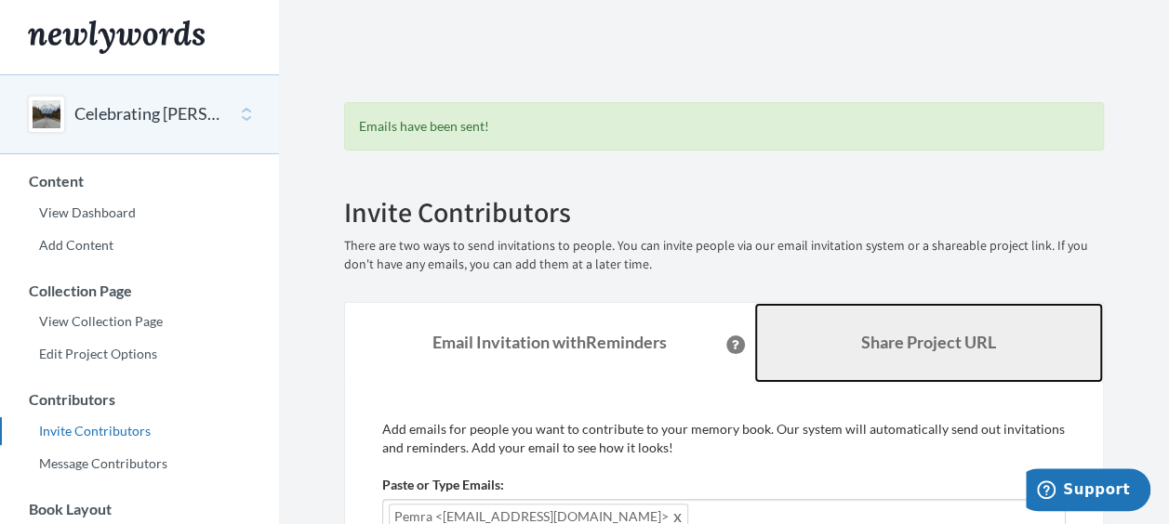
click at [1002, 332] on link "Share Project URL" at bounding box center [929, 343] width 350 height 80
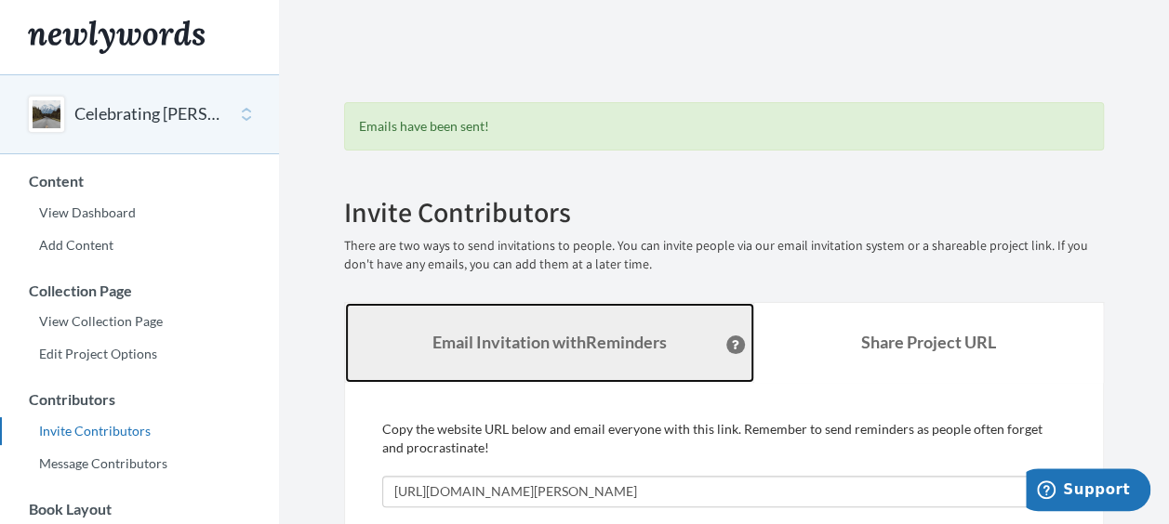
click at [552, 334] on strong "Email Invitation with Reminders" at bounding box center [549, 342] width 234 height 20
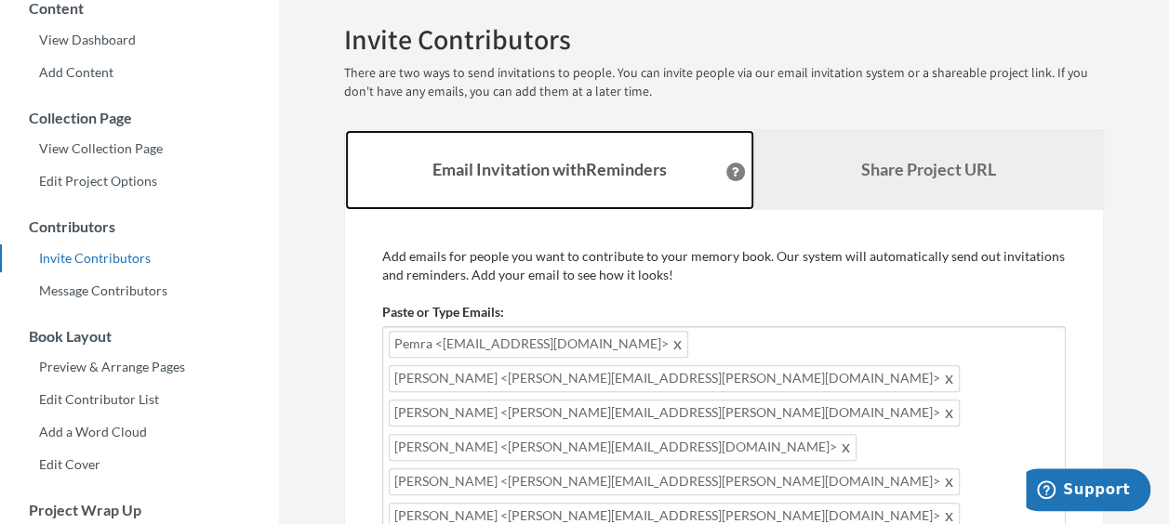
scroll to position [186, 0]
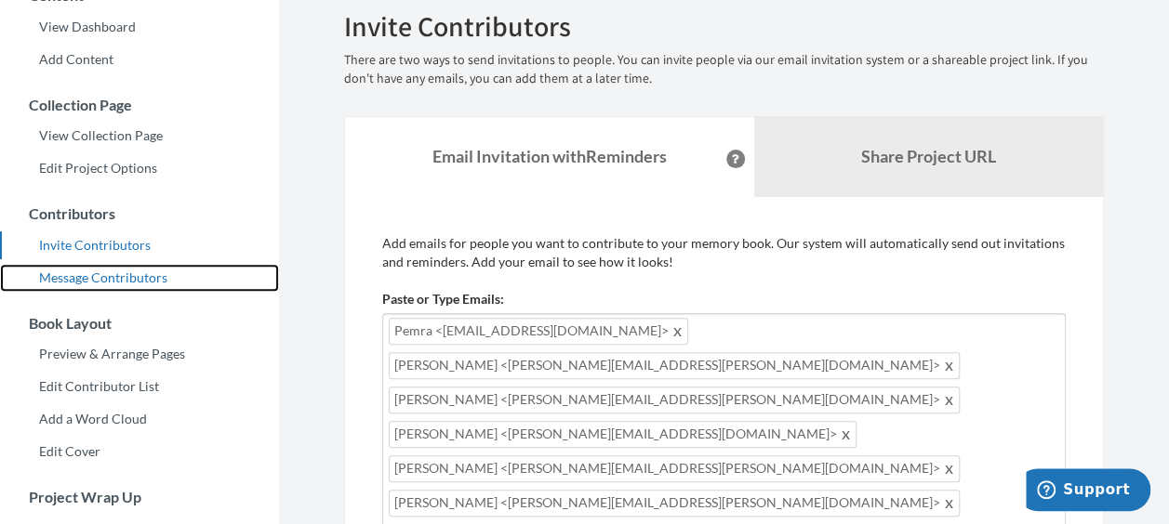
click at [123, 281] on link "Message Contributors" at bounding box center [139, 278] width 279 height 28
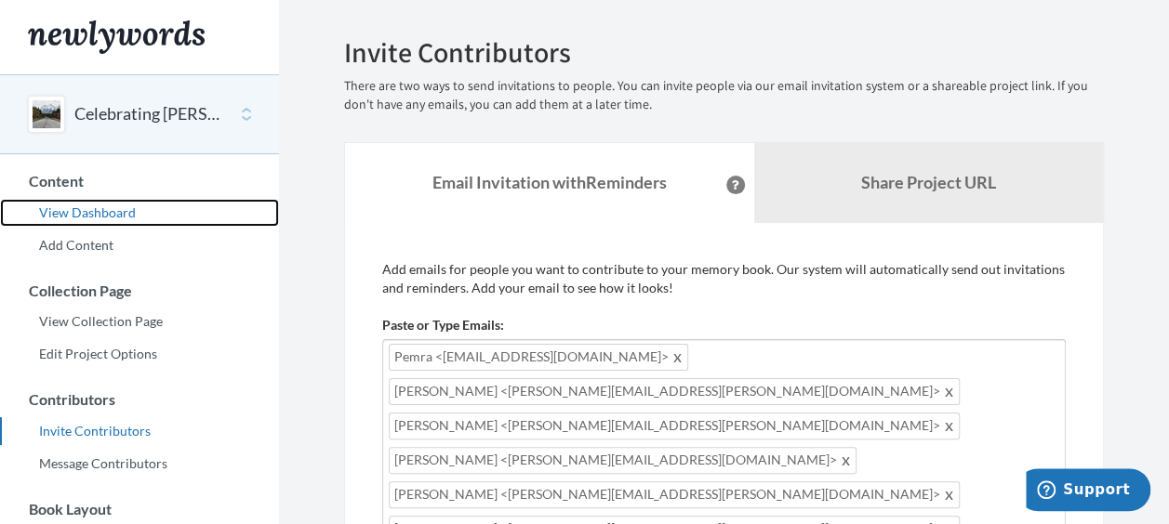
click at [125, 221] on link "View Dashboard" at bounding box center [139, 213] width 279 height 28
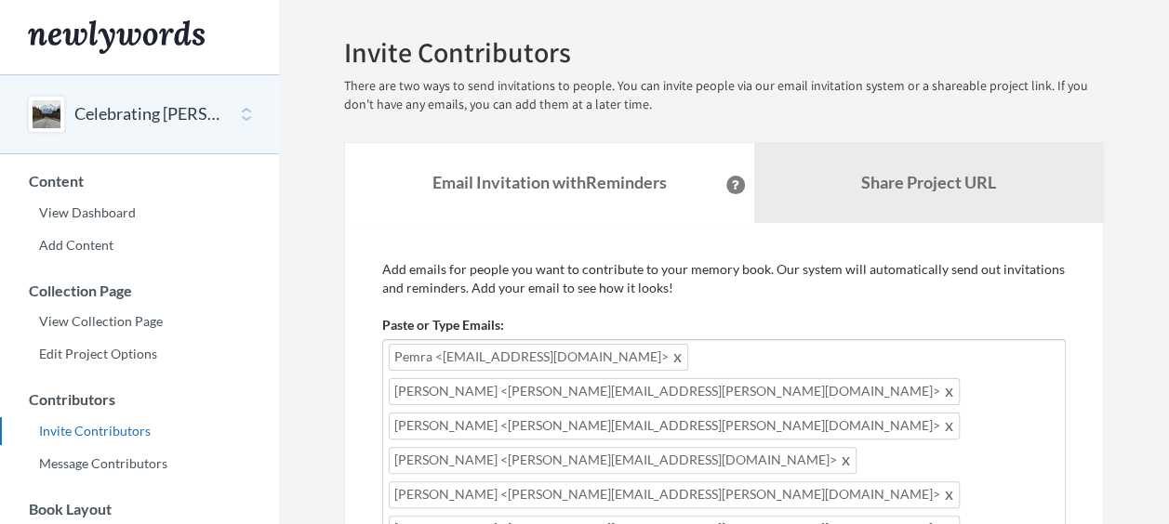
click at [671, 359] on span at bounding box center [678, 357] width 14 height 22
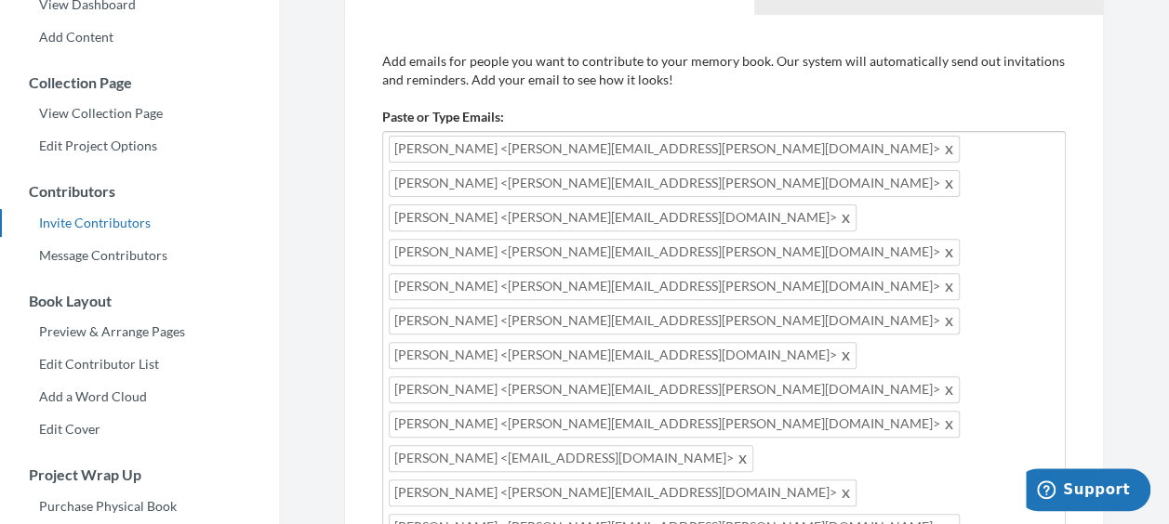
scroll to position [74, 0]
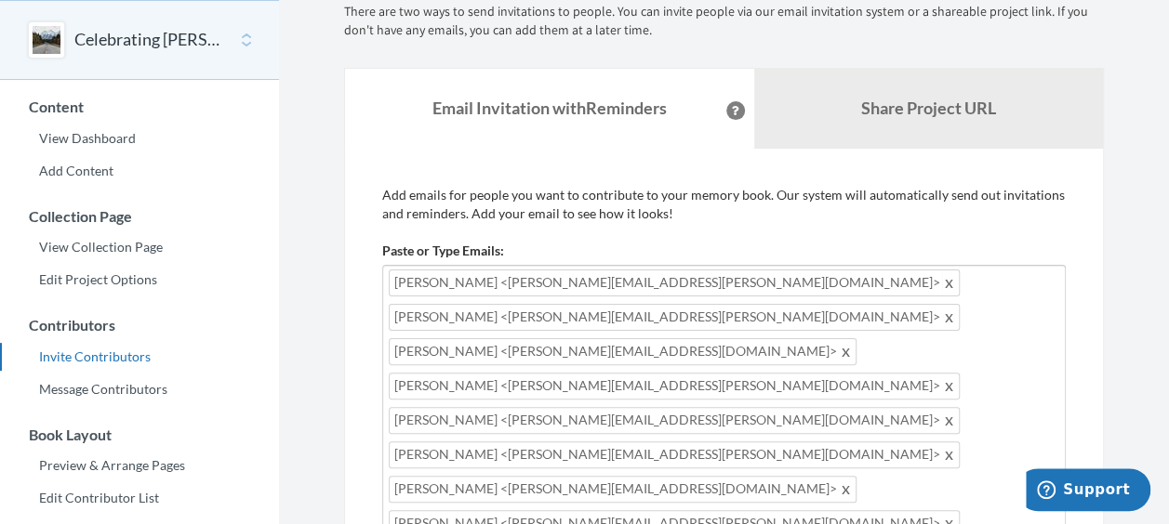
click at [943, 285] on span at bounding box center [950, 283] width 14 height 22
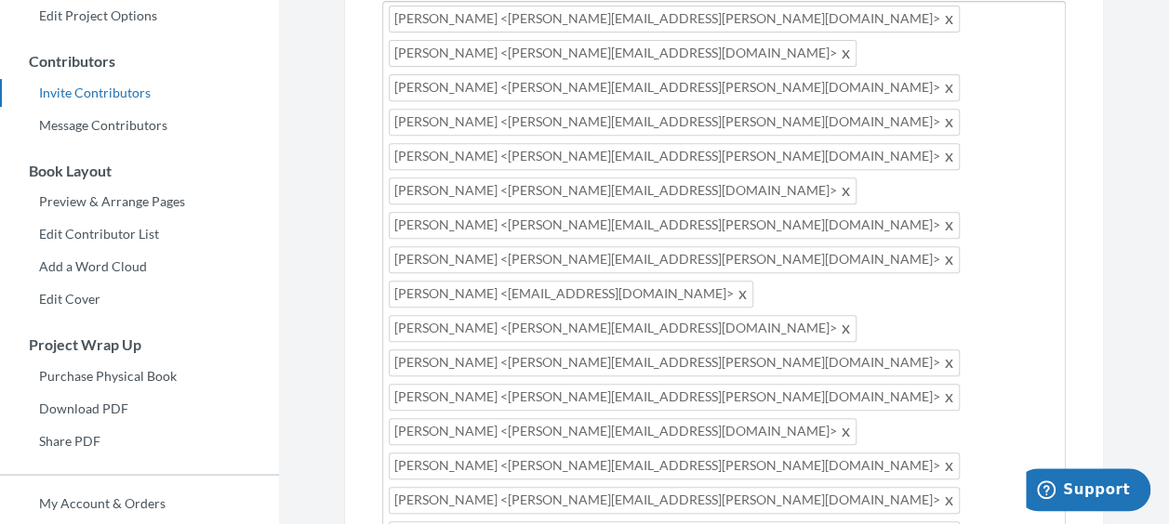
scroll to position [0, 0]
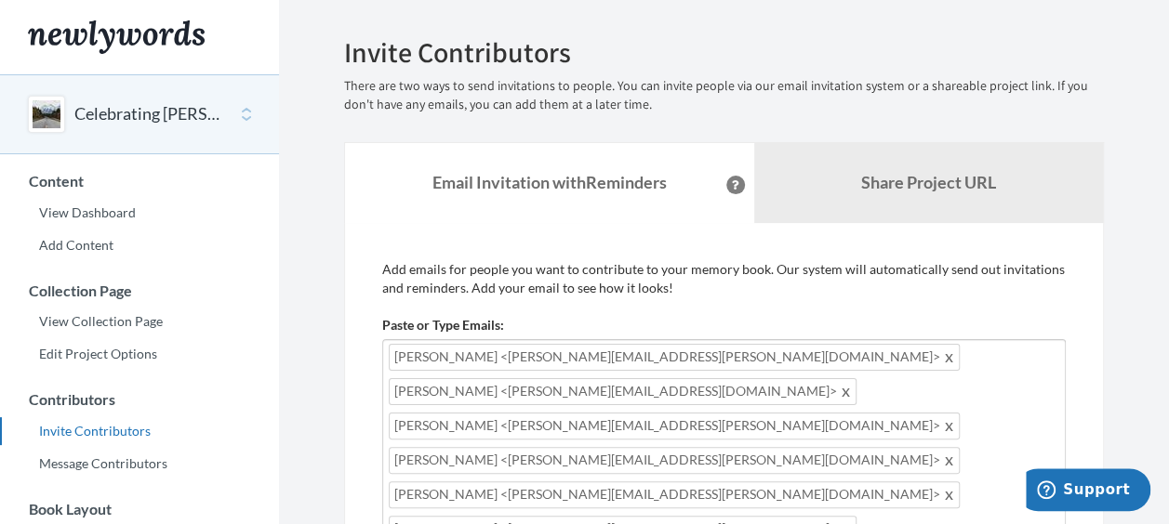
click at [101, 117] on button "Celebrating [PERSON_NAME]" at bounding box center [149, 114] width 151 height 24
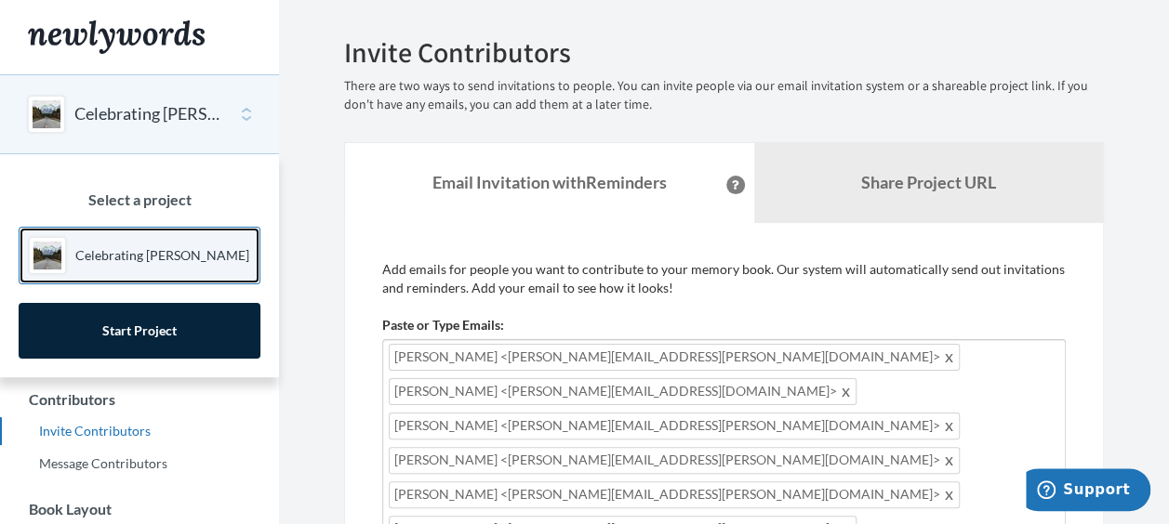
click at [93, 258] on p "Celebrating [PERSON_NAME]" at bounding box center [162, 255] width 174 height 19
click at [39, 263] on div "Main" at bounding box center [47, 255] width 37 height 37
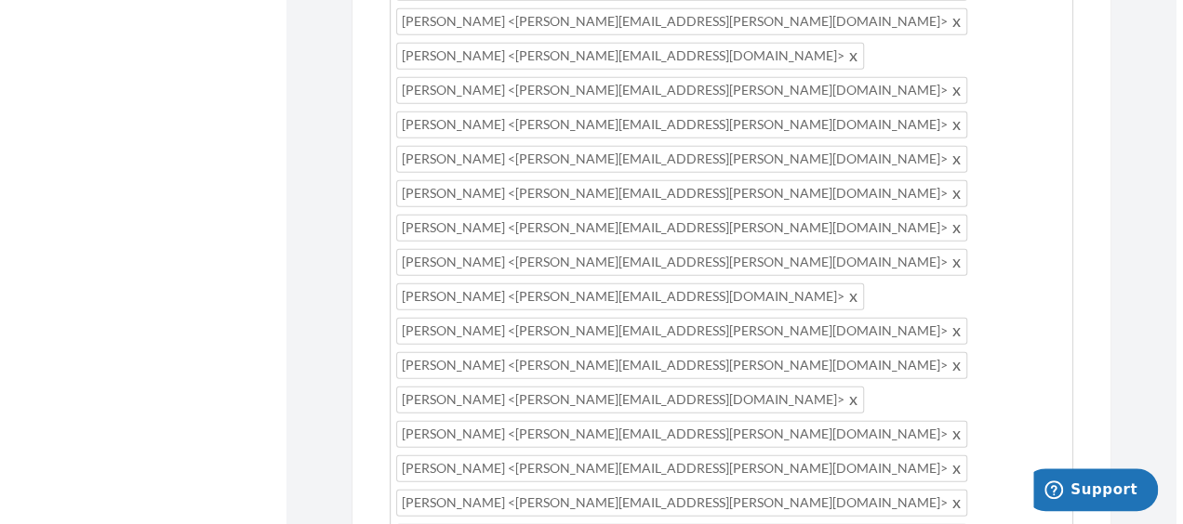
scroll to position [2276, 0]
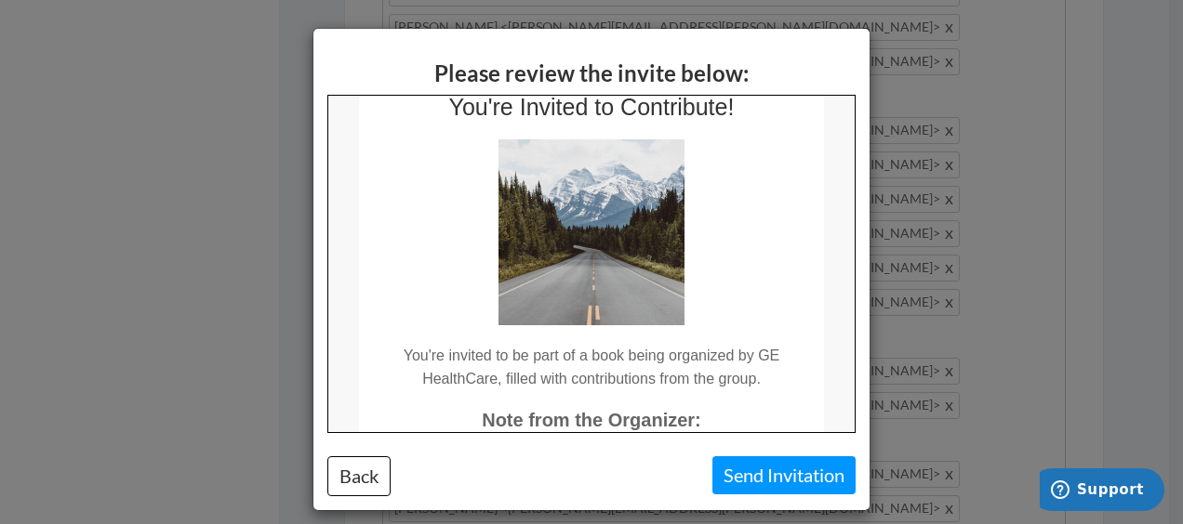
scroll to position [93, 0]
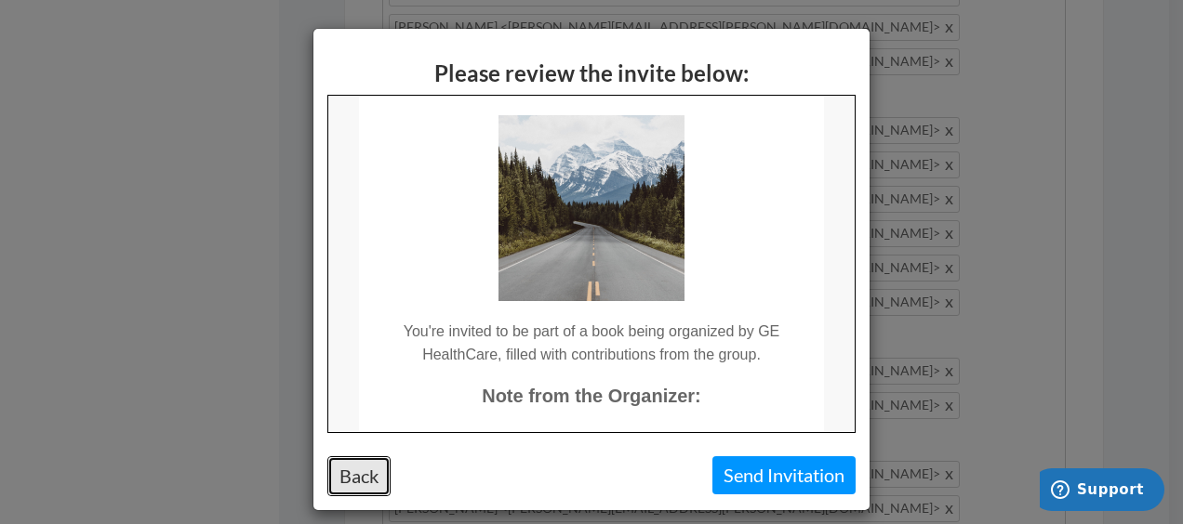
click at [379, 485] on button "Back" at bounding box center [358, 477] width 63 height 40
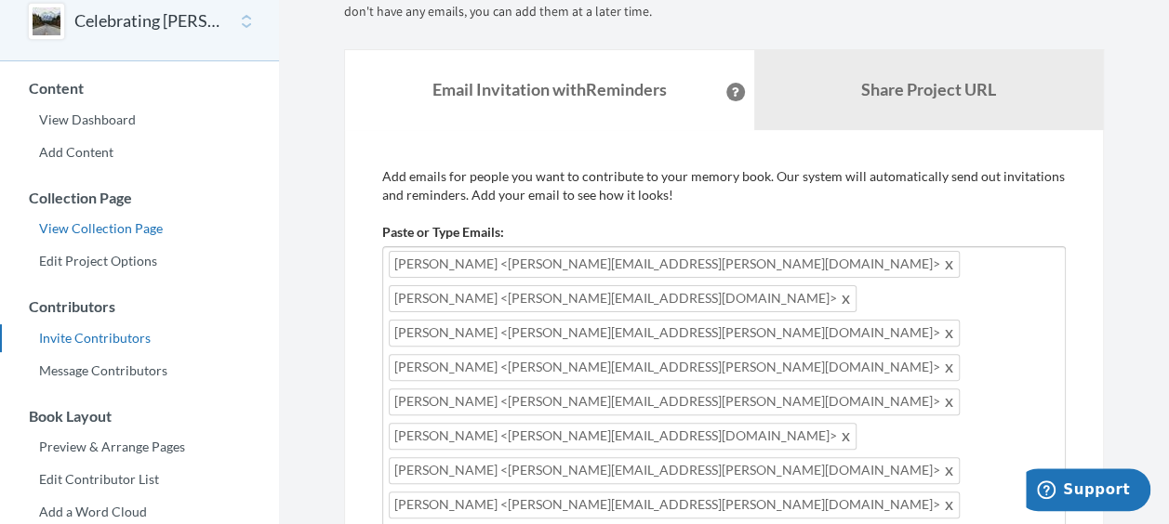
scroll to position [186, 0]
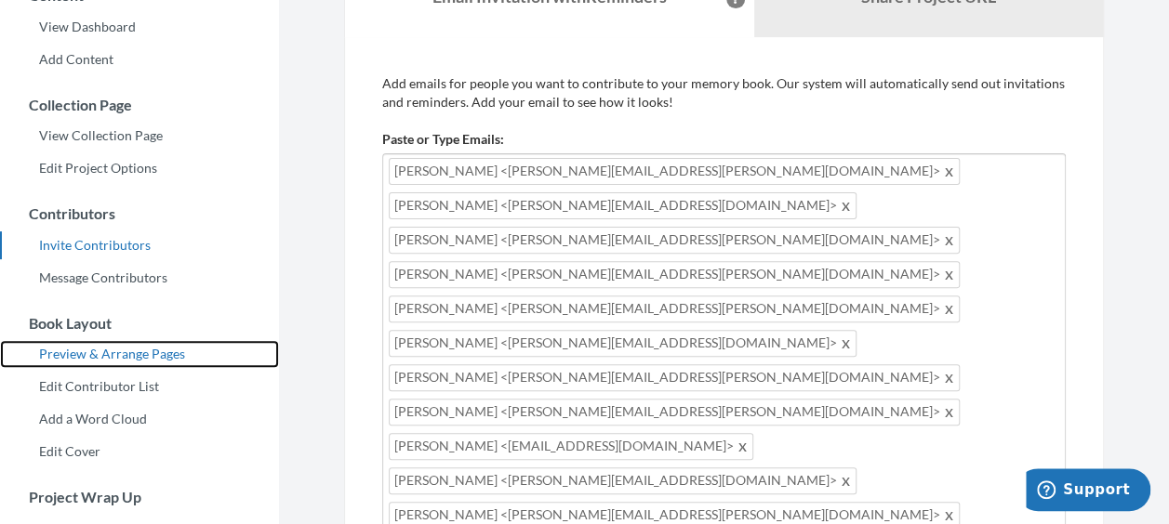
click at [137, 357] on link "Preview & Arrange Pages" at bounding box center [139, 354] width 279 height 28
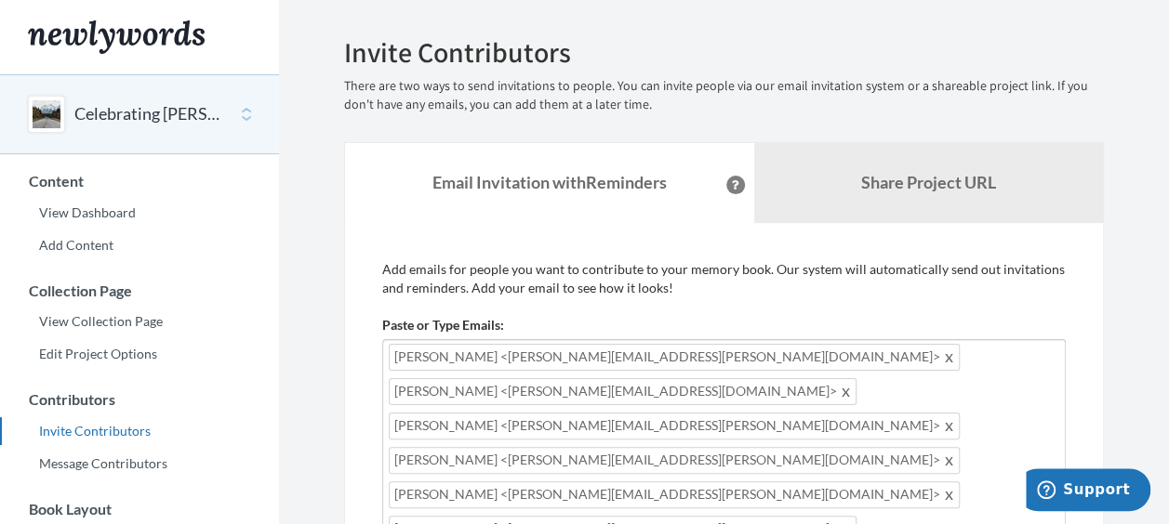
click at [136, 116] on button "Celebrating [PERSON_NAME]" at bounding box center [149, 114] width 151 height 24
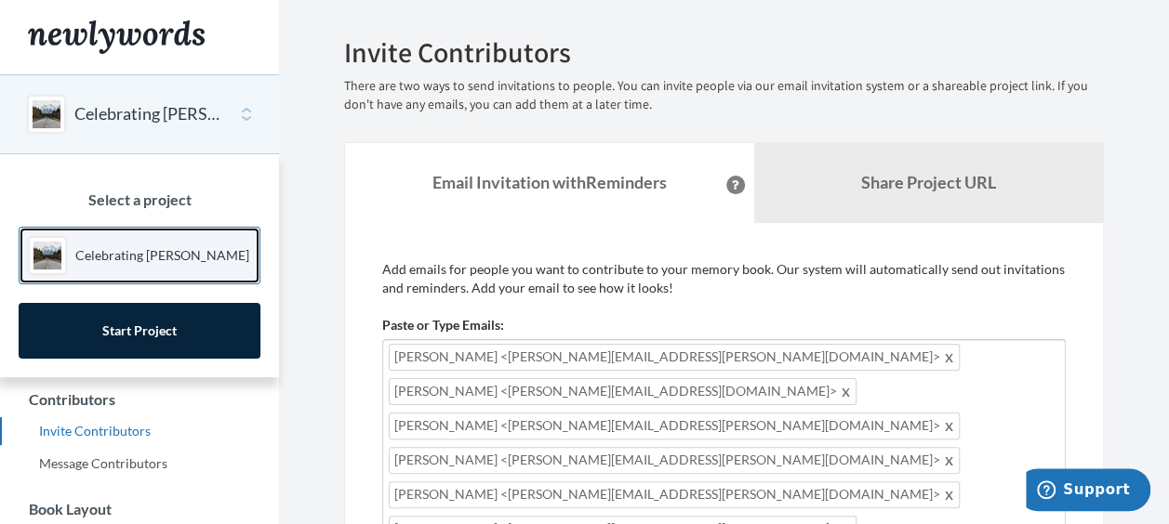
click at [113, 251] on p "Celebrating [PERSON_NAME]" at bounding box center [162, 255] width 174 height 19
click at [32, 269] on div "Main" at bounding box center [47, 255] width 37 height 37
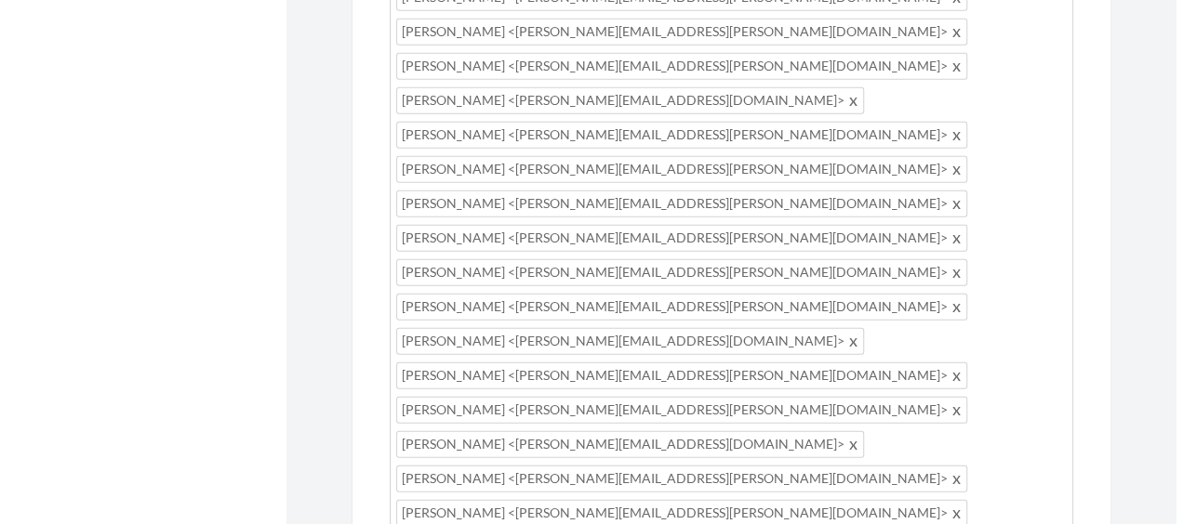
scroll to position [2402, 0]
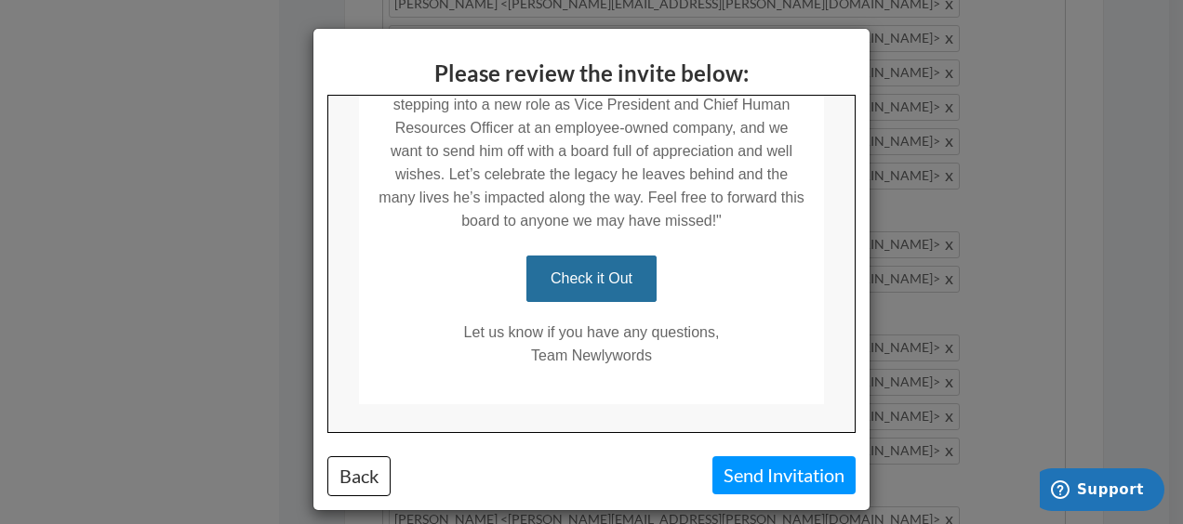
scroll to position [532, 0]
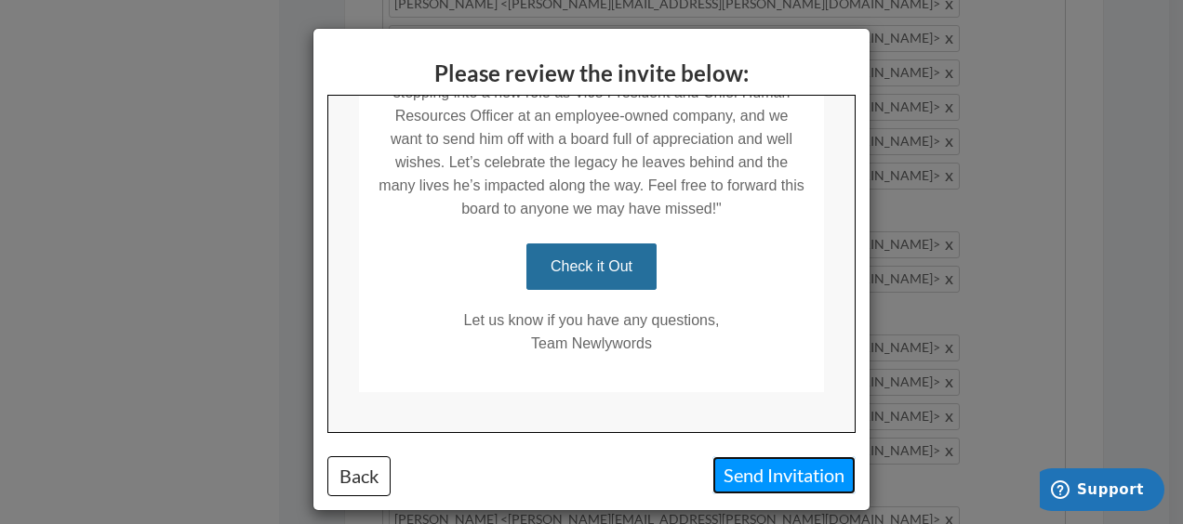
click at [768, 473] on button "Send Invitation" at bounding box center [783, 476] width 143 height 38
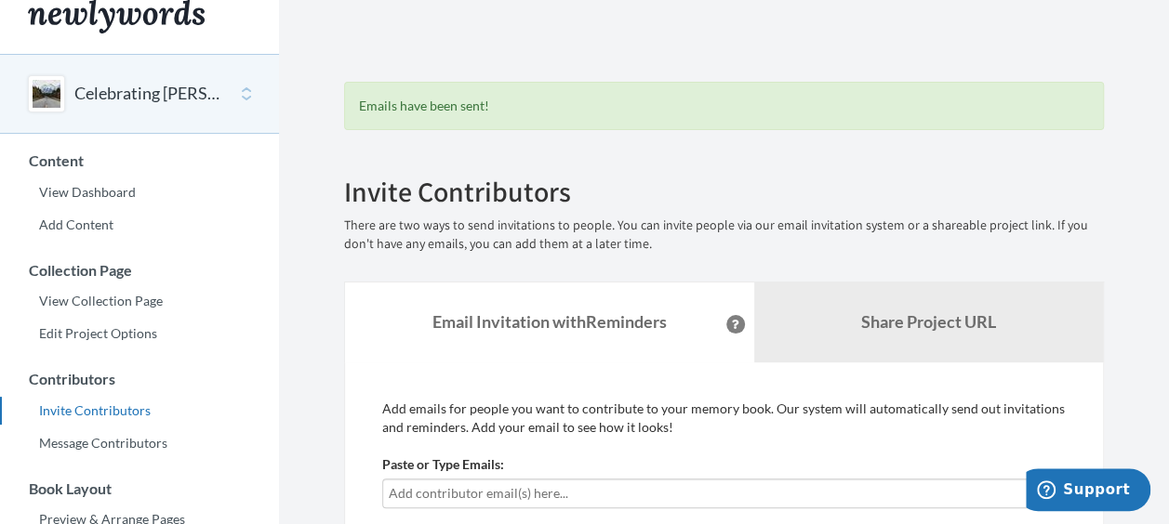
scroll to position [0, 0]
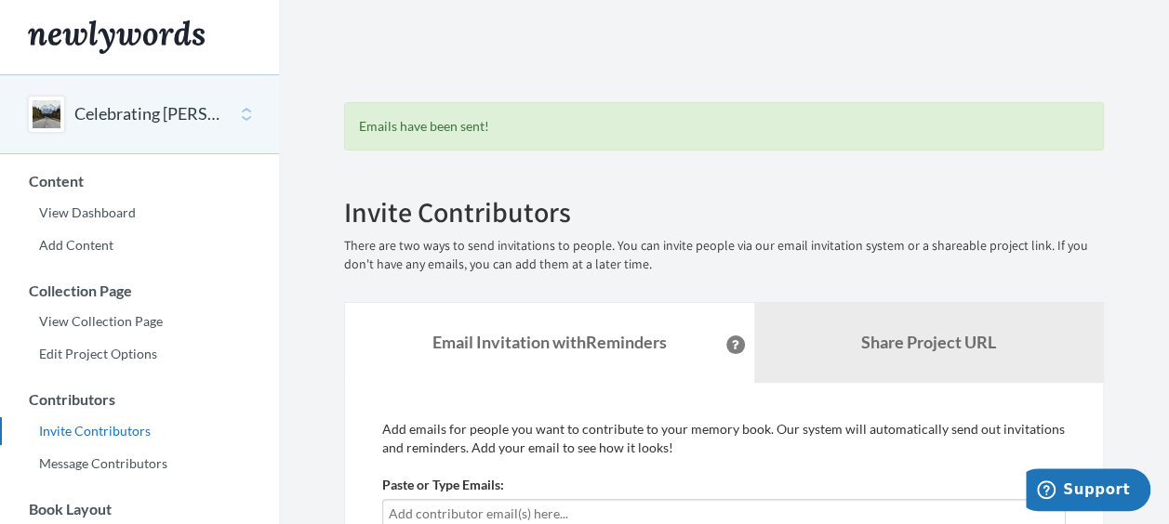
click at [153, 104] on button "Celebrating [PERSON_NAME]" at bounding box center [149, 114] width 151 height 24
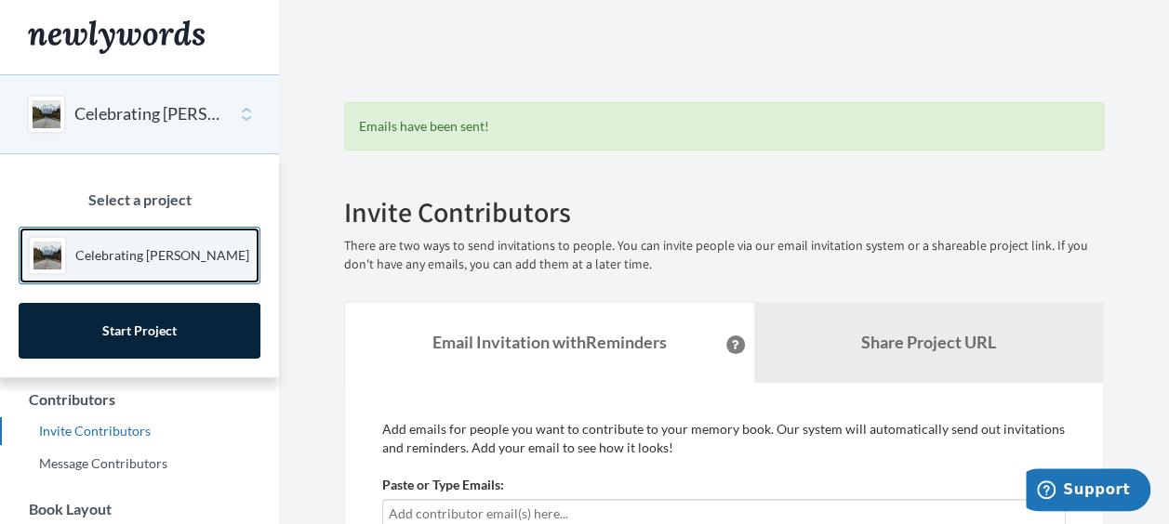
click at [139, 256] on p "Celebrating [PERSON_NAME]" at bounding box center [162, 255] width 174 height 19
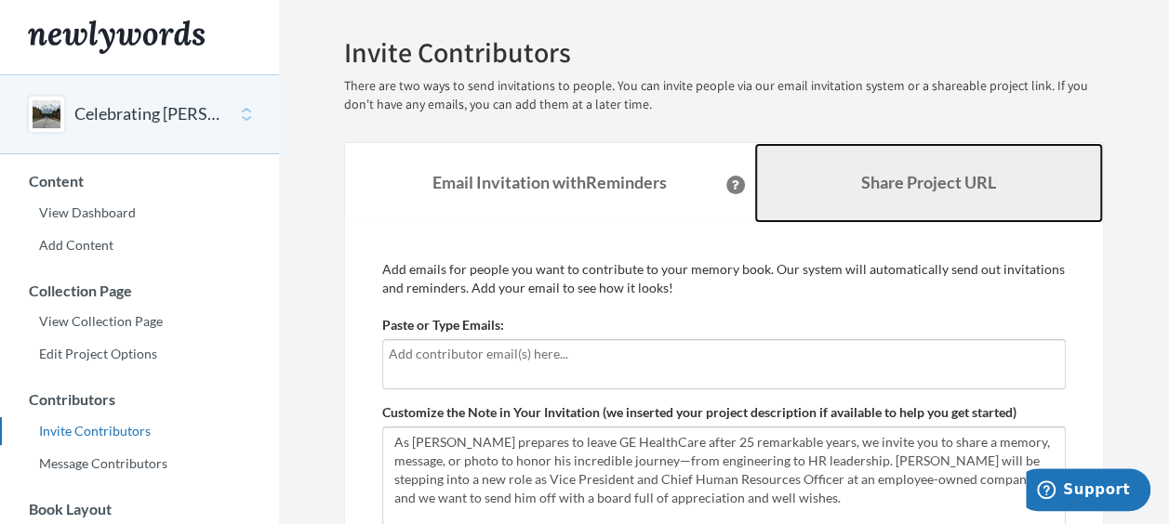
drag, startPoint x: 954, startPoint y: 173, endPoint x: 948, endPoint y: 184, distance: 12.9
click at [954, 173] on b "Share Project URL" at bounding box center [928, 182] width 135 height 20
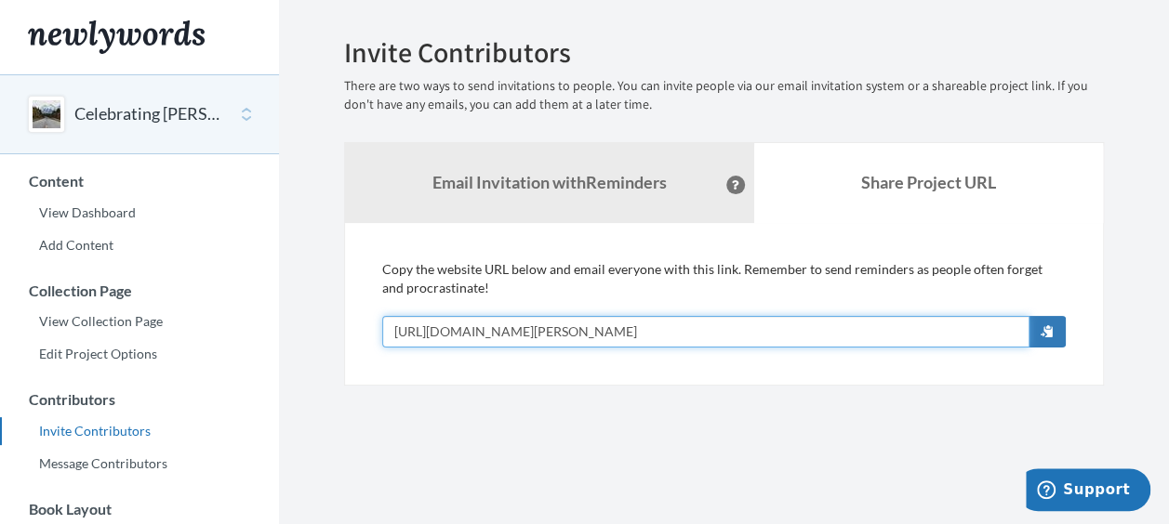
click at [766, 325] on input "[URL][DOMAIN_NAME][PERSON_NAME]" at bounding box center [705, 332] width 647 height 32
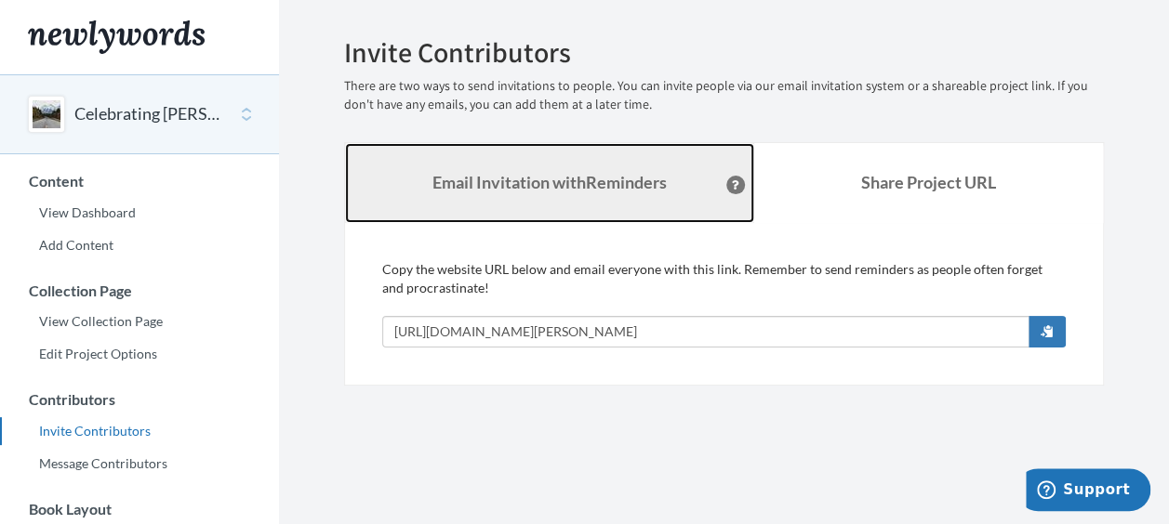
click at [601, 158] on link "Email Invitation with Reminders" at bounding box center [549, 183] width 409 height 80
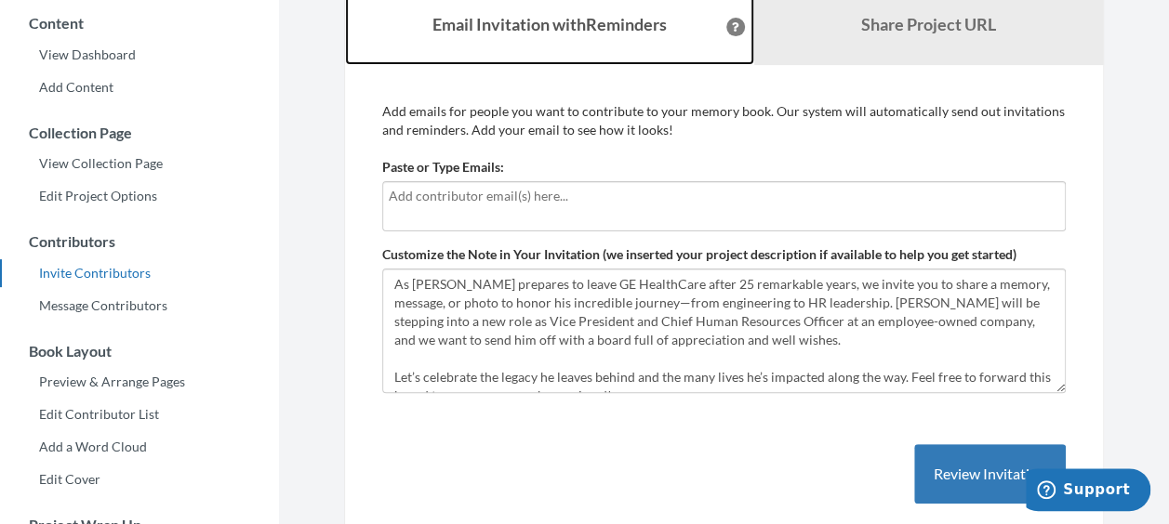
scroll to position [186, 0]
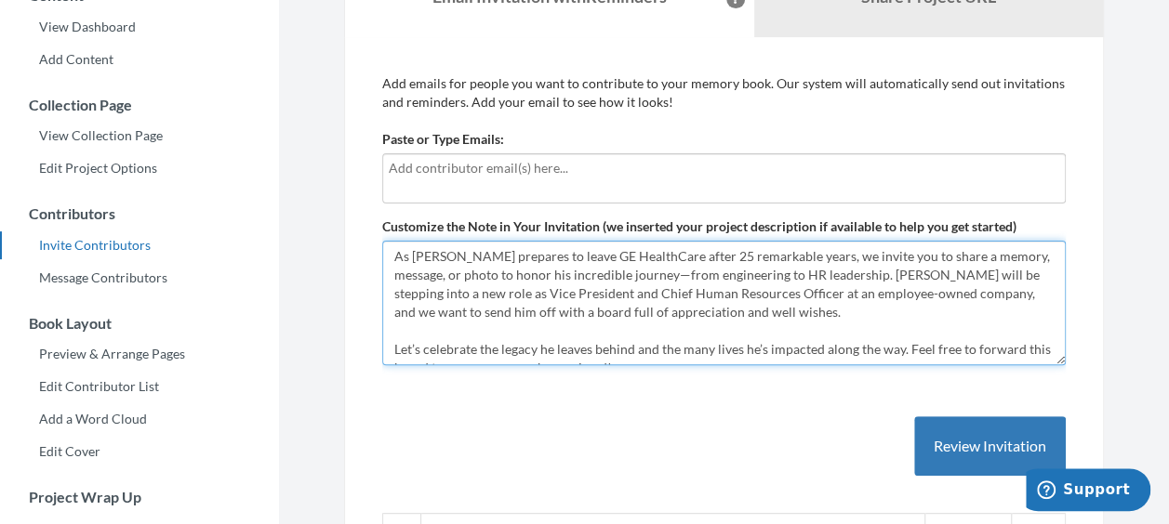
click at [441, 262] on textarea "As [PERSON_NAME] prepares to leave GE HealthCare after 25 remarkable years, we …" at bounding box center [724, 303] width 684 height 125
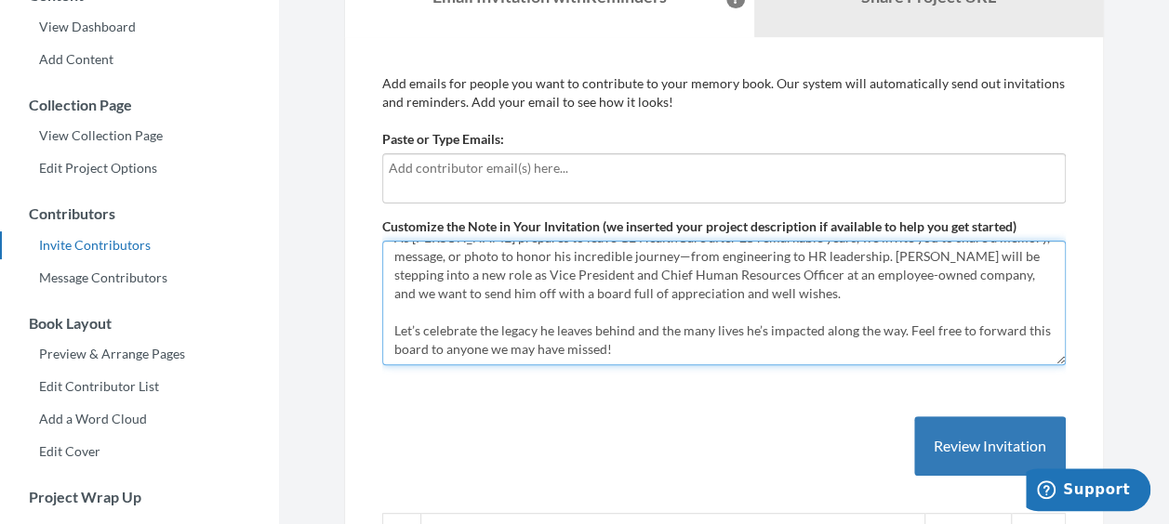
drag, startPoint x: 395, startPoint y: 260, endPoint x: 845, endPoint y: 419, distance: 477.4
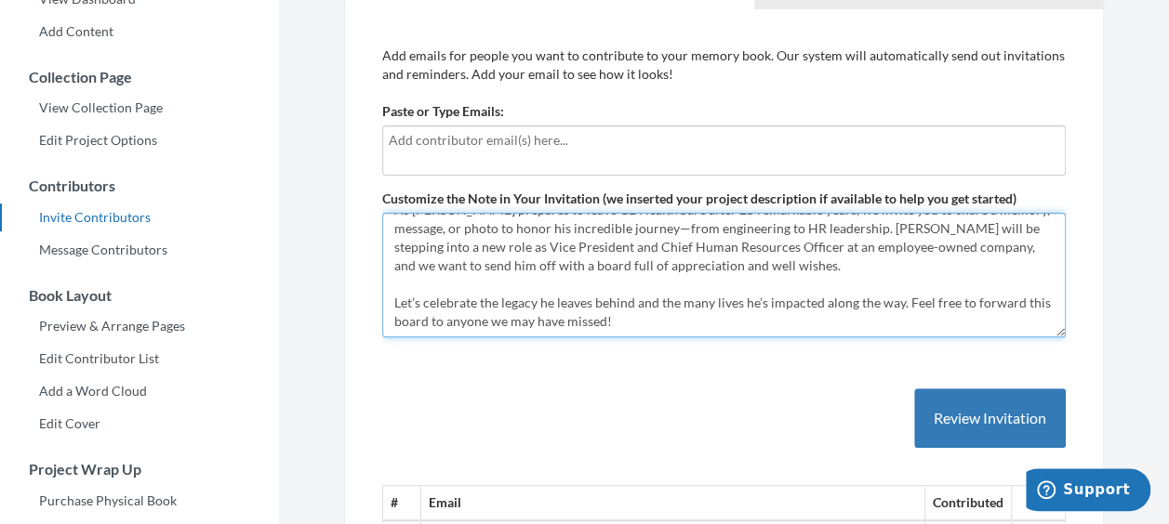
scroll to position [279, 0]
